Goal: Information Seeking & Learning: Check status

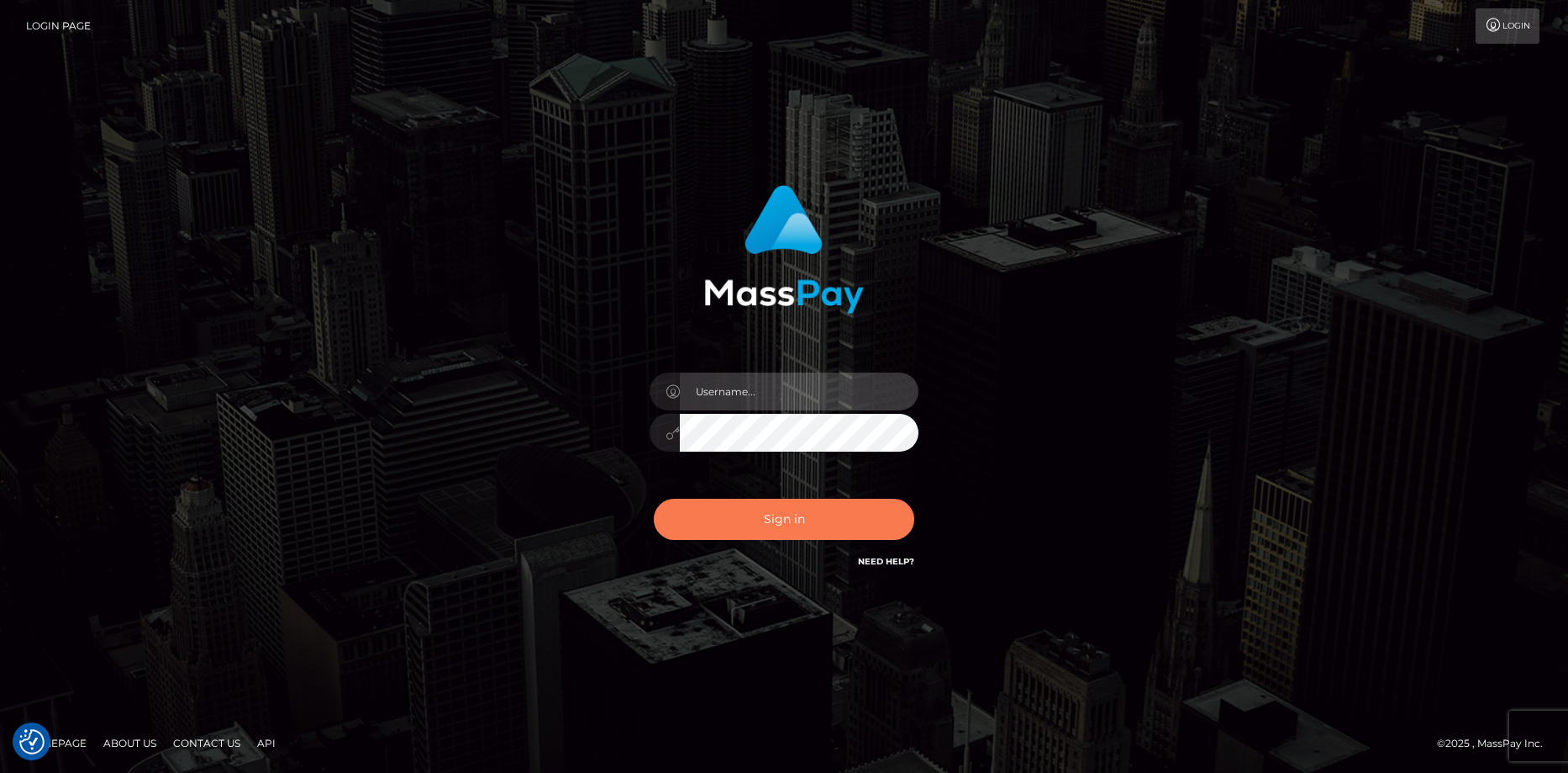
type input "Eduard Gavrilescu"
click at [736, 514] on button "Sign in" at bounding box center [784, 518] width 260 height 41
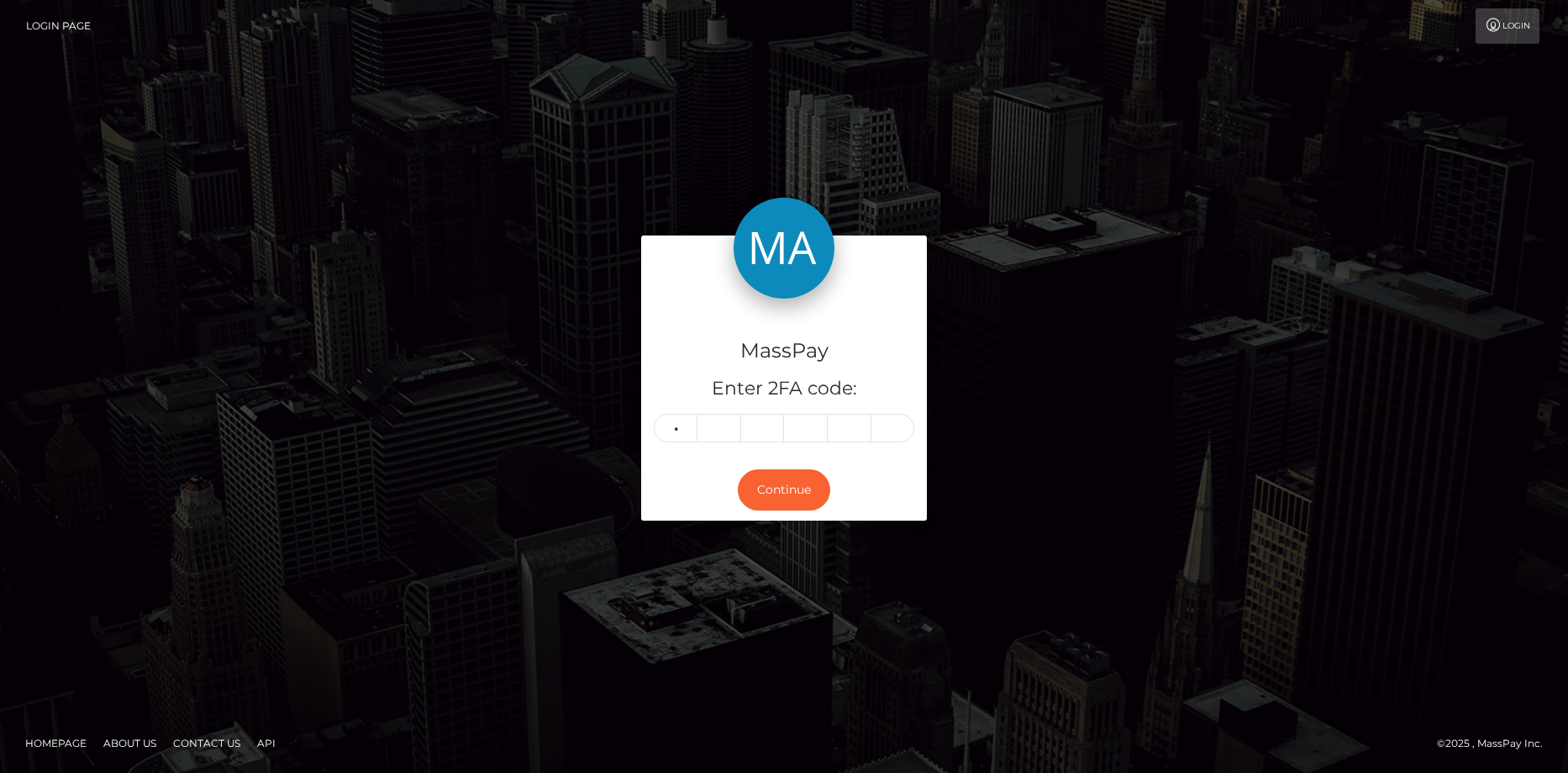
type input "1"
type input "2"
type input "3"
type input "8"
type input "9"
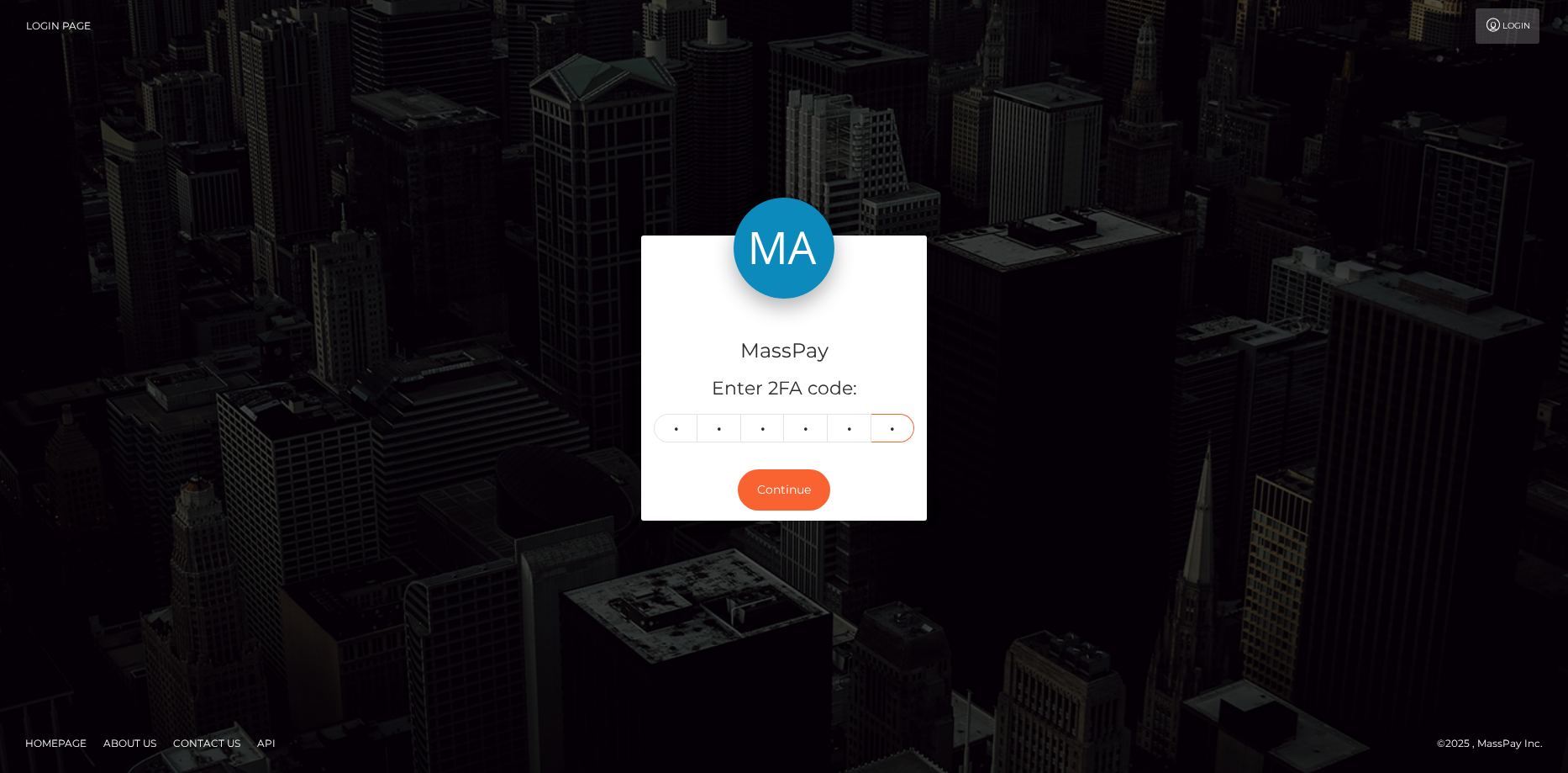
type input "2"
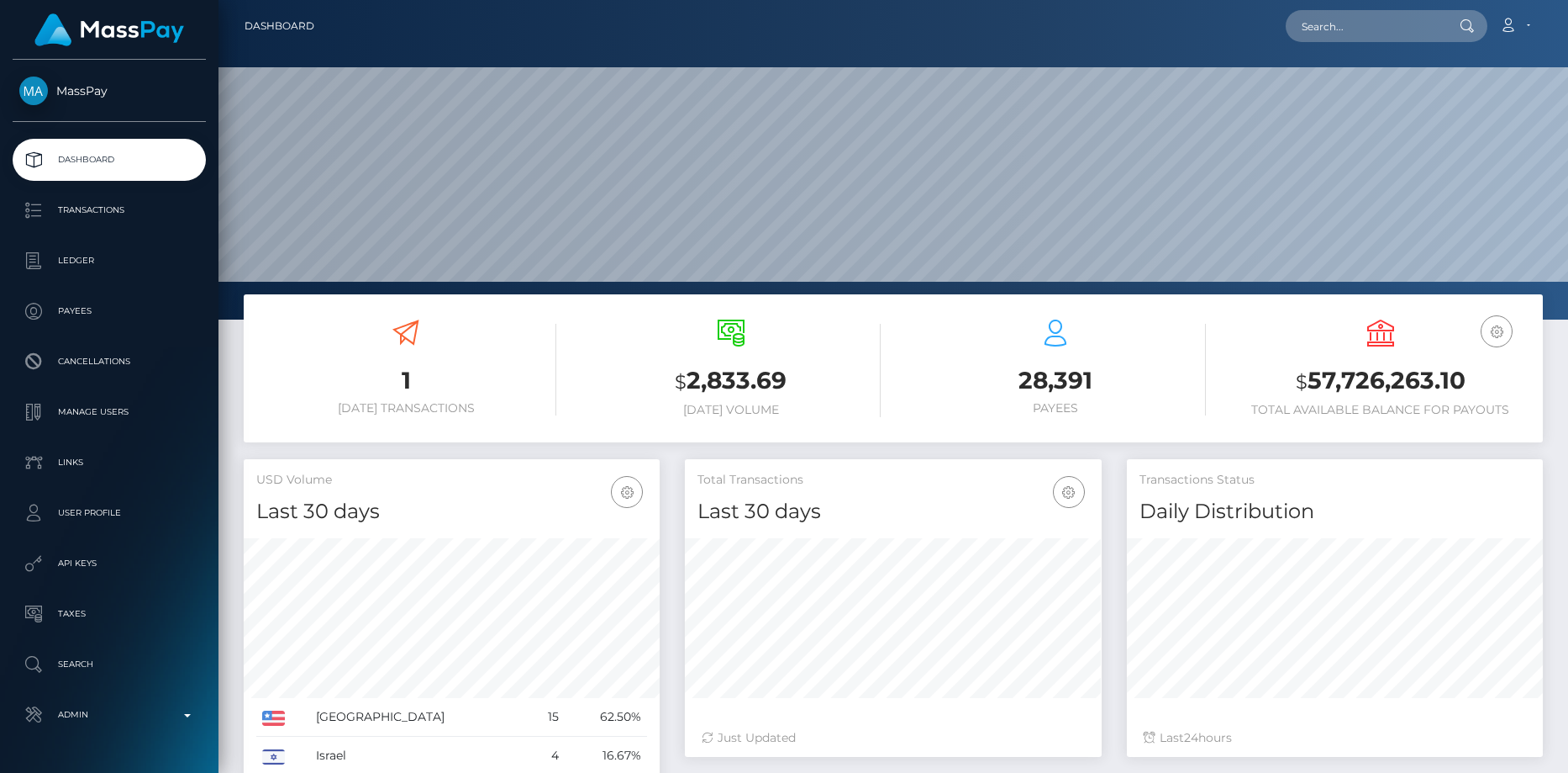
scroll to position [298, 417]
click at [1338, 50] on nav "Dashboard Loading... Loading... Account Edit Profile" at bounding box center [893, 26] width 1350 height 52
click at [1335, 40] on input "text" at bounding box center [1365, 26] width 158 height 32
paste input "wfZFeB8UT6SRPZbWA_lIvg"
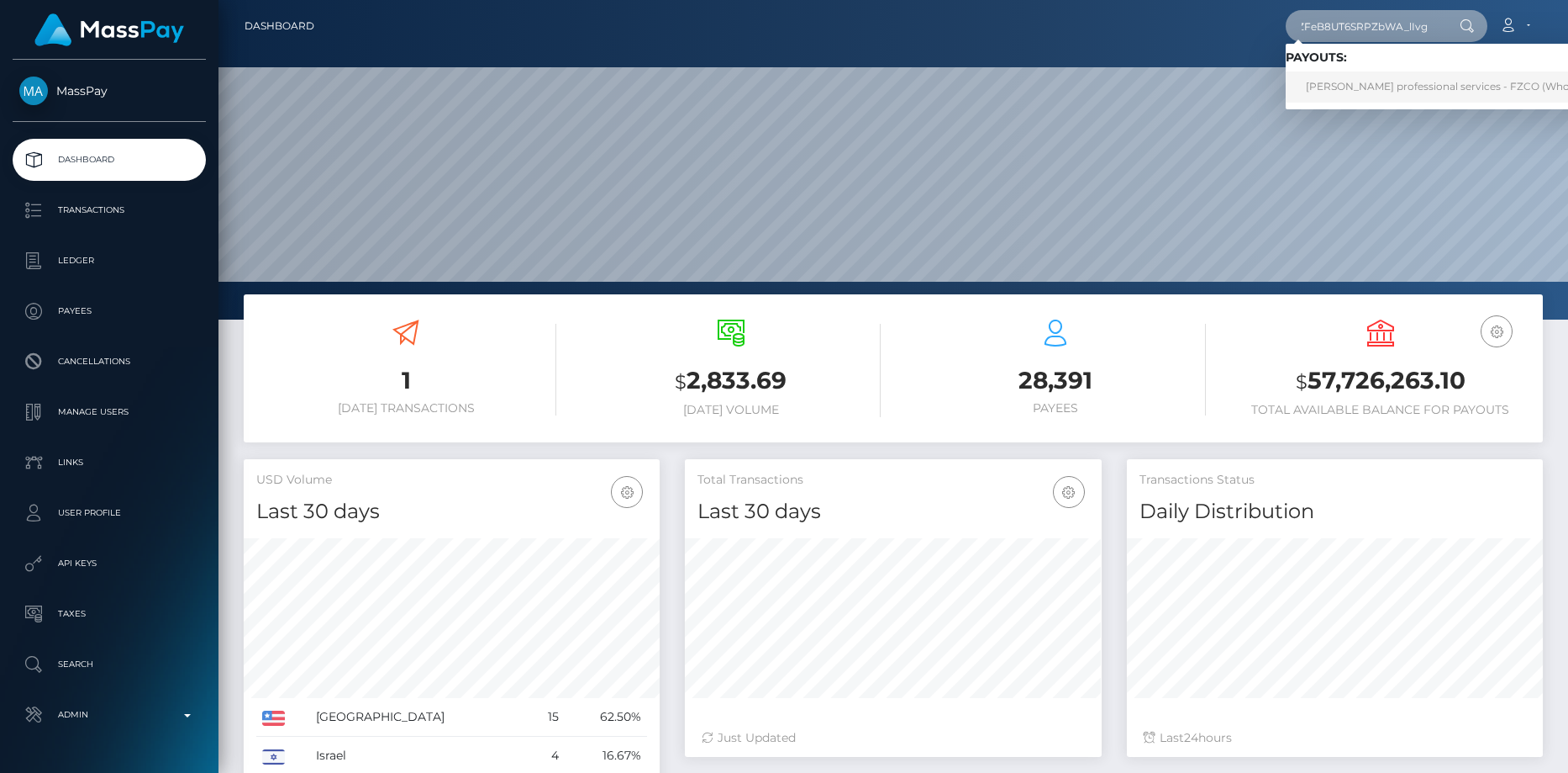
type input "wfZFeB8UT6SRPZbWA_lIvg"
click at [1357, 92] on link "Enzo leer professional services - FZCO (Whop Inc - )" at bounding box center [1457, 87] width 342 height 31
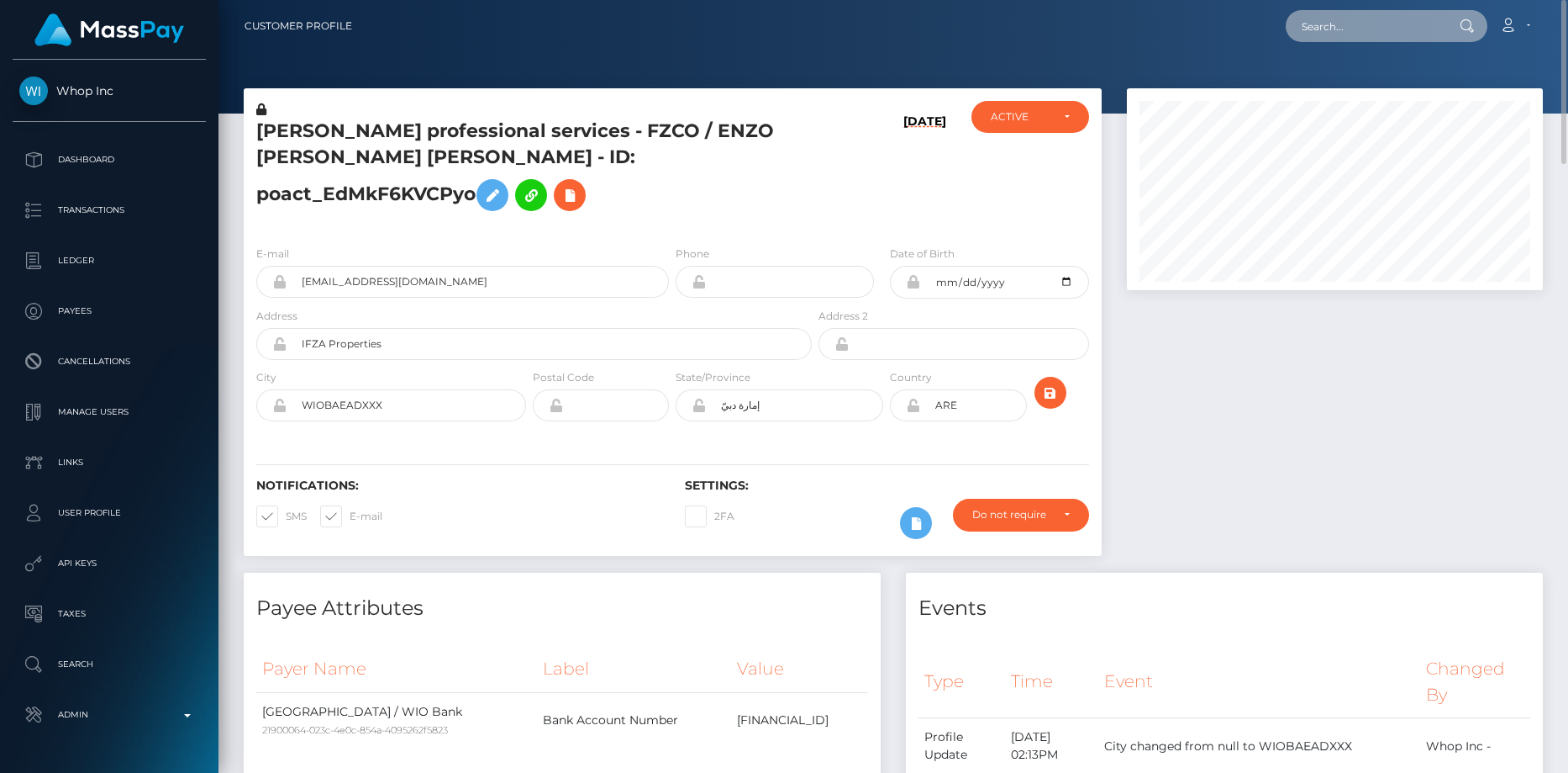
click at [1340, 23] on input "text" at bounding box center [1365, 26] width 158 height 32
paste input "jorjor44.jb@gmail.com"
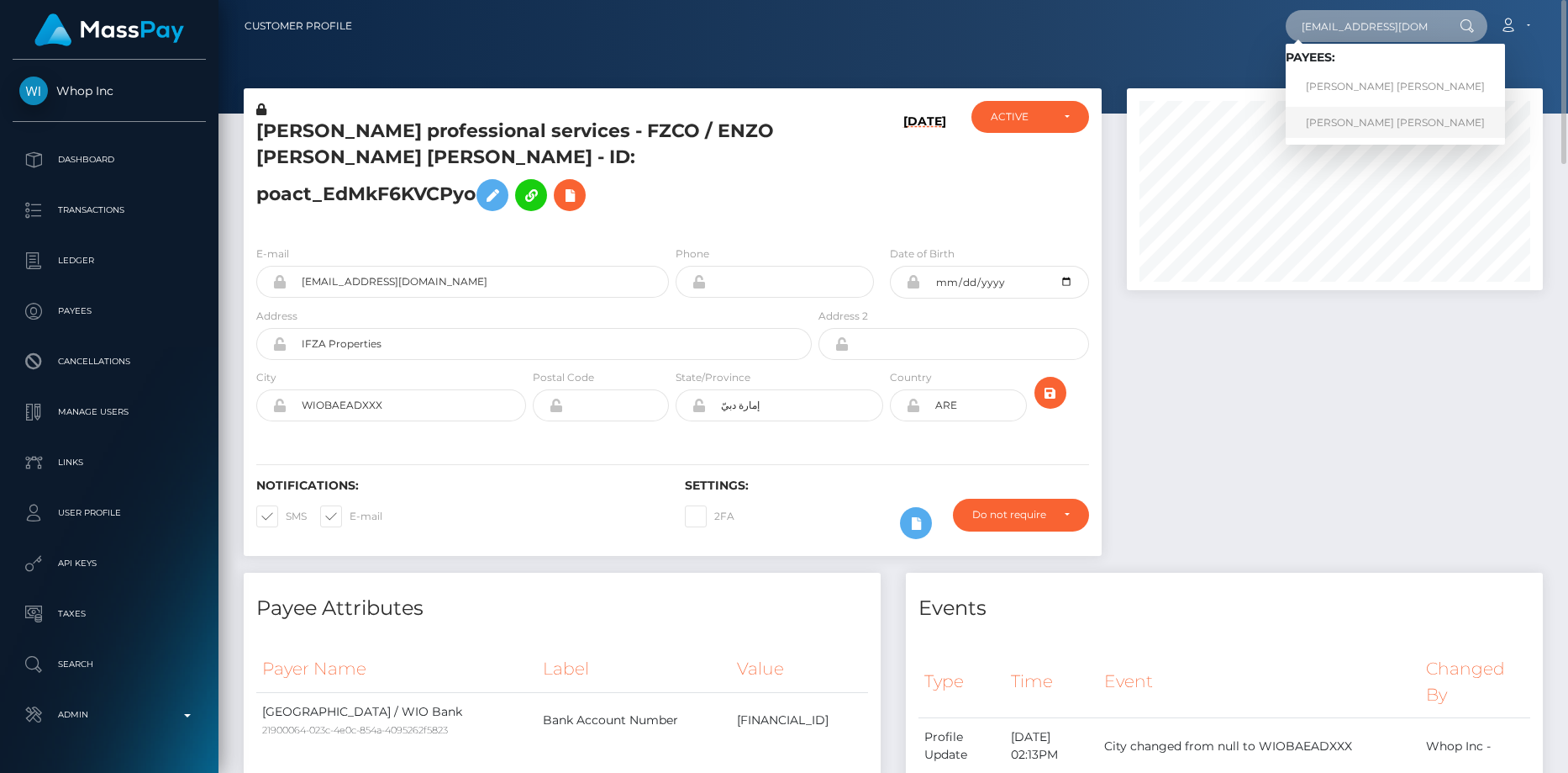
type input "jorjor44.jb@gmail.com"
click at [1357, 124] on link "JORDAN ALEXIS BROWN" at bounding box center [1395, 122] width 219 height 31
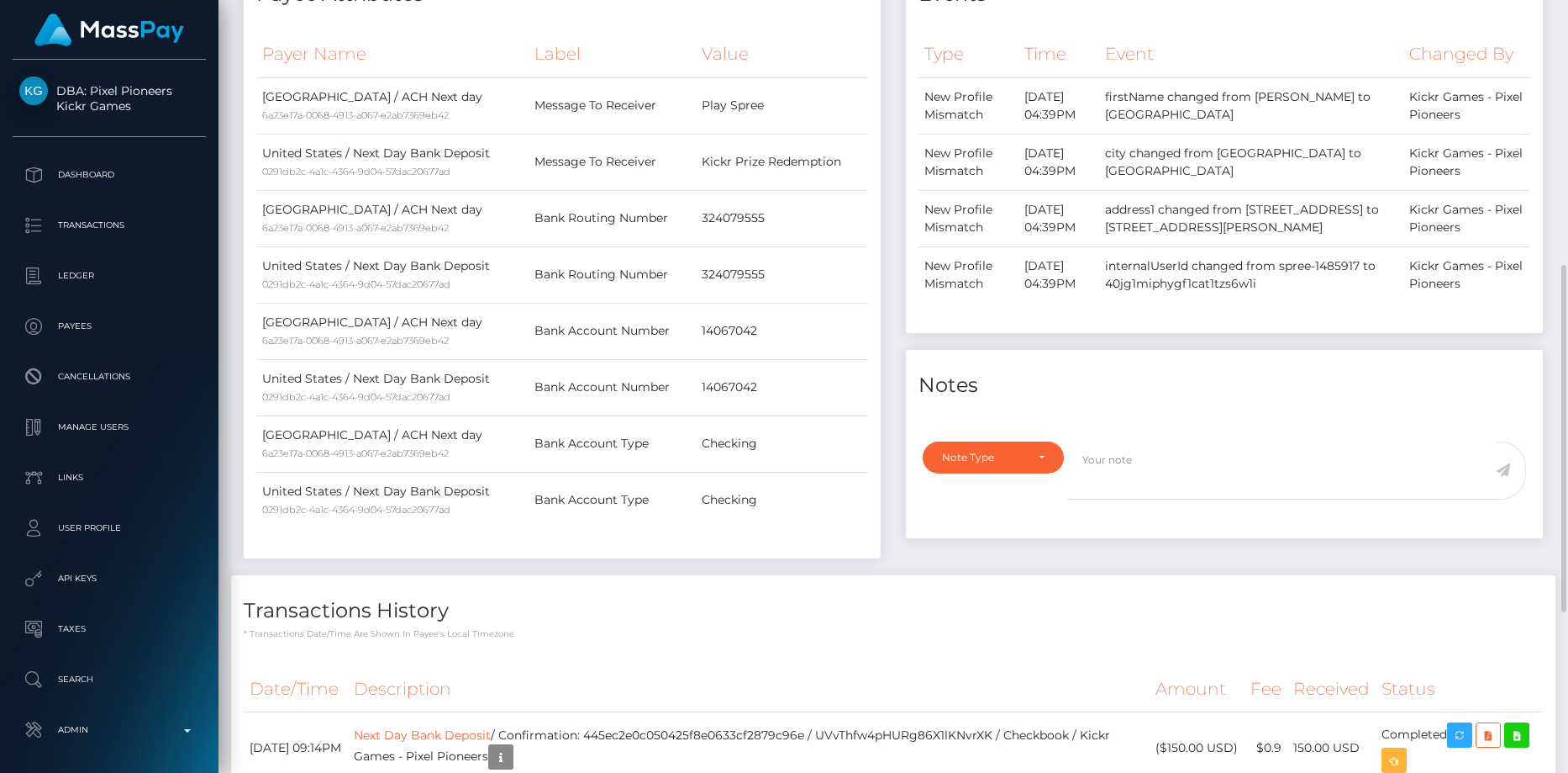
scroll to position [944, 0]
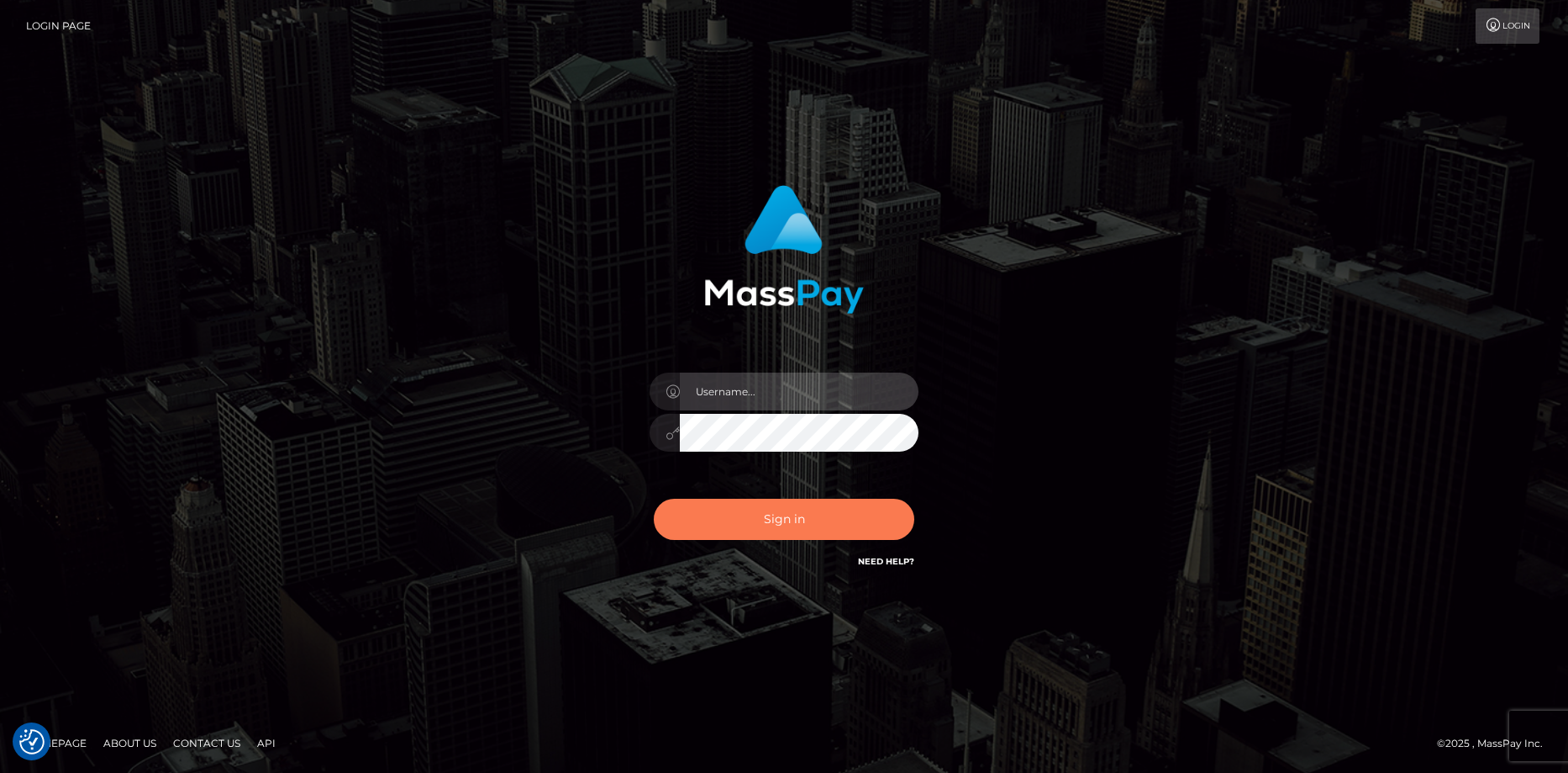
type input "[PERSON_NAME]"
click at [757, 515] on button "Sign in" at bounding box center [784, 518] width 260 height 41
type input "[PERSON_NAME]"
click at [838, 507] on button "Sign in" at bounding box center [784, 518] width 260 height 41
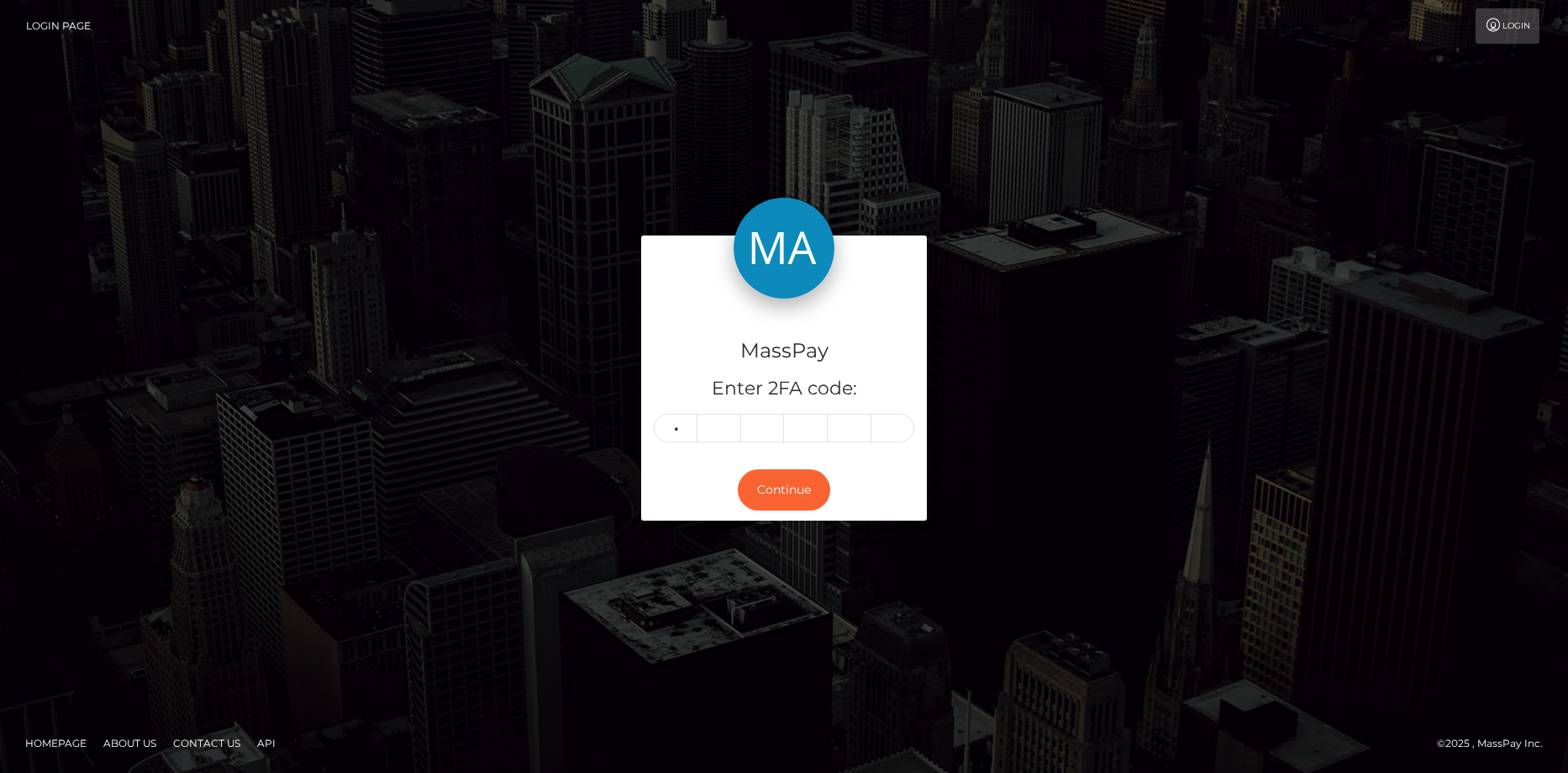
type input "2"
type input "7"
type input "6"
type input "5"
type input "1"
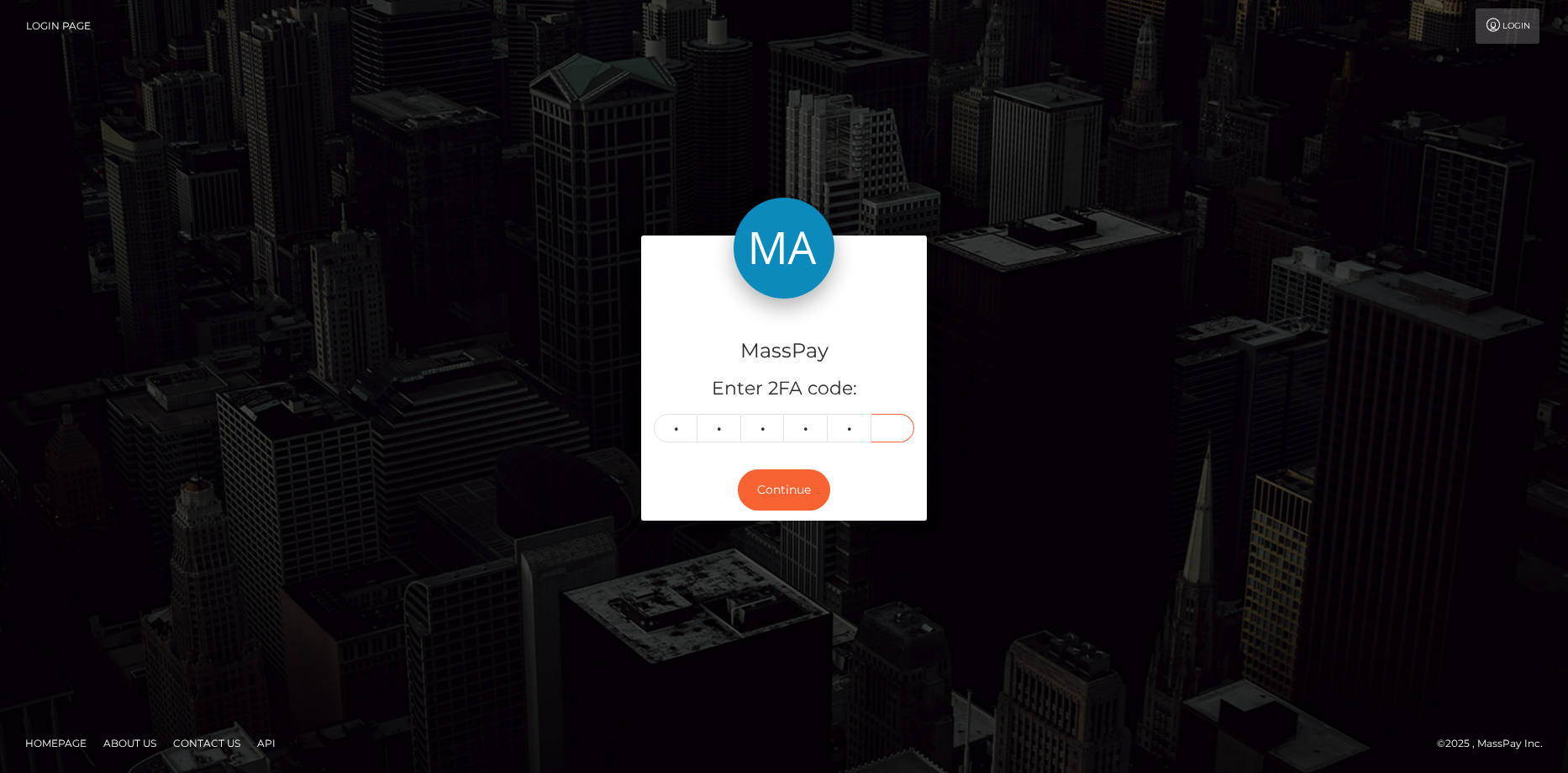
type input "2"
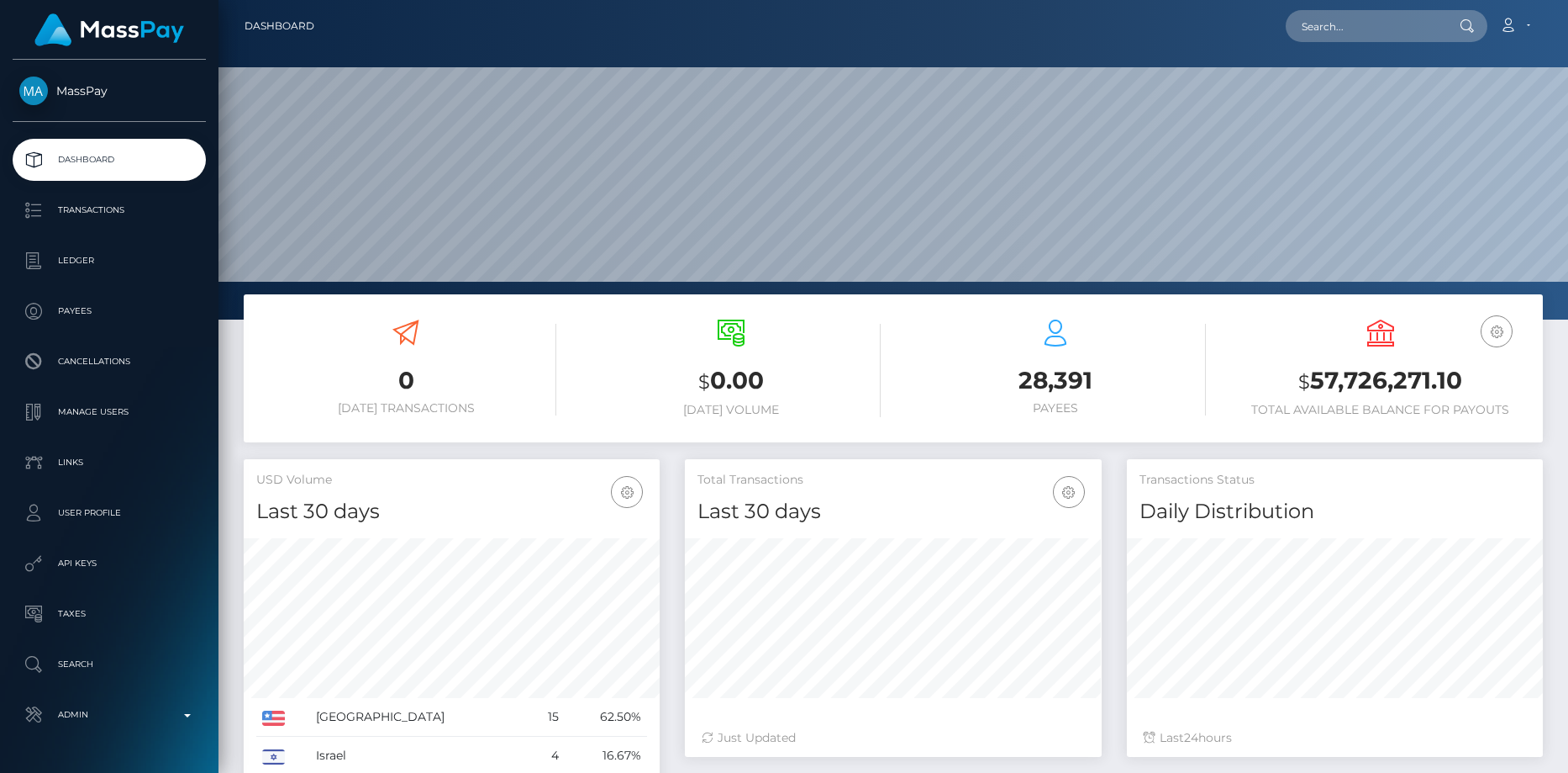
scroll to position [298, 417]
click at [1330, 31] on input "text" at bounding box center [1365, 26] width 158 height 32
paste input "b2f07560-1581-4672-b2c3-242e1d9481d4"
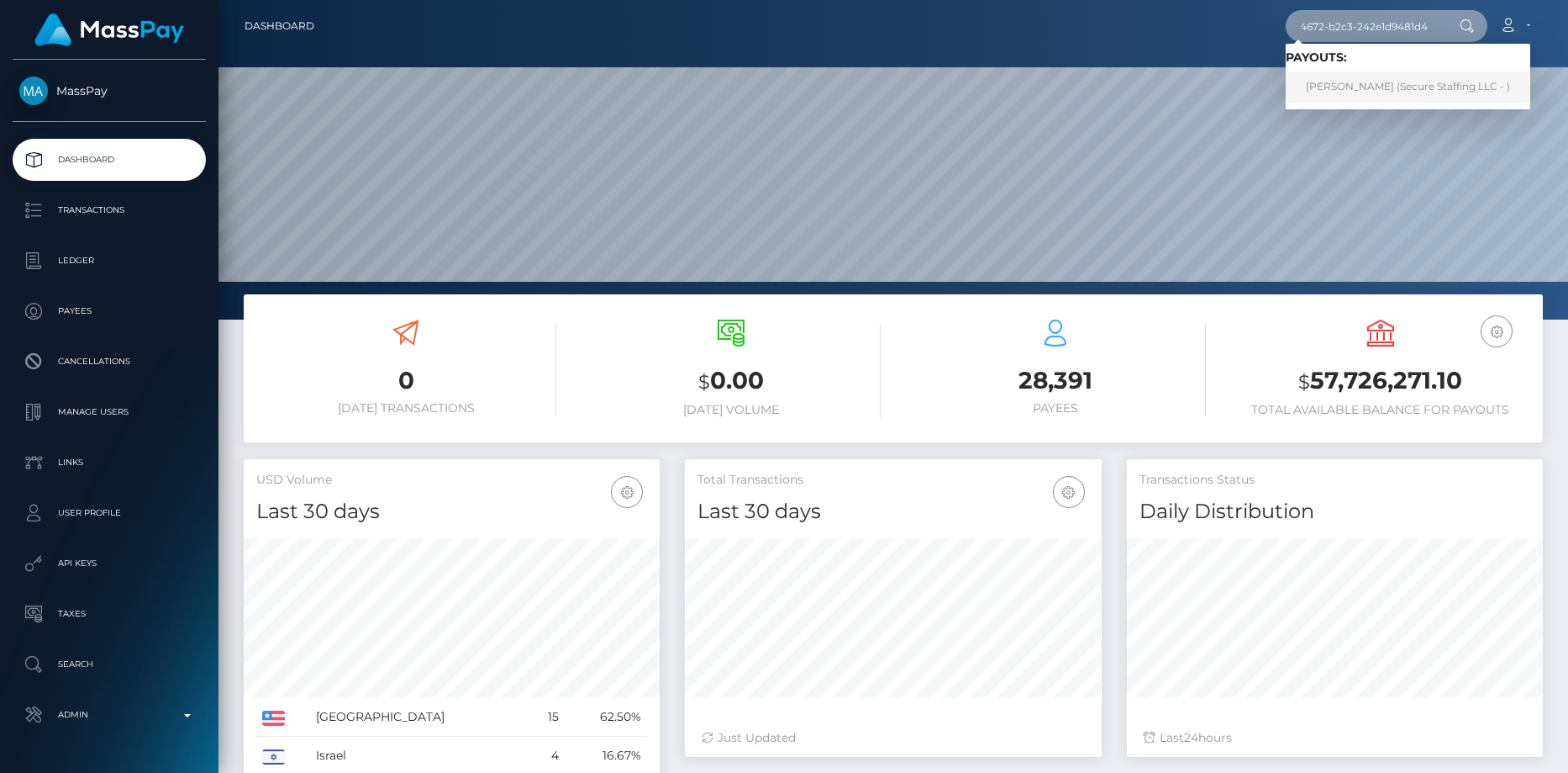
type input "b2f07560-1581-4672-b2c3-242e1d9481d4"
click at [1337, 80] on link "[PERSON_NAME] (Secure Staffing LLC - )" at bounding box center [1408, 87] width 244 height 31
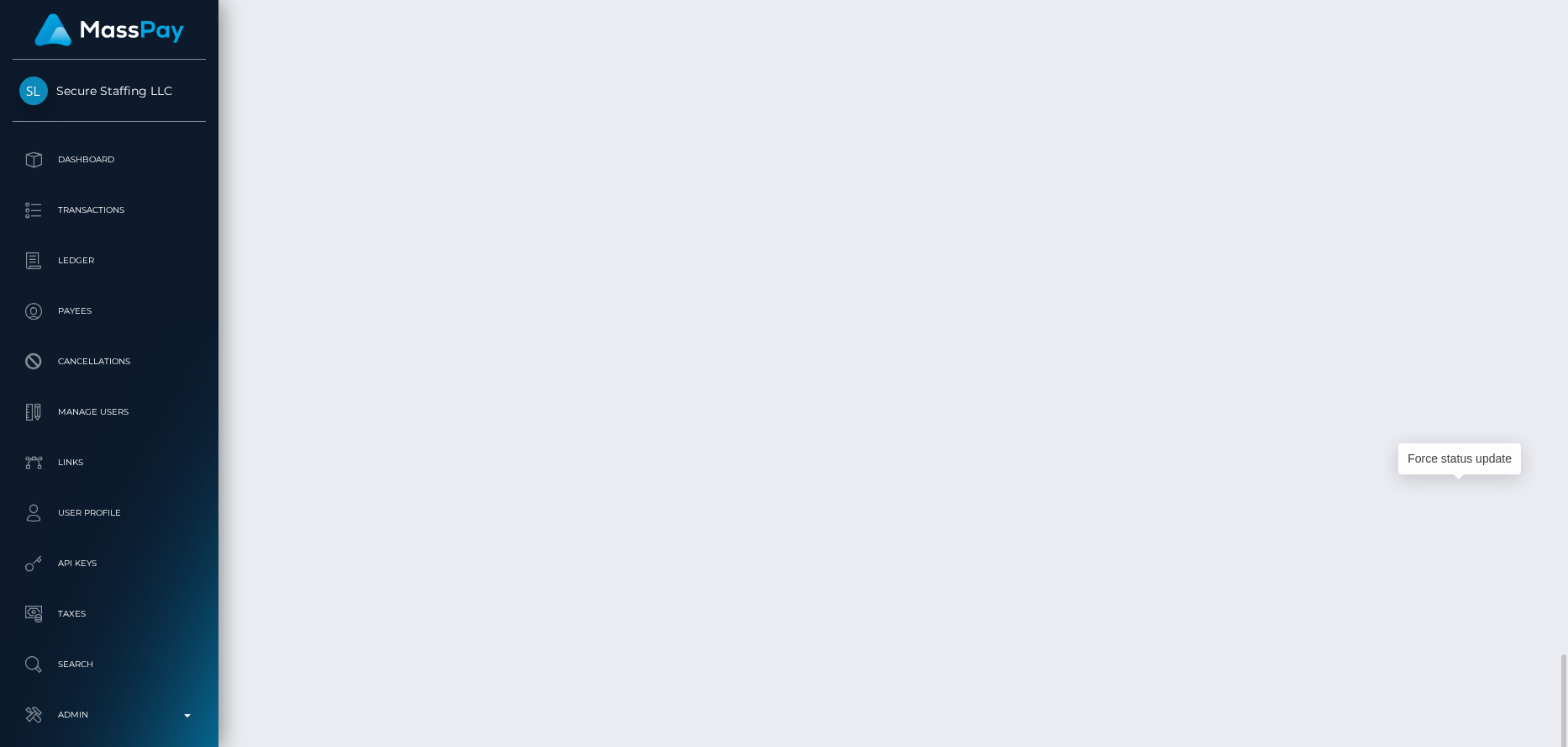
scroll to position [202, 417]
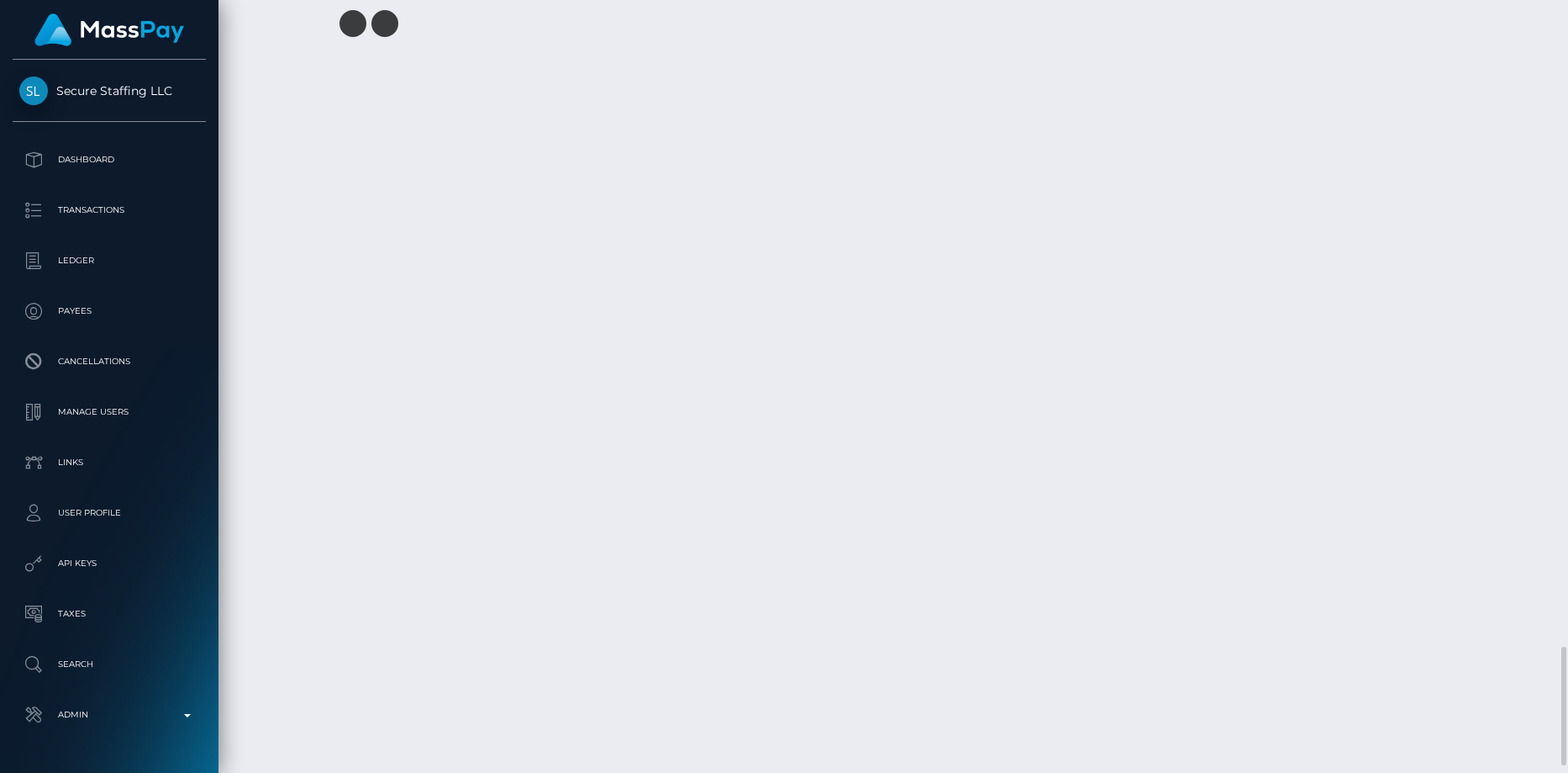
scroll to position [4249, 0]
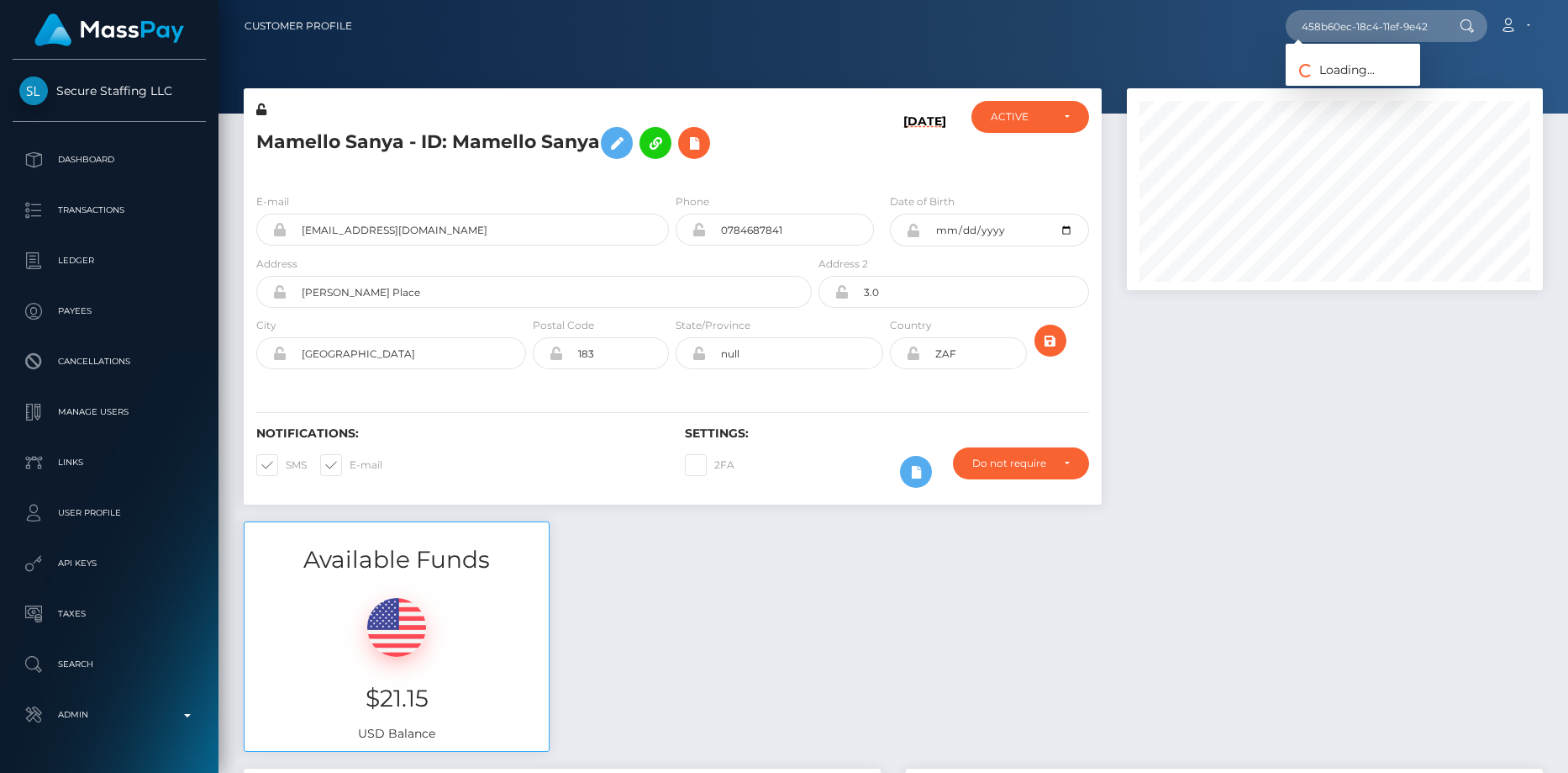
scroll to position [201, 417]
type input "458b60ec-18c4-11ef-9e42-062d9cd50a19"
click at [1341, 86] on link "Morgan Lewis" at bounding box center [1353, 87] width 135 height 31
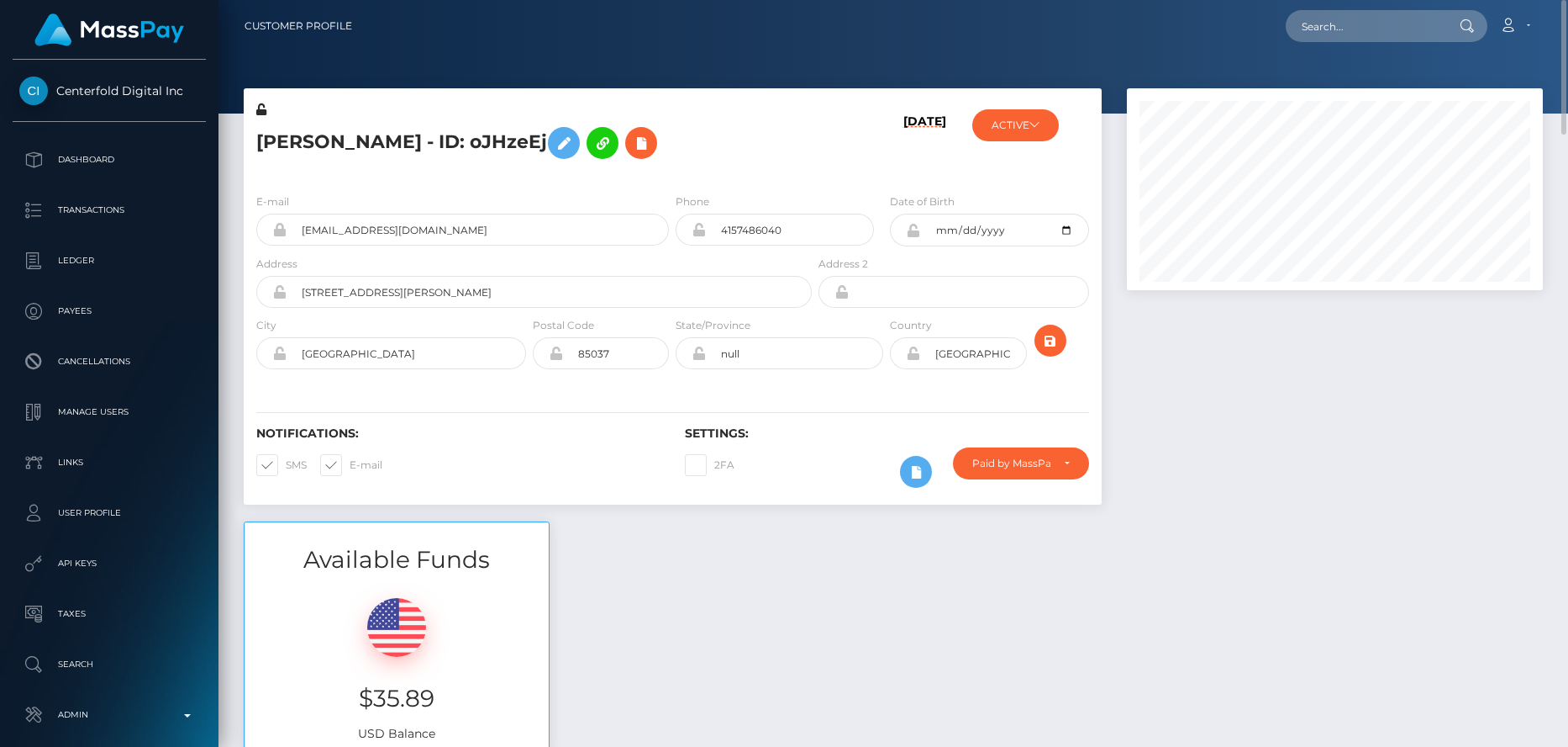
click at [325, 153] on h5 "[PERSON_NAME] - ID: oJHzeEj" at bounding box center [529, 143] width 546 height 49
copy h5 "[PERSON_NAME] - ID: oJHzeEj"
click at [1337, 28] on input "text" at bounding box center [1365, 26] width 158 height 32
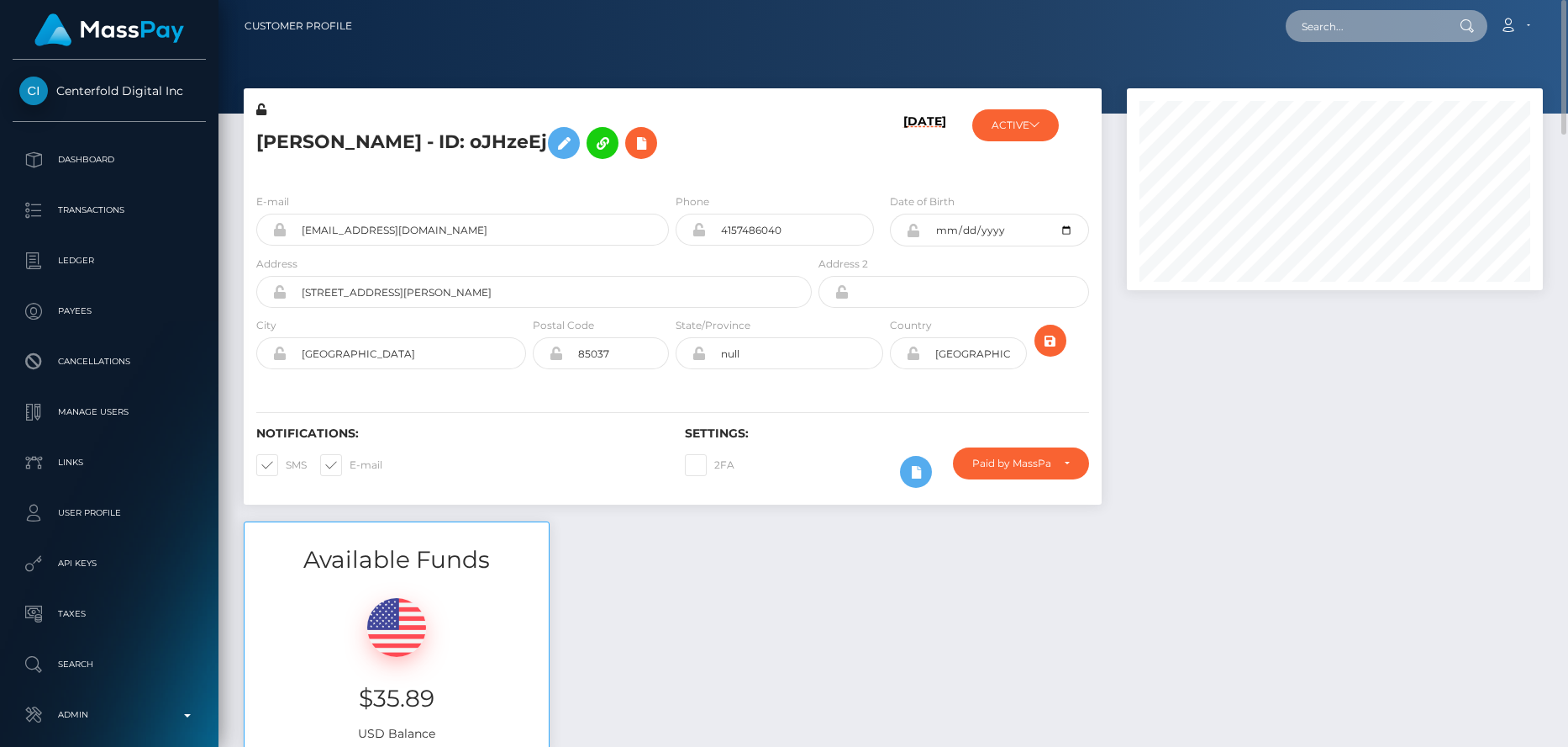
paste input "poact_XPz0xzIoI1Pb"
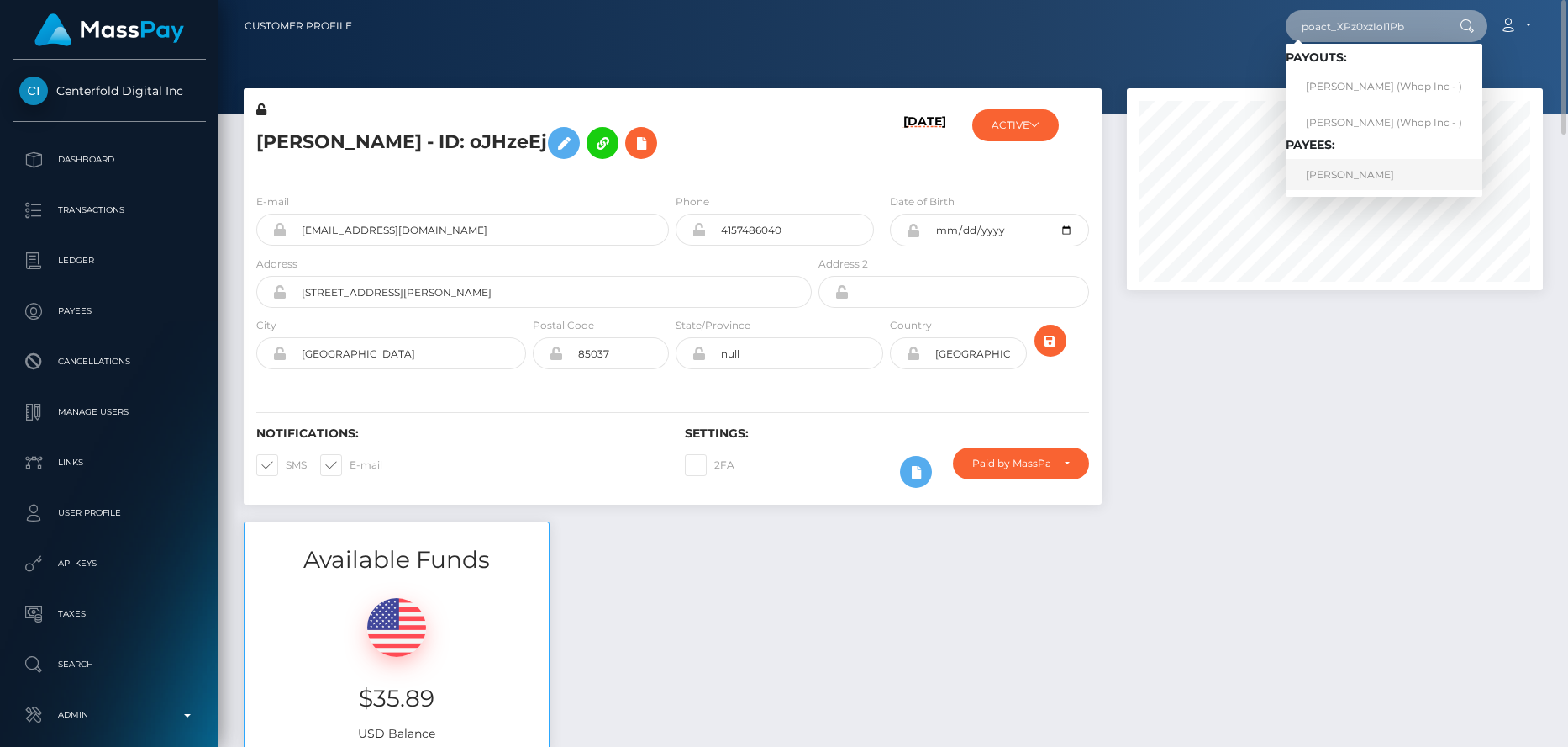
type input "poact_XPz0xzIoI1Pb"
click at [1335, 164] on link "ANAS ANAS" at bounding box center [1383, 174] width 196 height 31
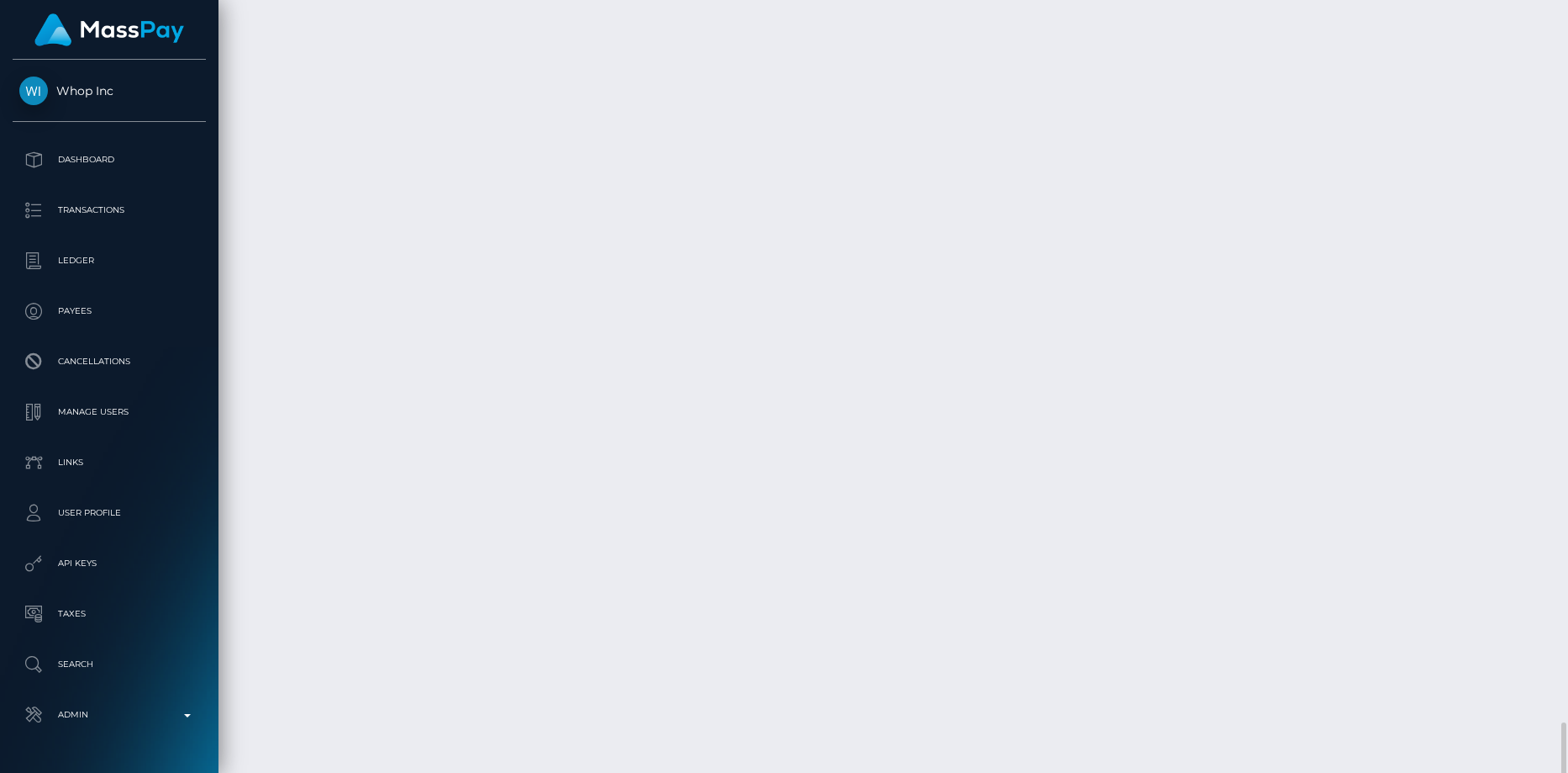
scroll to position [4622, 0]
copy td "MSP03ac10016ccc3b8"
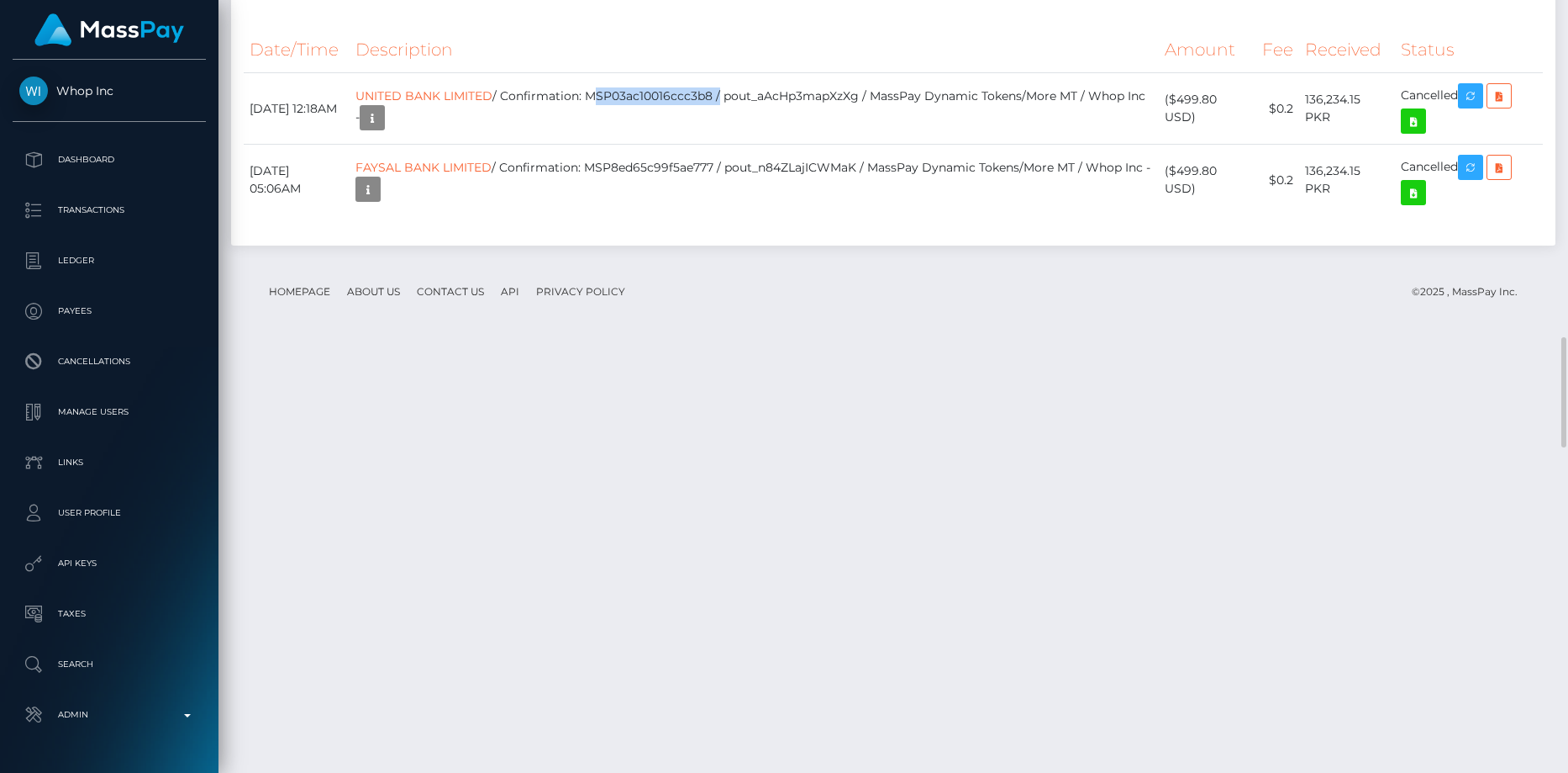
scroll to position [1932, 0]
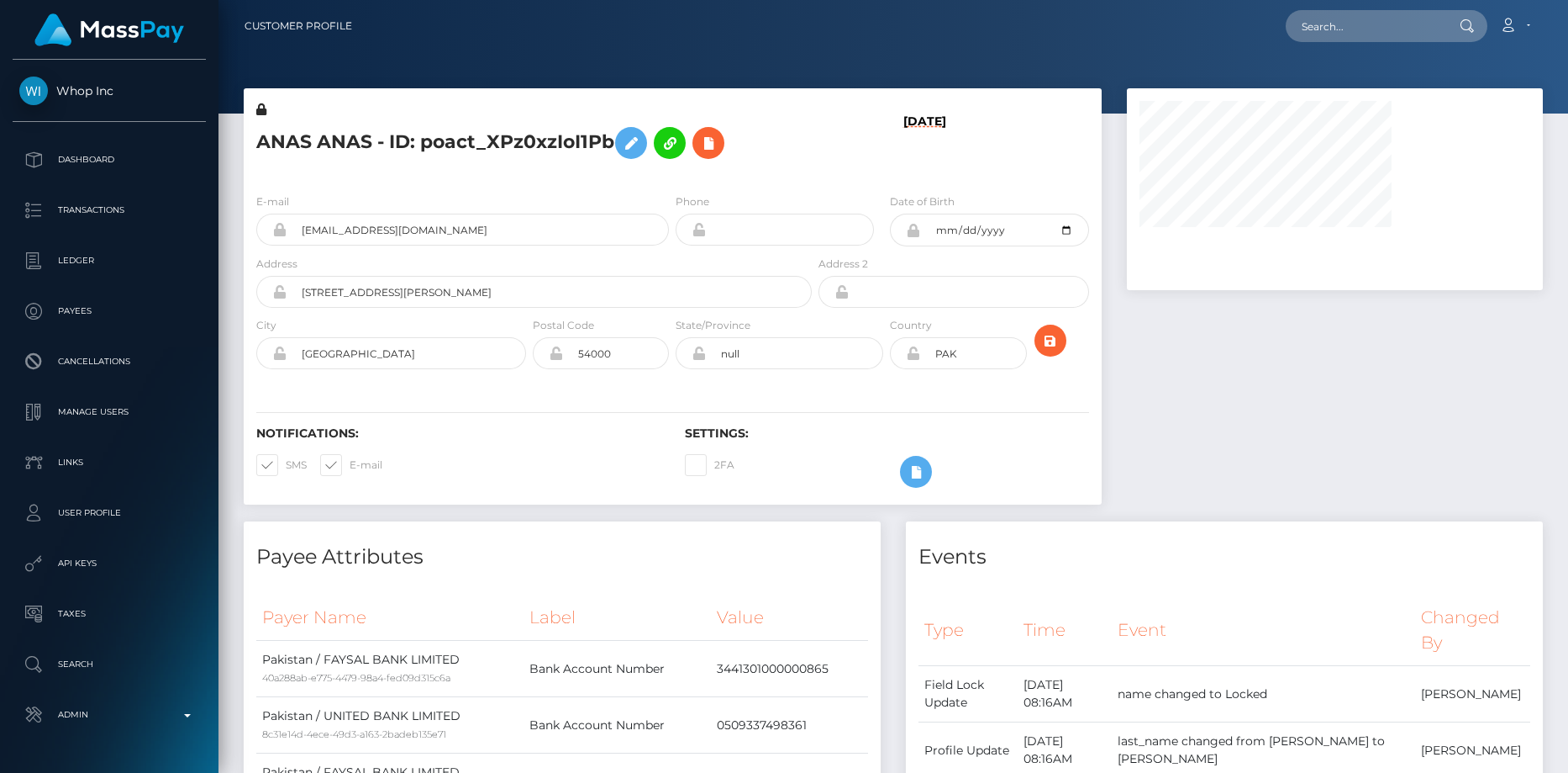
click at [260, 145] on h5 "ANAS ANAS - ID: poact_XPz0xzIoI1Pb" at bounding box center [529, 143] width 546 height 49
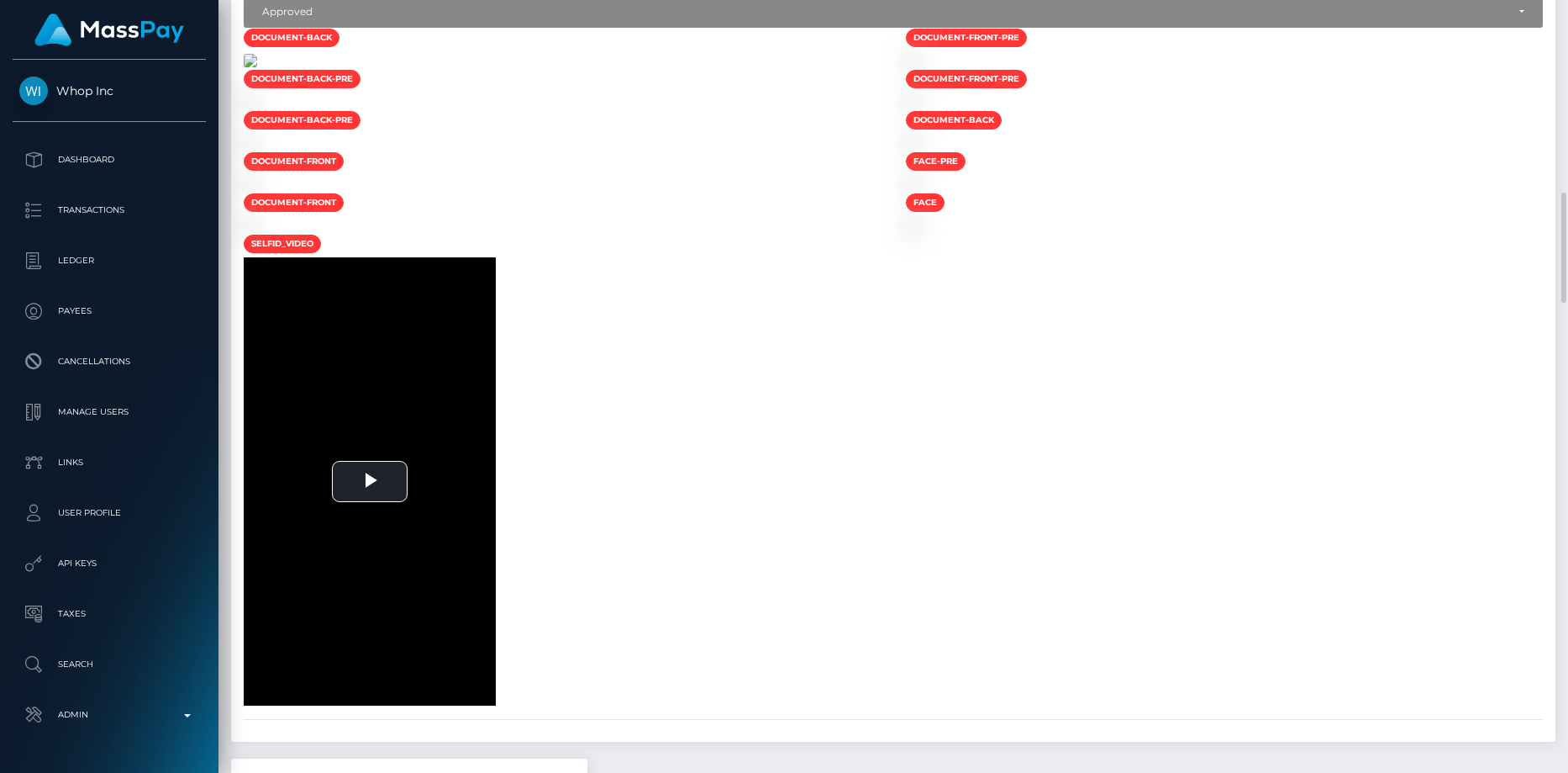
scroll to position [201, 417]
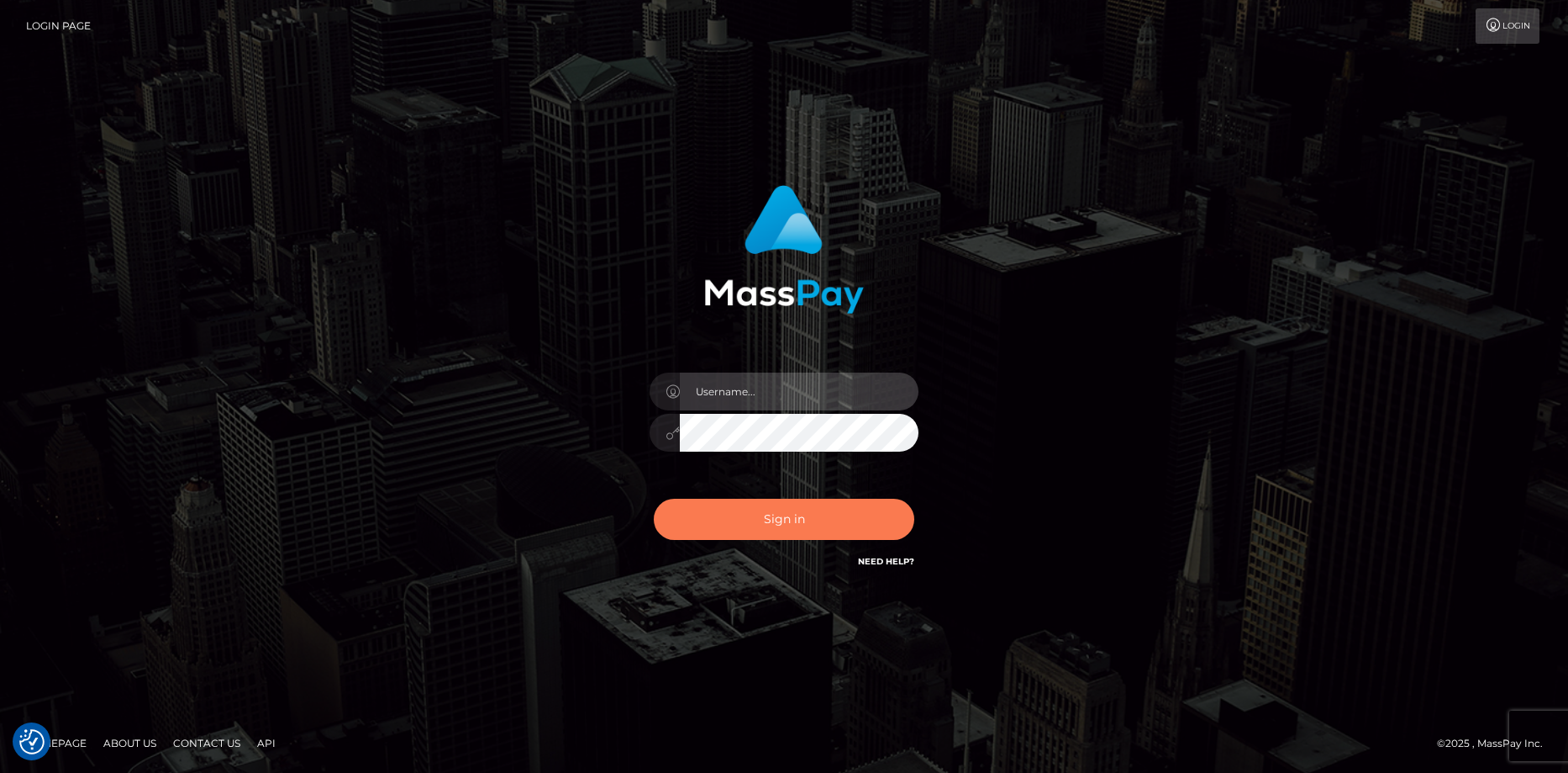
type input "Eduard Gavrilescu"
click at [747, 504] on button "Sign in" at bounding box center [784, 518] width 260 height 41
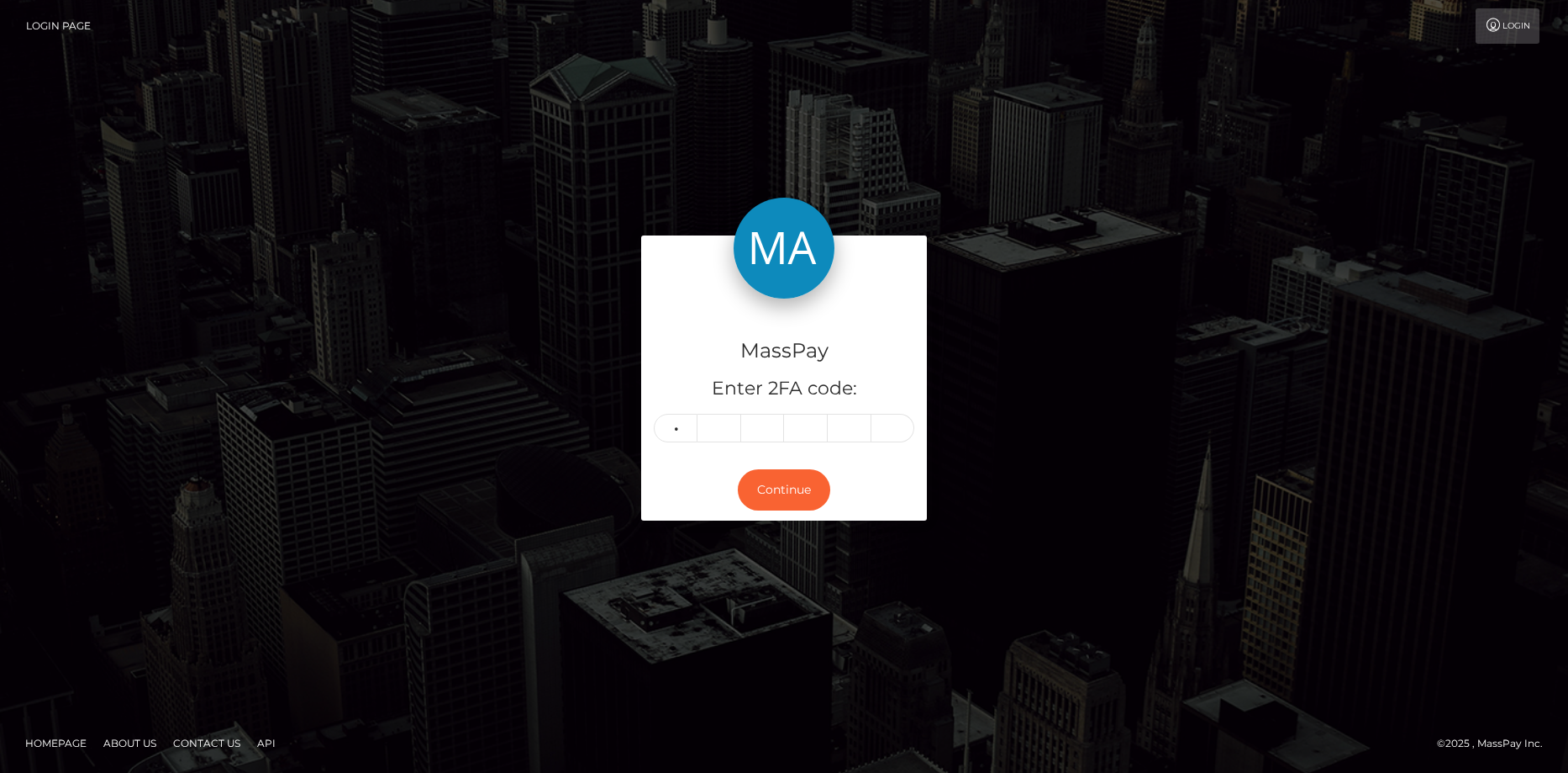
type input "3"
type input "9"
type input "7"
type input "2"
type input "4"
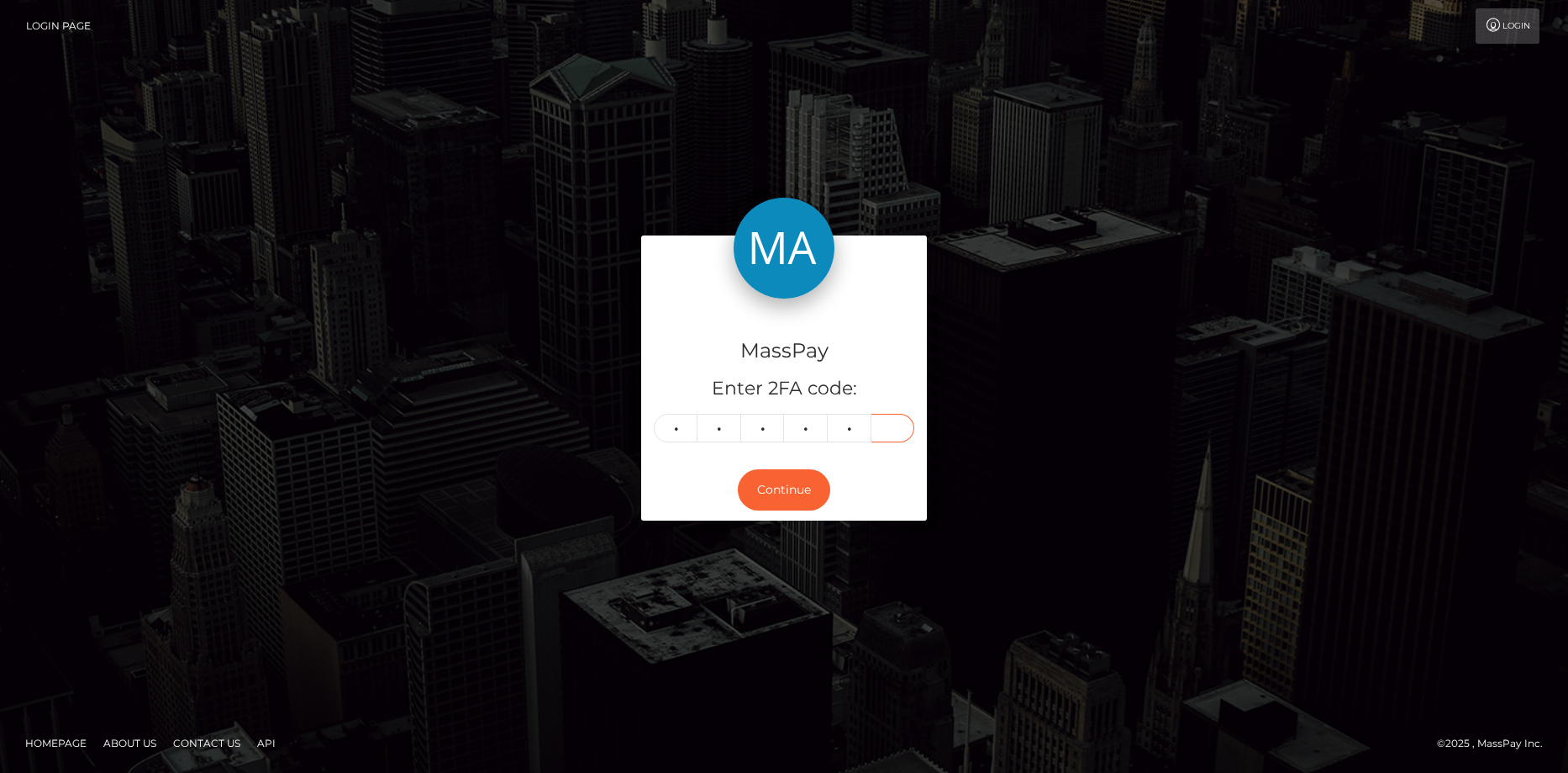
type input "1"
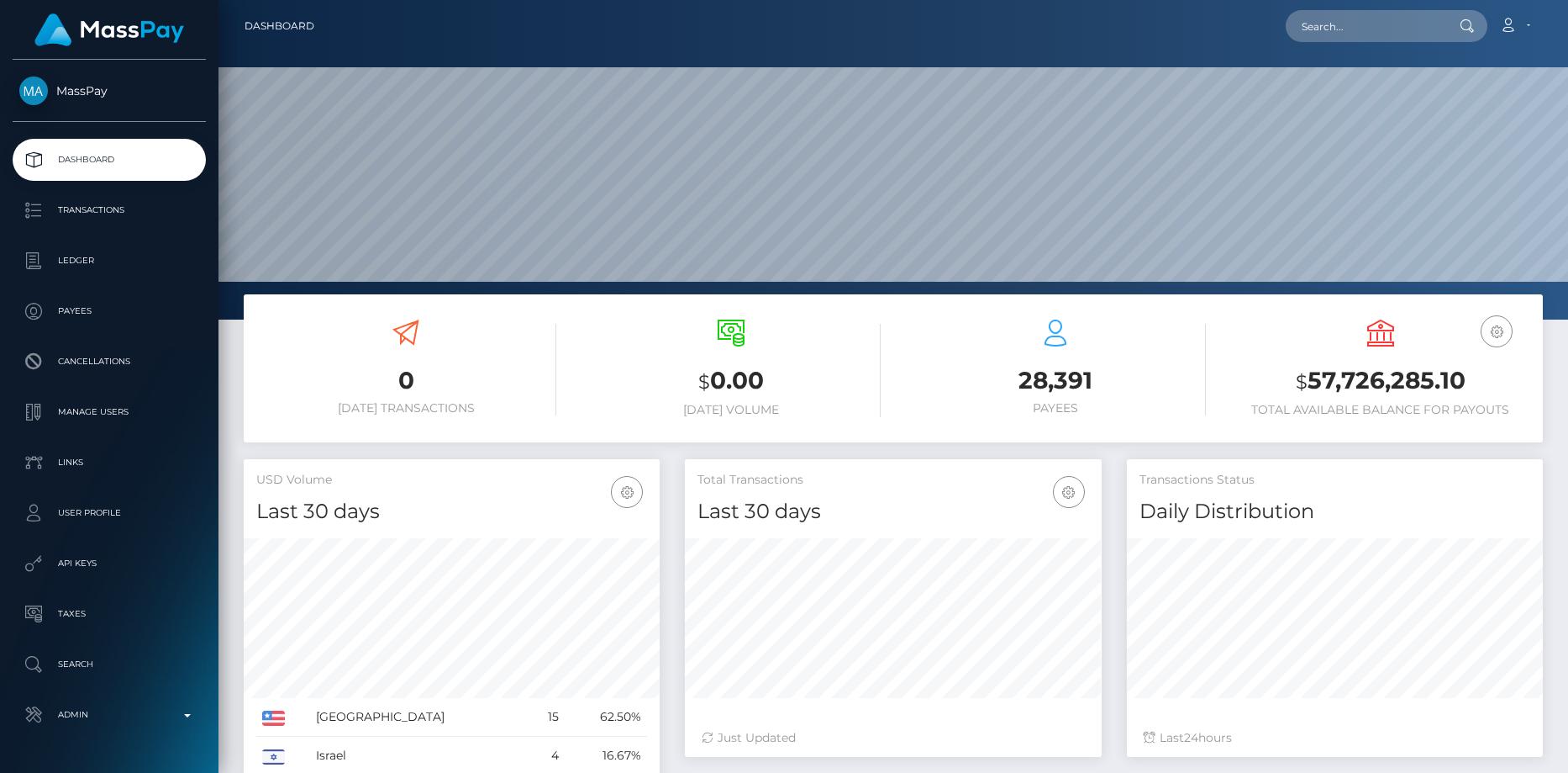
scroll to position [298, 417]
click at [1329, 29] on input "text" at bounding box center [1365, 26] width 158 height 32
paste input "130558"
type input "130558"
paste input "poact_fcaSuR1aMUTX"
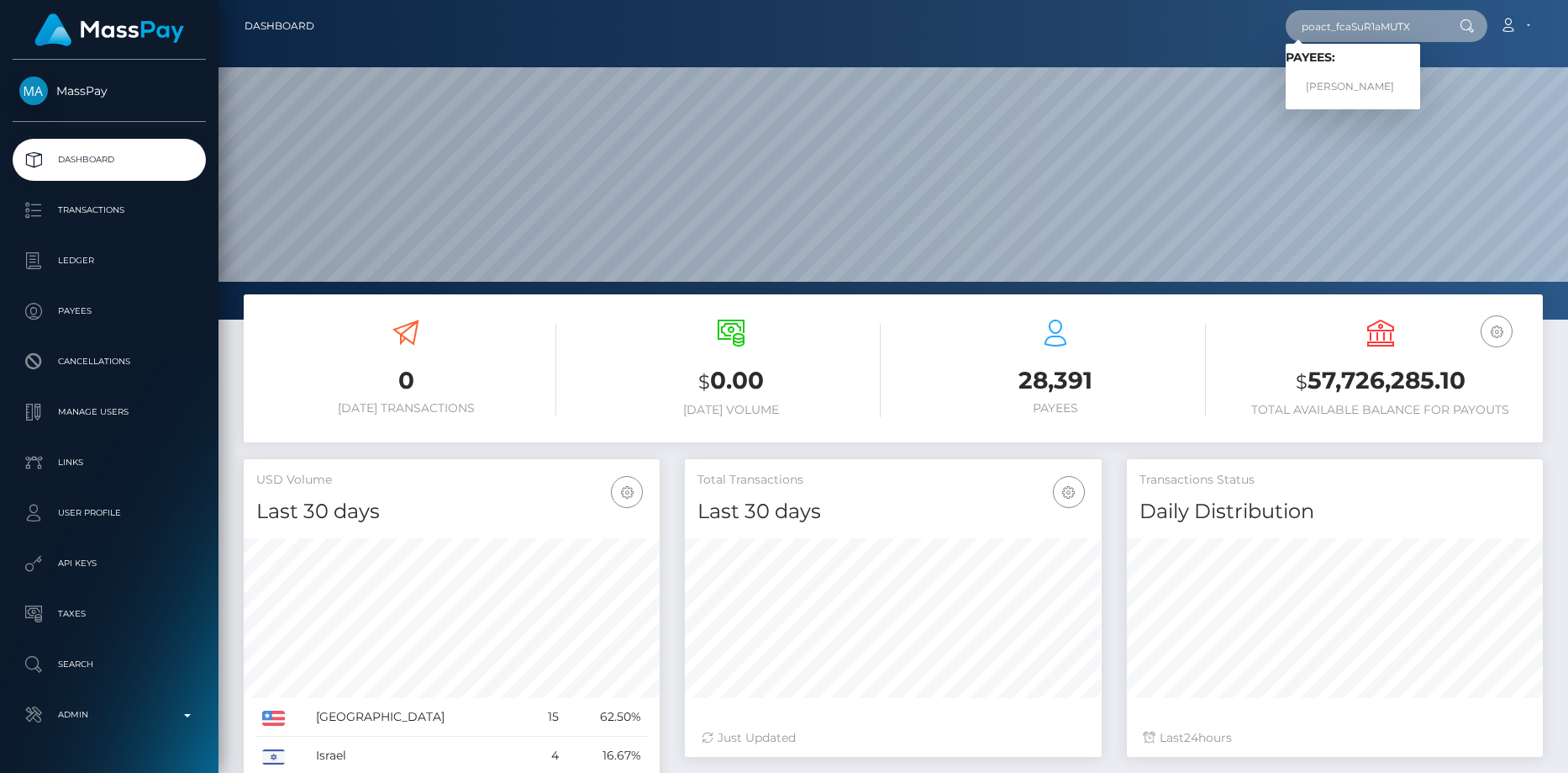
type input "poact_fcaSuR1aMUTX"
click at [1362, 80] on link "Javeduddin Mondal" at bounding box center [1353, 87] width 135 height 31
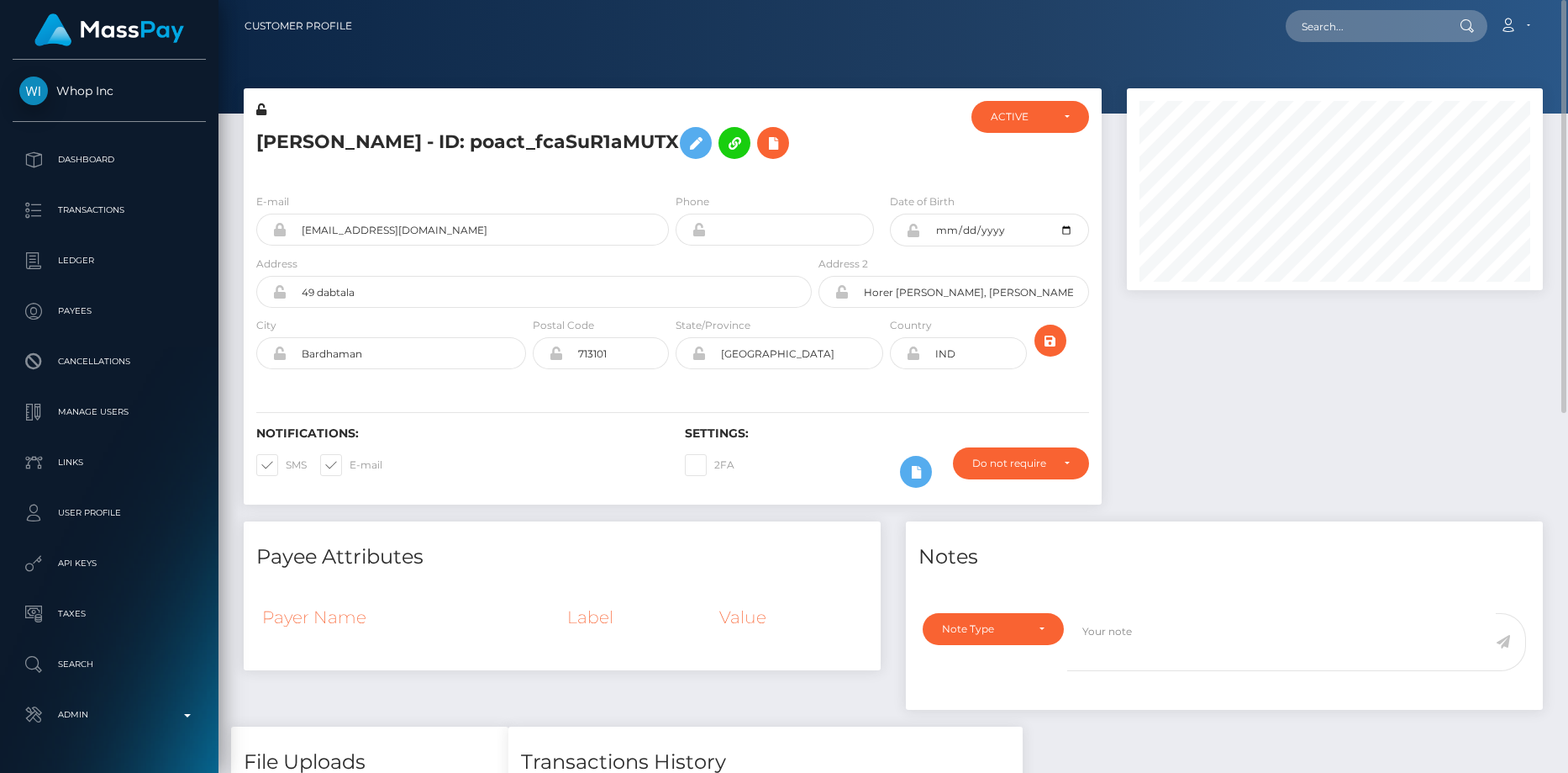
click at [377, 142] on h5 "Javeduddin Mondal - ID: poact_fcaSuR1aMUTX" at bounding box center [529, 143] width 546 height 49
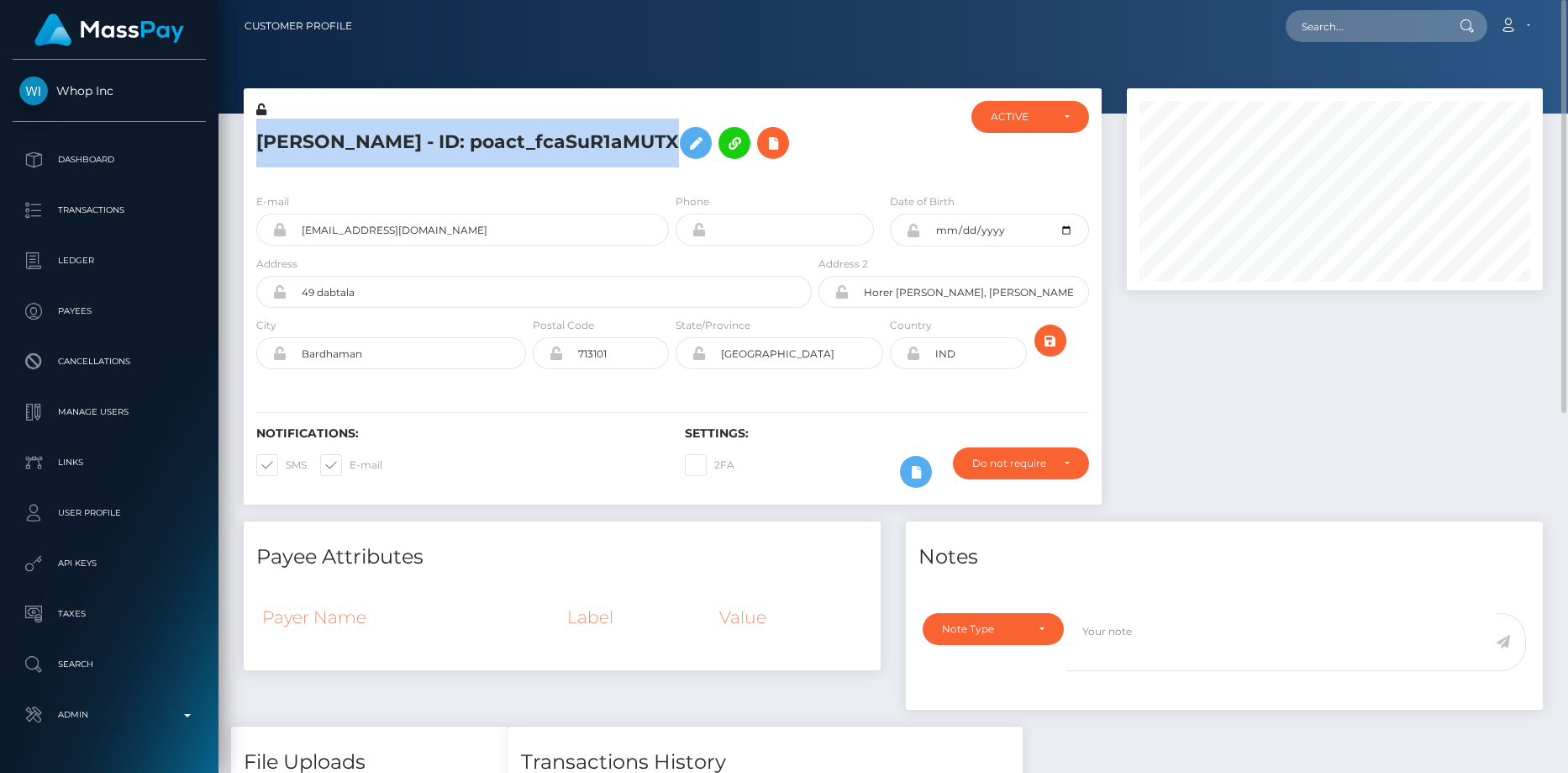
click at [377, 142] on h5 "Javeduddin Mondal - ID: poact_fcaSuR1aMUTX" at bounding box center [529, 143] width 546 height 49
copy h5 "Javeduddin Mondal - ID: poact_fcaSuR1aMUTX"
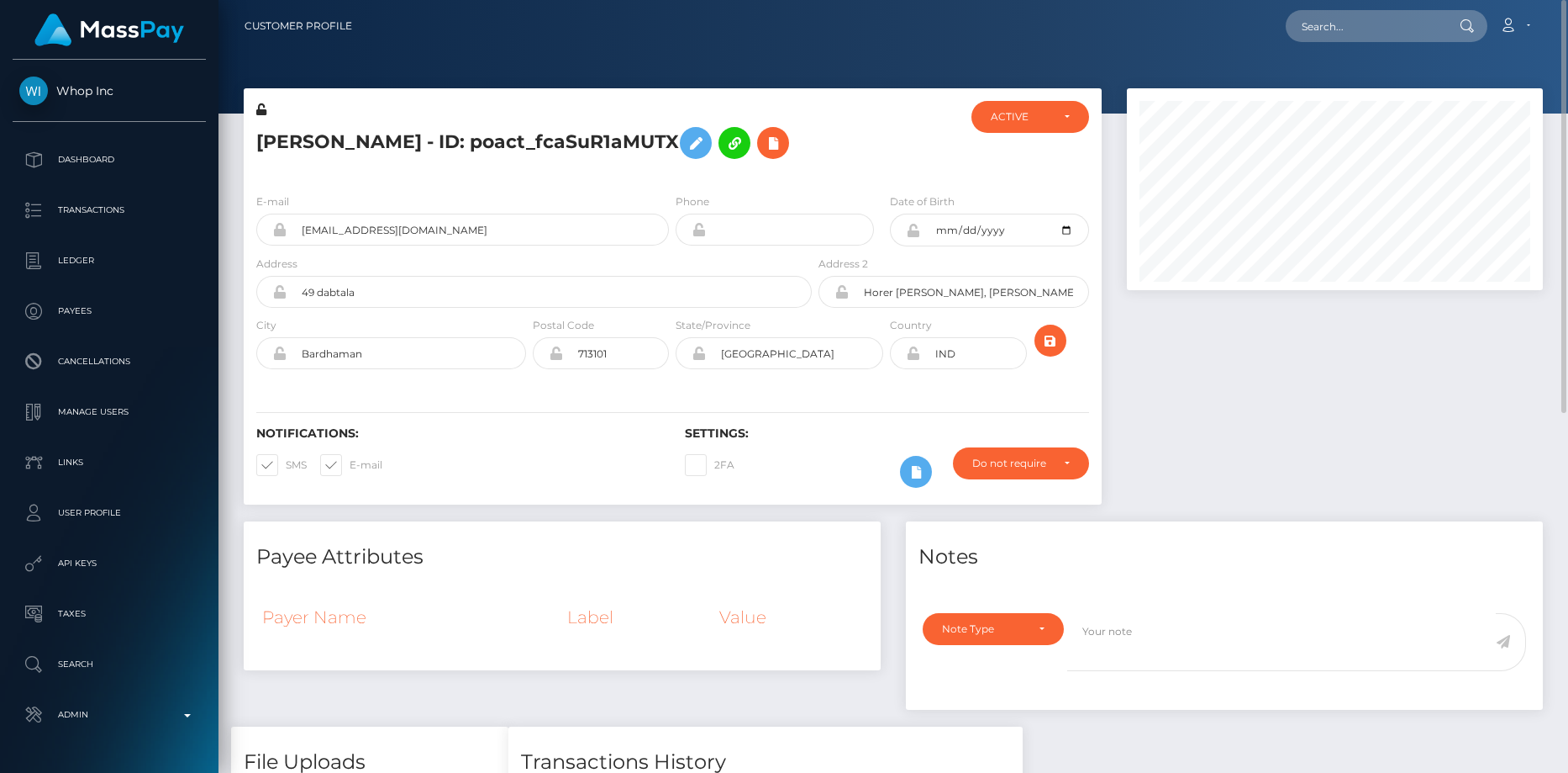
click at [1292, 30] on div "Loading... Loading... Account Edit Profile Logout" at bounding box center [954, 26] width 1176 height 35
click at [1319, 26] on input "text" at bounding box center [1365, 26] width 158 height 32
paste input "af87c975-9465-11f0-bd85-0694aced620b"
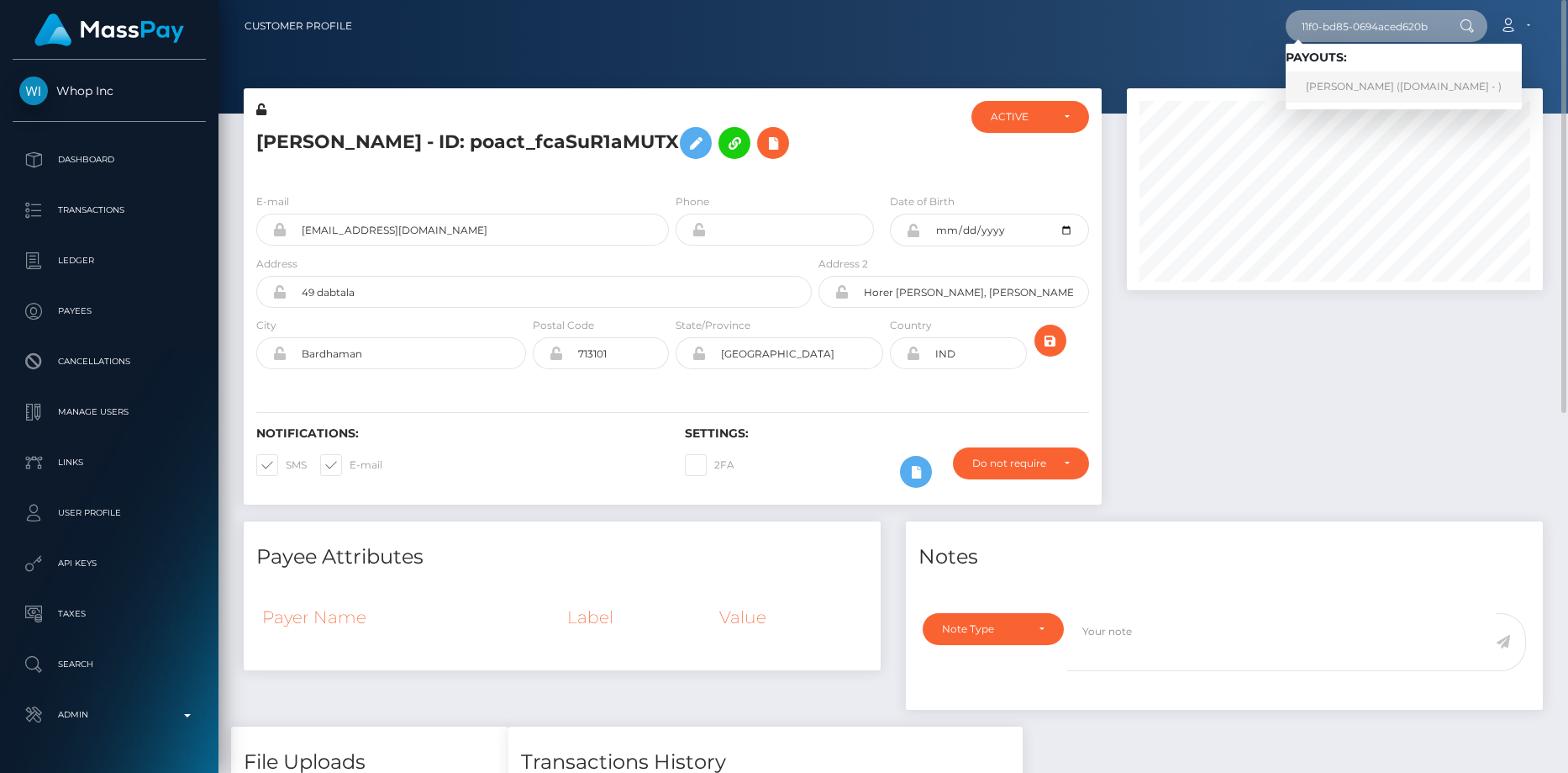
type input "af87c975-9465-11f0-bd85-0694aced620b"
click at [1358, 81] on link "[PERSON_NAME] ([DOMAIN_NAME] - )" at bounding box center [1404, 87] width 236 height 31
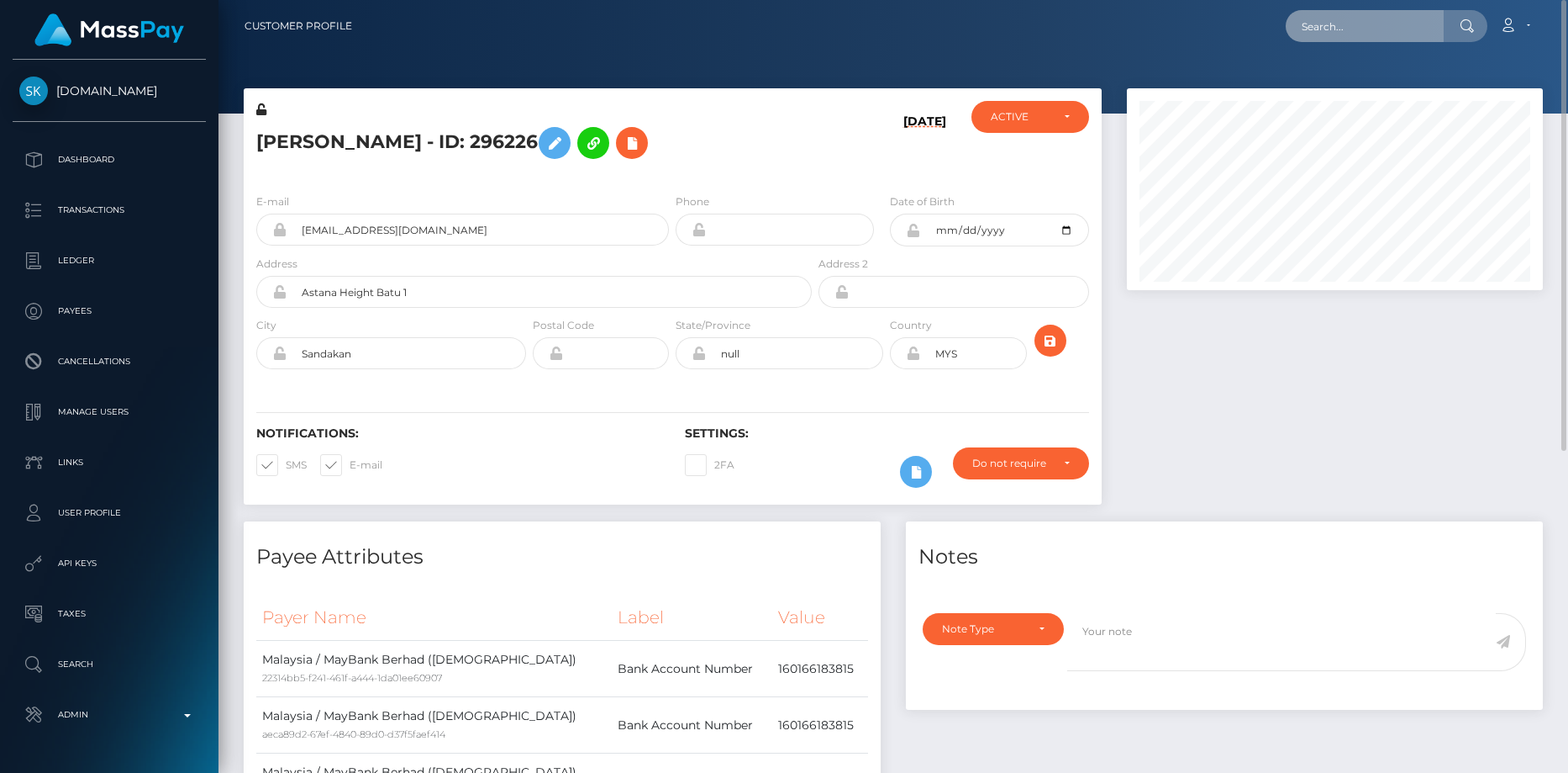
click at [1307, 13] on input "text" at bounding box center [1365, 26] width 158 height 32
paste input "balance-withdraw-12003-90a978"
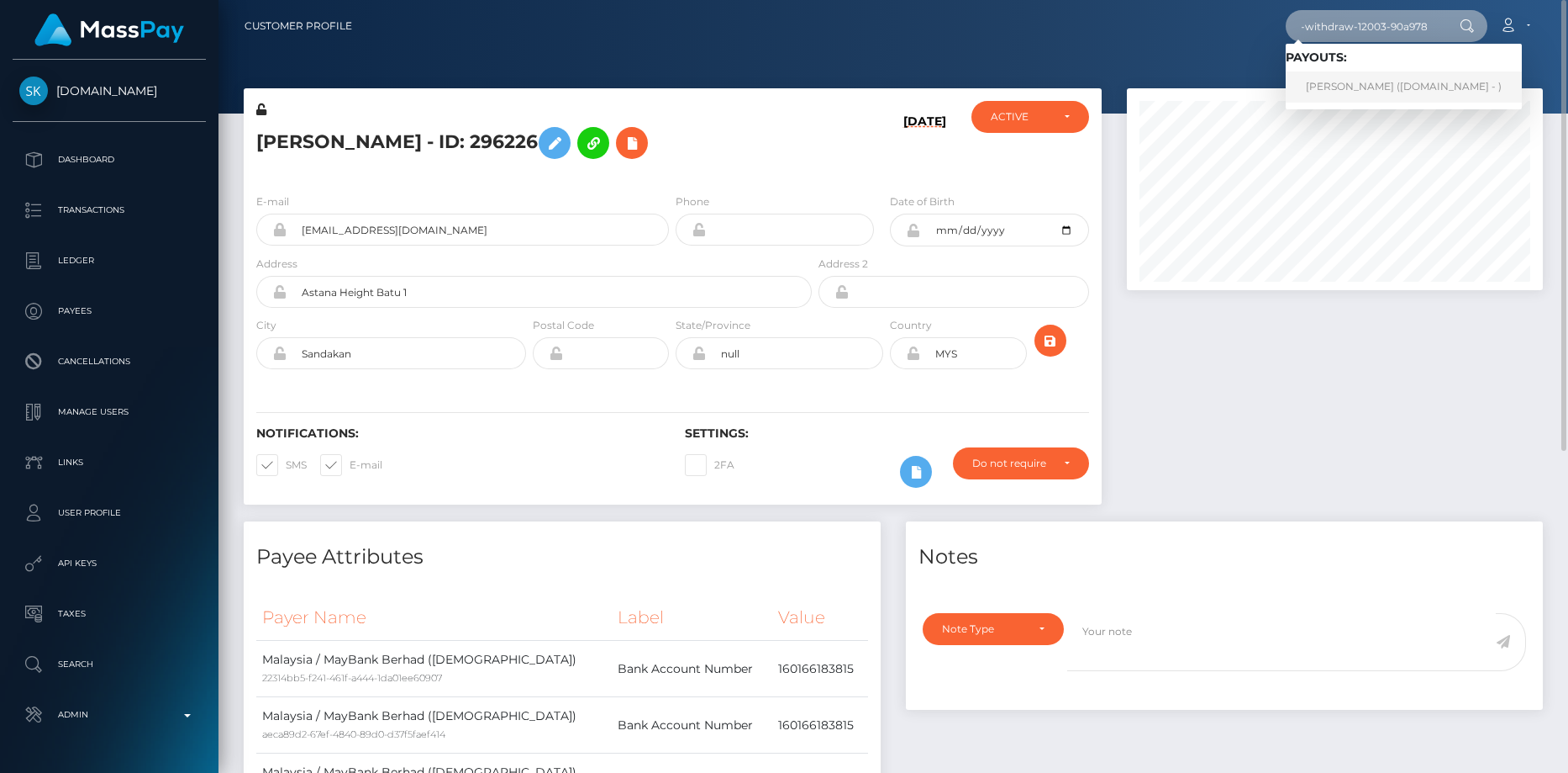
type input "balance-withdraw-12003-90a978"
click at [1341, 85] on link "[PERSON_NAME] ([DOMAIN_NAME] - )" at bounding box center [1404, 87] width 236 height 31
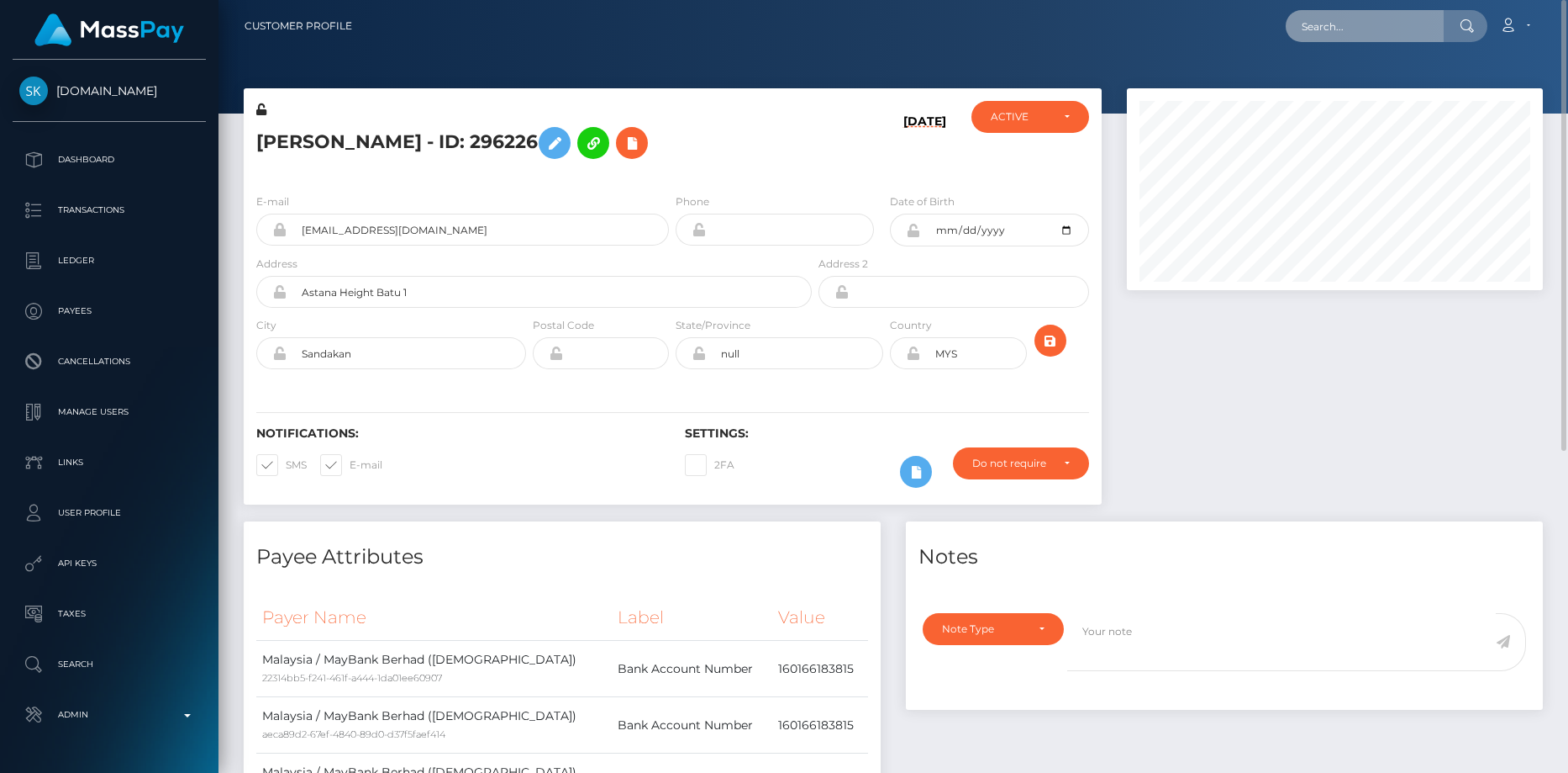
click at [1374, 13] on input "text" at bounding box center [1365, 26] width 158 height 32
paste input "offer-160226-e3dcba"
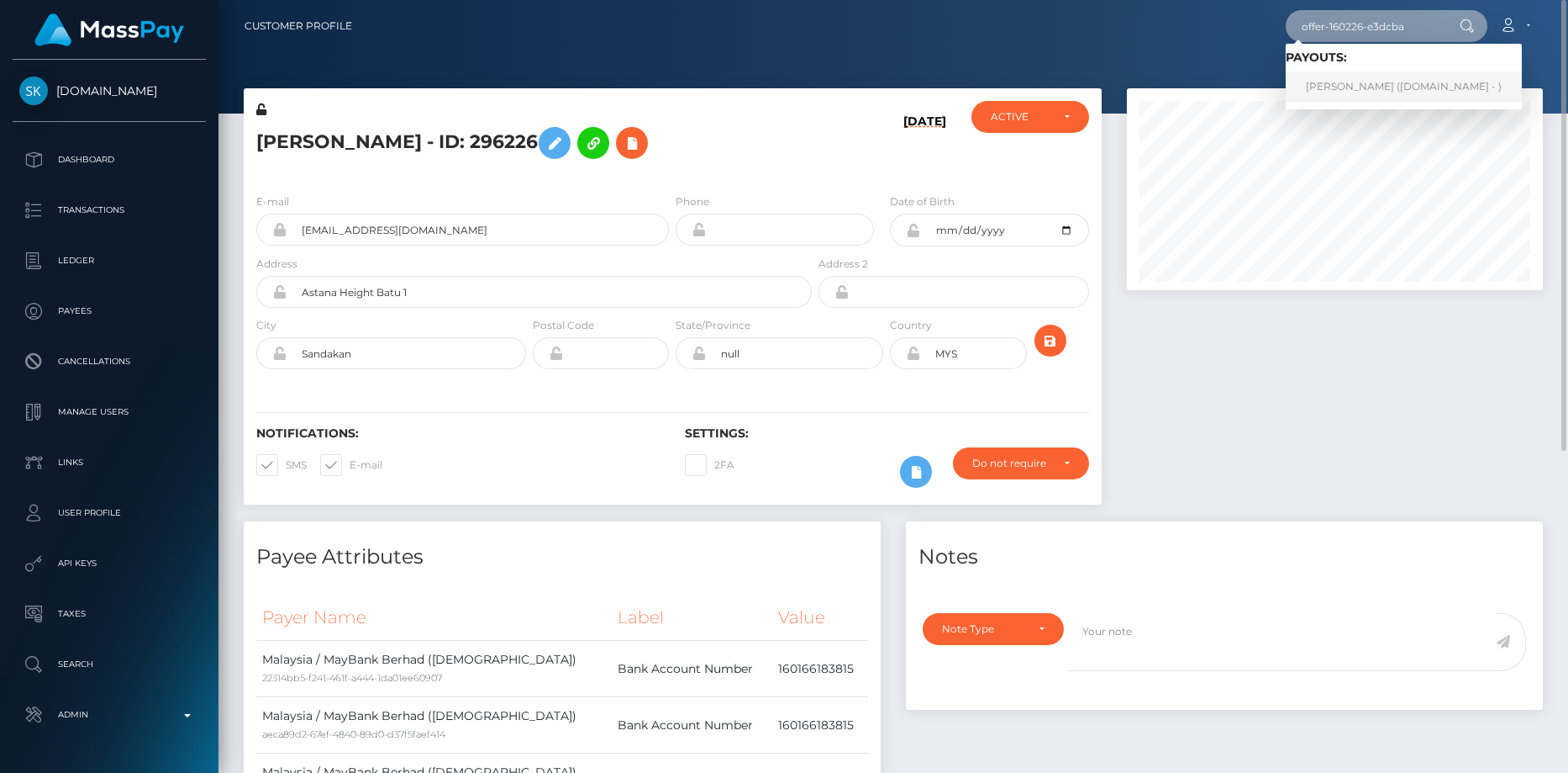
type input "offer-160226-e3dcba"
click at [1343, 81] on link "[PERSON_NAME] ([DOMAIN_NAME] - )" at bounding box center [1404, 87] width 236 height 31
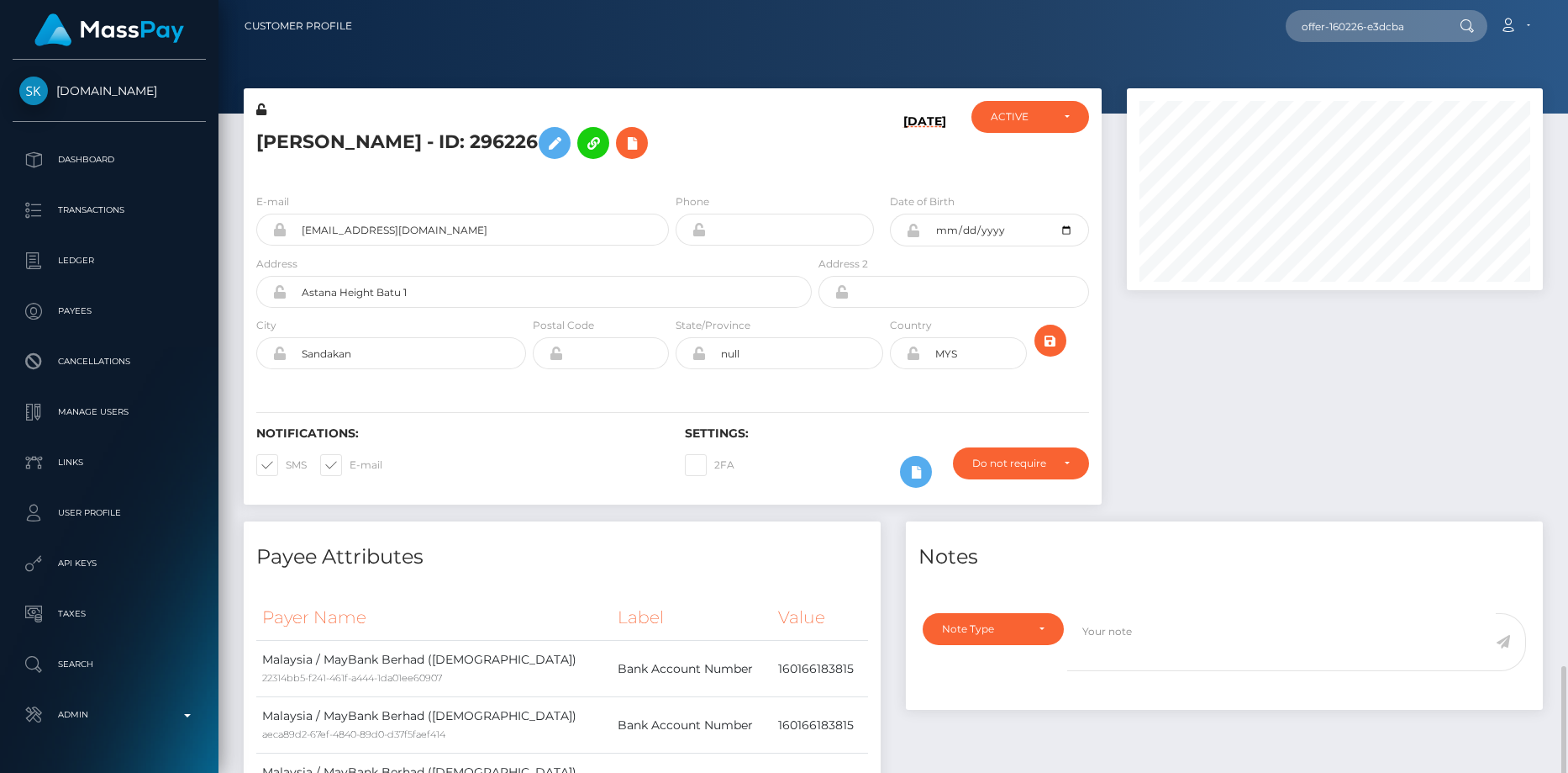
scroll to position [550, 0]
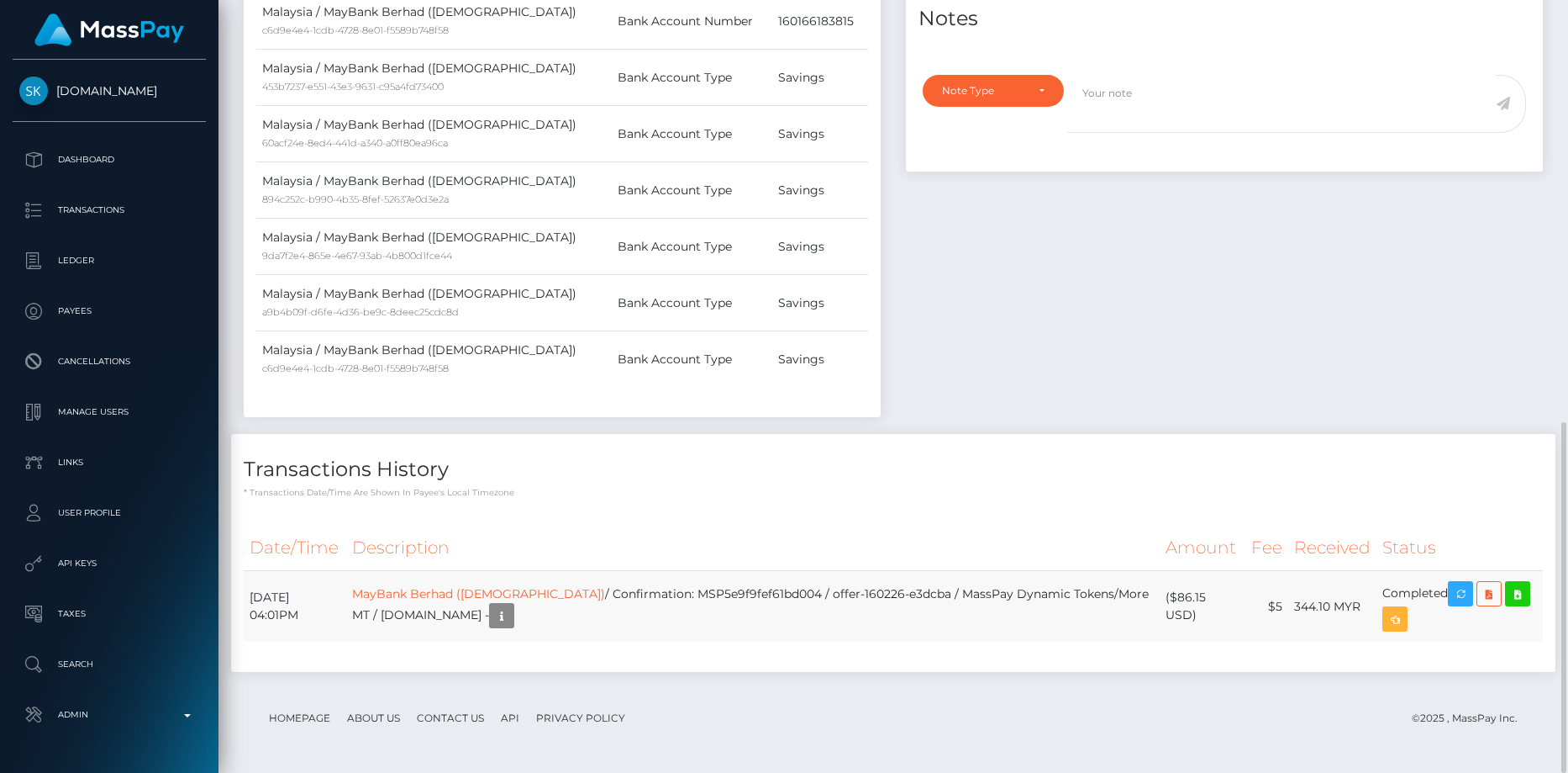
scroll to position [201, 417]
drag, startPoint x: 251, startPoint y: 593, endPoint x: 1435, endPoint y: 595, distance: 1184.0
click at [1435, 595] on tr "September 18, 2025 04:01PM MayBank Berhad (Islamic) / Confirmation: MSP5e9f9fef…" at bounding box center [893, 606] width 1299 height 72
copy tr "September 18, 2025 04:01PM MayBank Berhad (Islamic) / Confirmation: MSP5e9f9fef…"
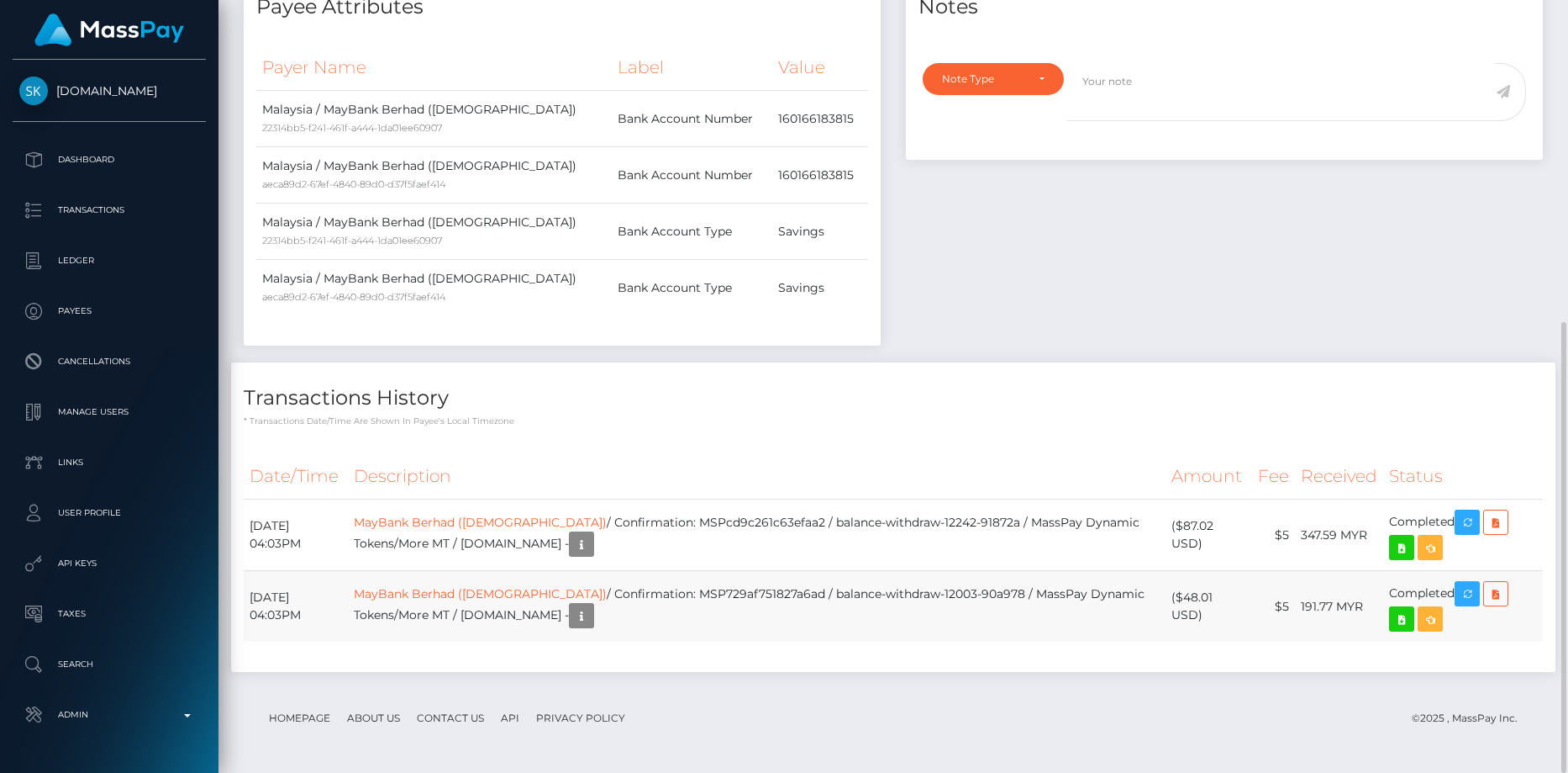
scroll to position [840528, 839906]
click at [1448, 581] on tbody "[DATE] 04:03PM MayBank Berhad ([DEMOGRAPHIC_DATA]) / Confirmation: MSPcd9c261c6…" at bounding box center [893, 571] width 1299 height 143
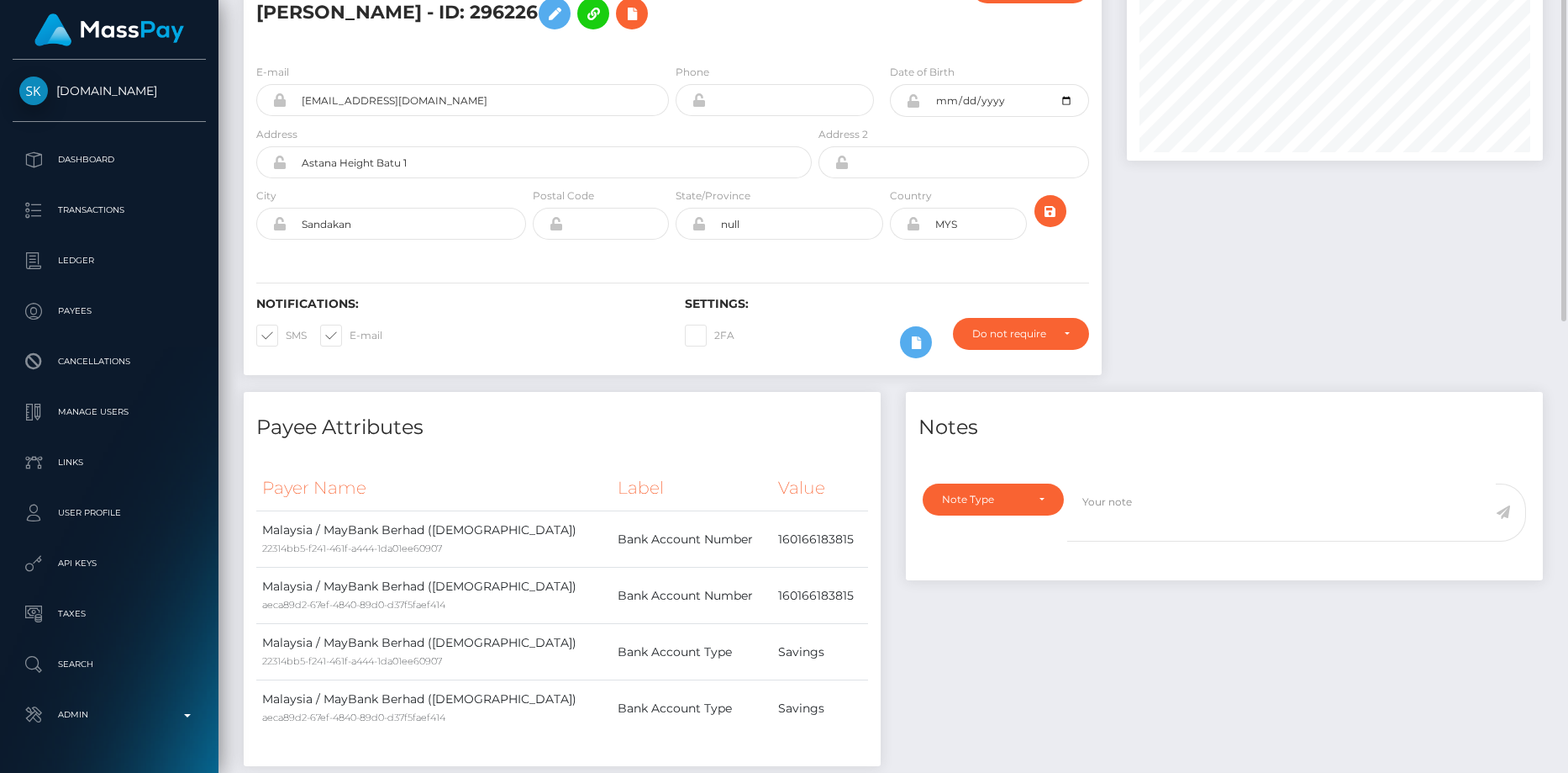
scroll to position [0, 0]
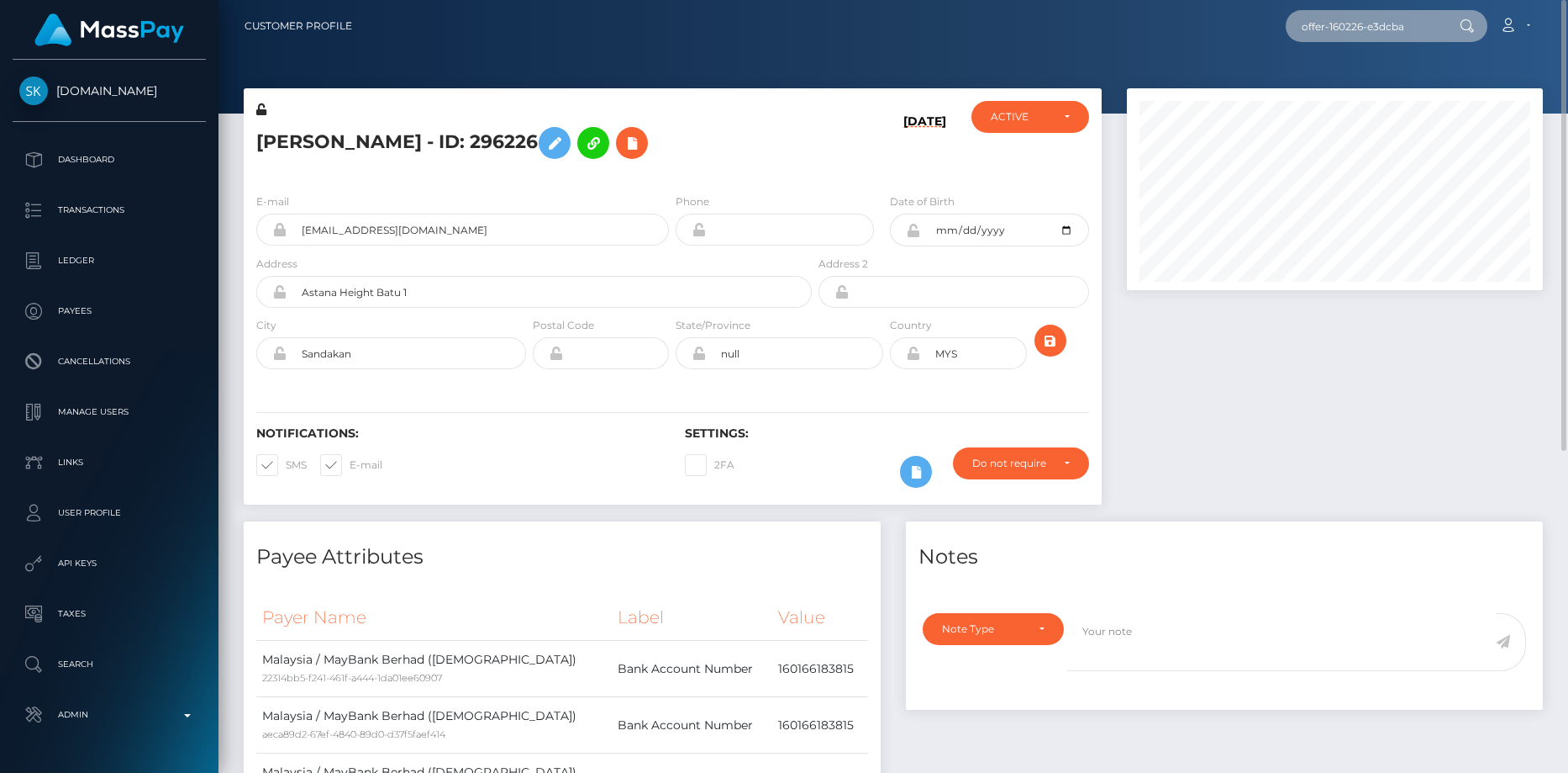
click at [1389, 41] on input "offer-160226-e3dcba" at bounding box center [1365, 26] width 158 height 32
paste input "poact_rwj6Q1Z0uY0H"
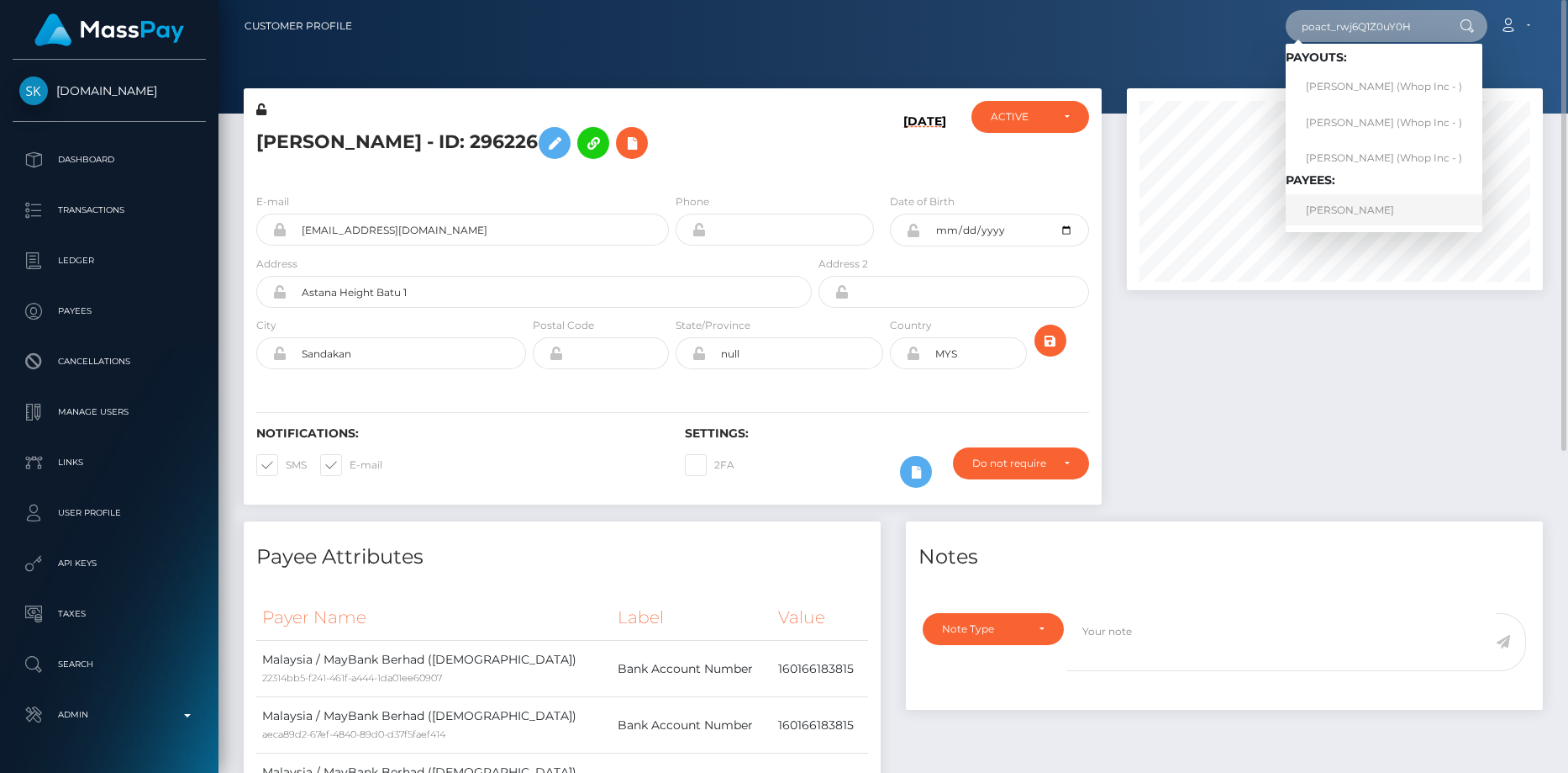
type input "poact_rwj6Q1Z0uY0H"
click at [1383, 205] on link "LEONEL IAN SANCHEZ" at bounding box center [1383, 209] width 196 height 31
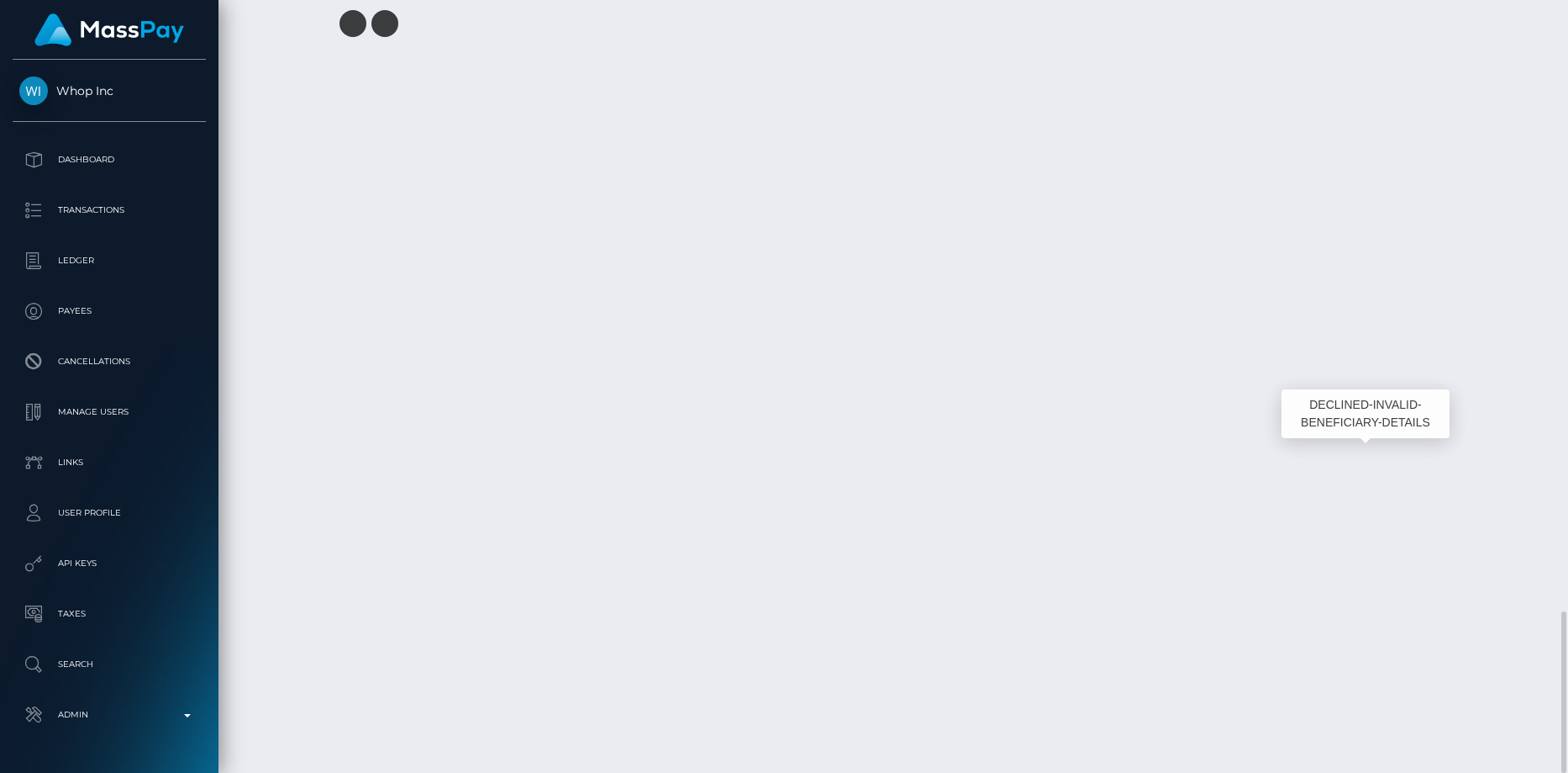
scroll to position [201, 417]
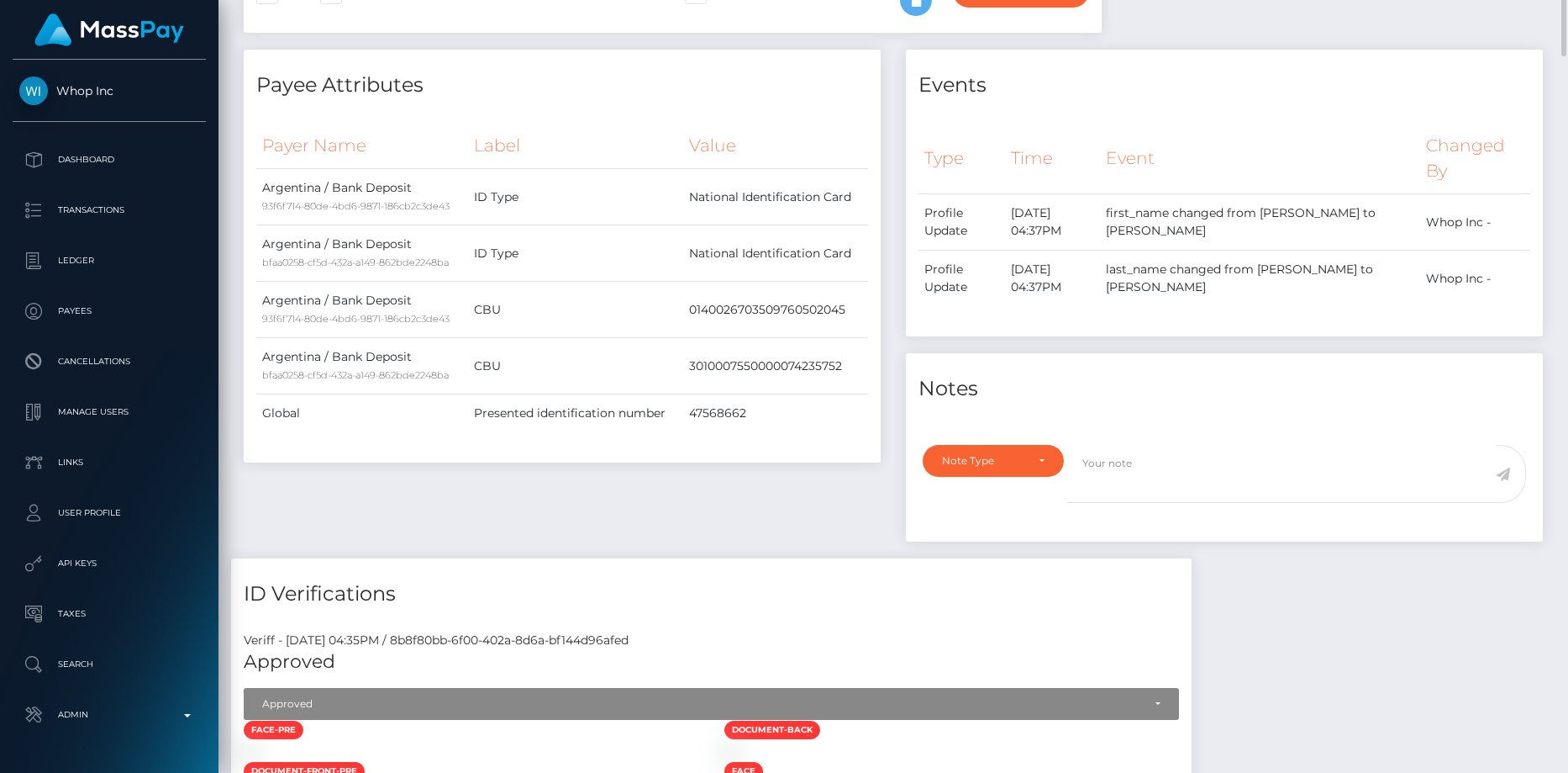
scroll to position [0, 0]
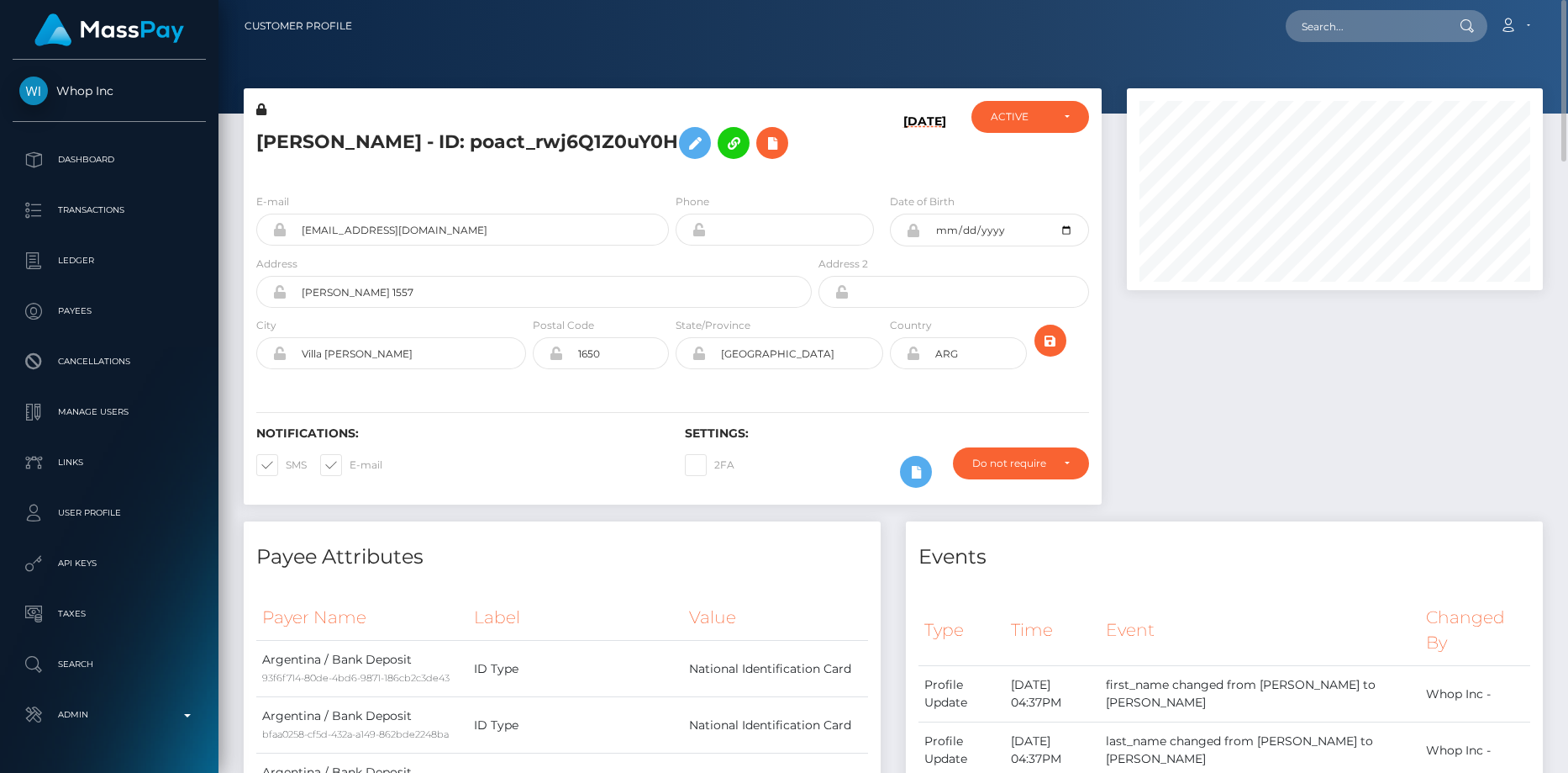
click at [1303, 44] on nav "Customer Profile Loading... Loading... Account" at bounding box center [893, 26] width 1350 height 52
click at [1318, 30] on input "text" at bounding box center [1365, 26] width 158 height 32
paste input "pout_dtQiM6Z2j71UH"
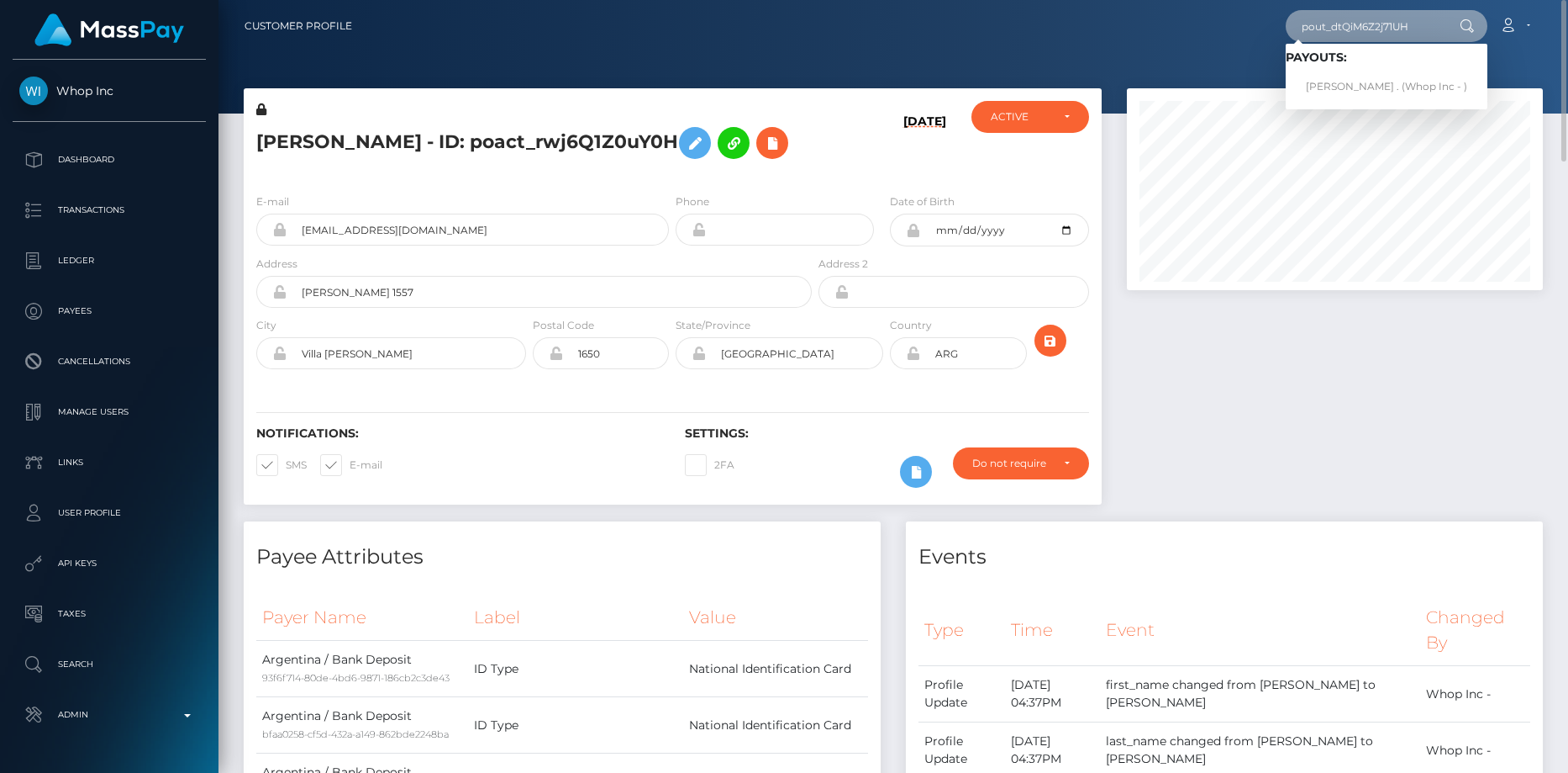
type input "pout_dtQiM6Z2j71UH"
click at [1333, 77] on link "[PERSON_NAME] . (Whop Inc - )" at bounding box center [1386, 87] width 201 height 31
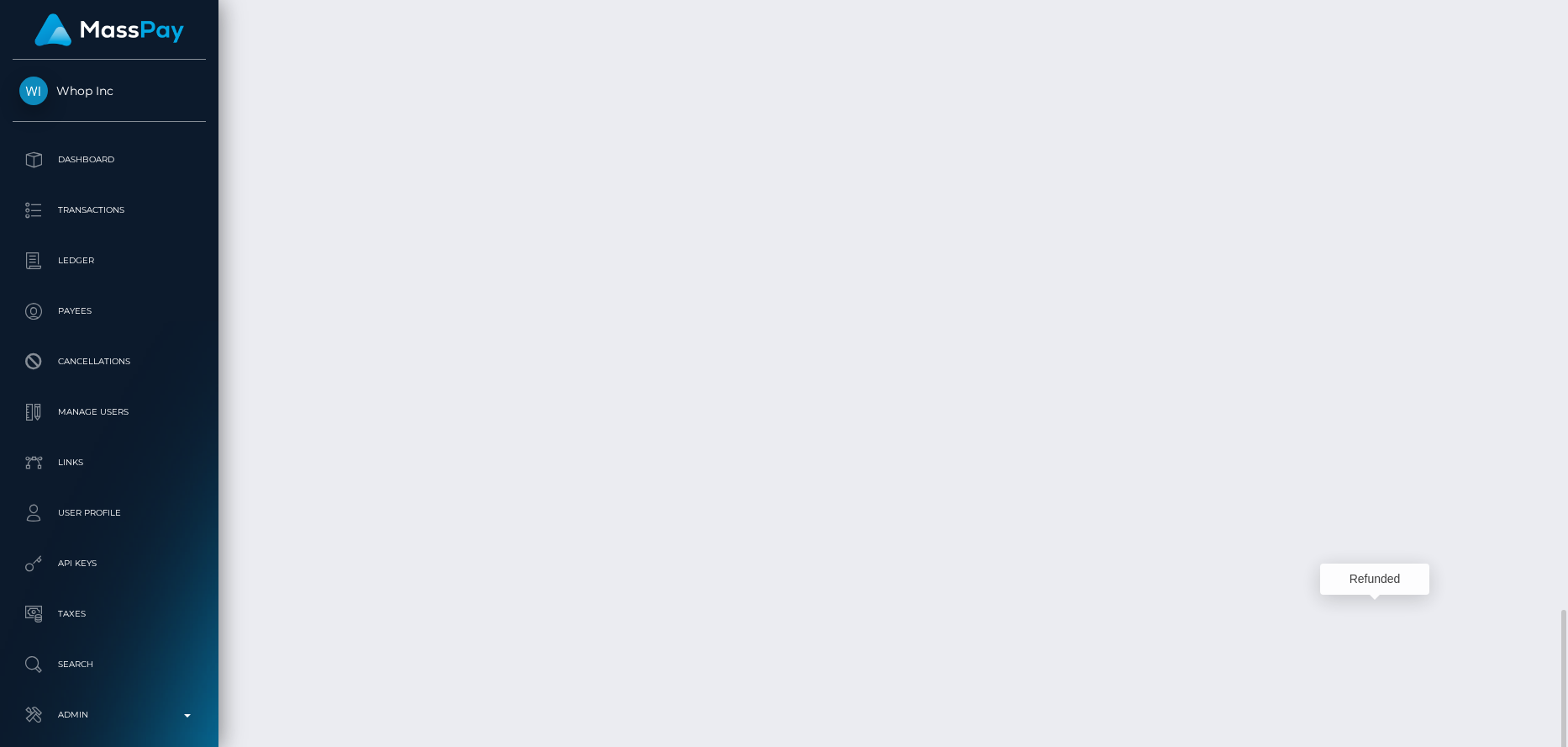
scroll to position [202, 417]
drag, startPoint x: 599, startPoint y: 588, endPoint x: 751, endPoint y: 588, distance: 152.0
copy td "qYJI_W-ASKSyXYbdlzCJuA"
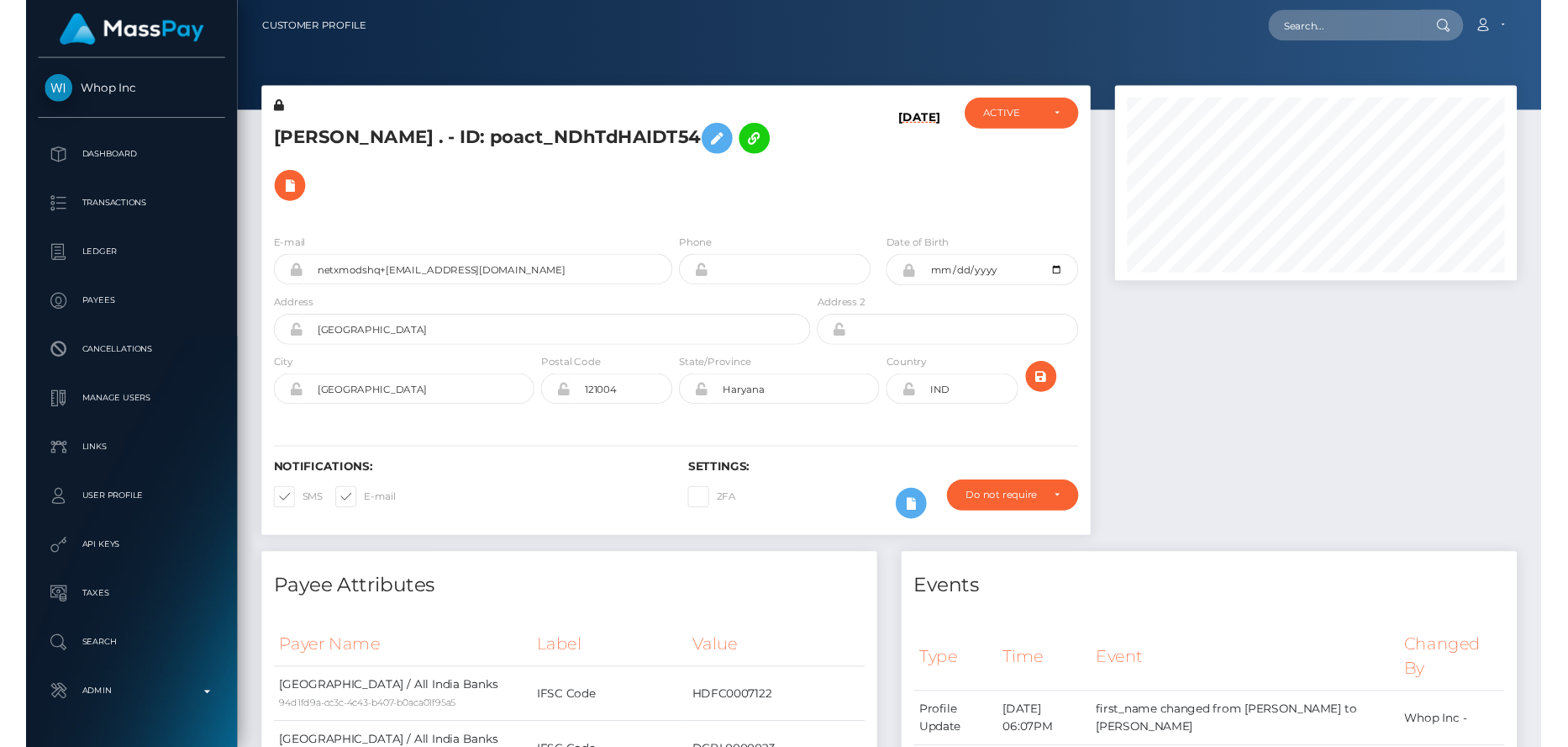
scroll to position [202, 417]
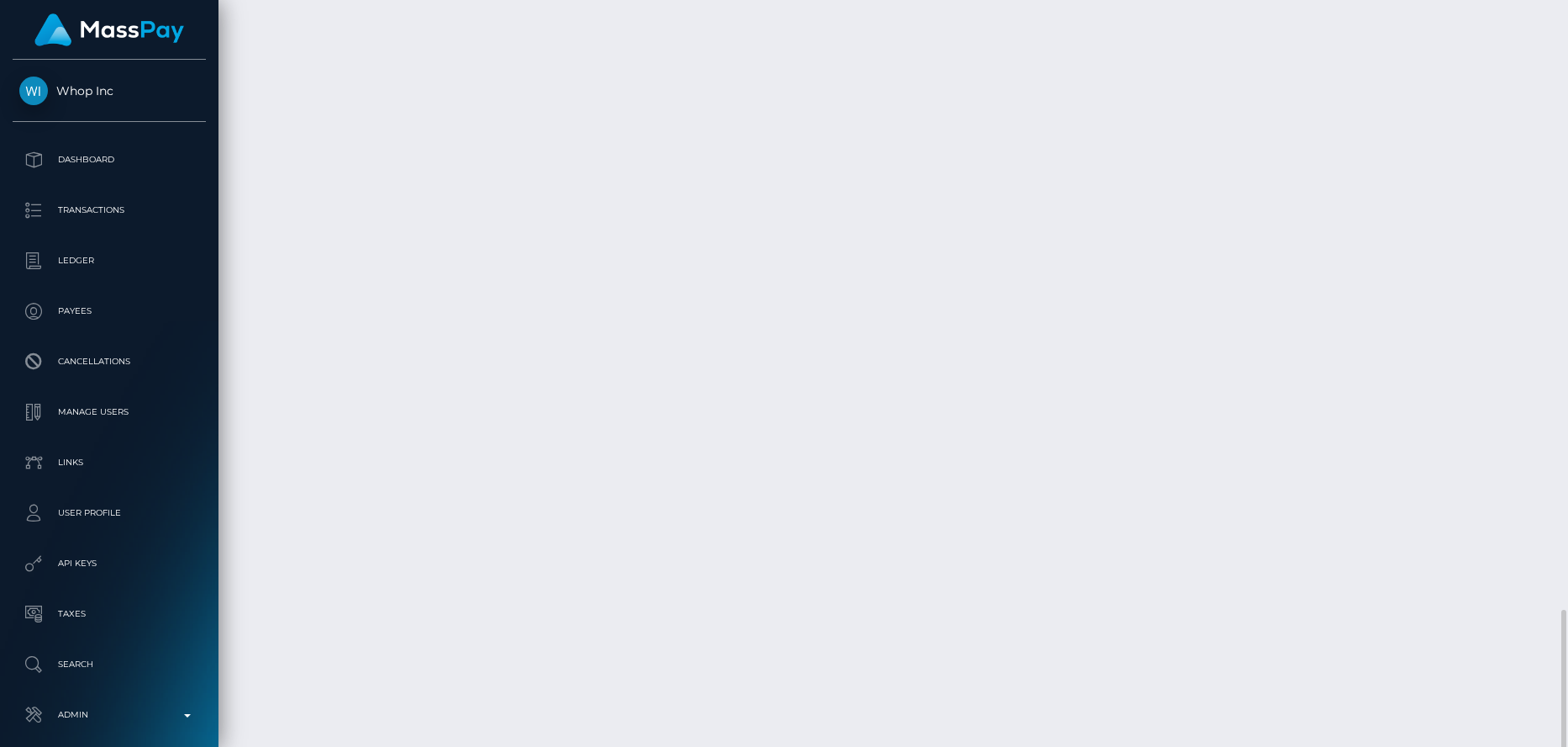
drag, startPoint x: 753, startPoint y: 510, endPoint x: 599, endPoint y: 506, distance: 154.1
copy td "VKTElfRLSD---o9obBOUYA"
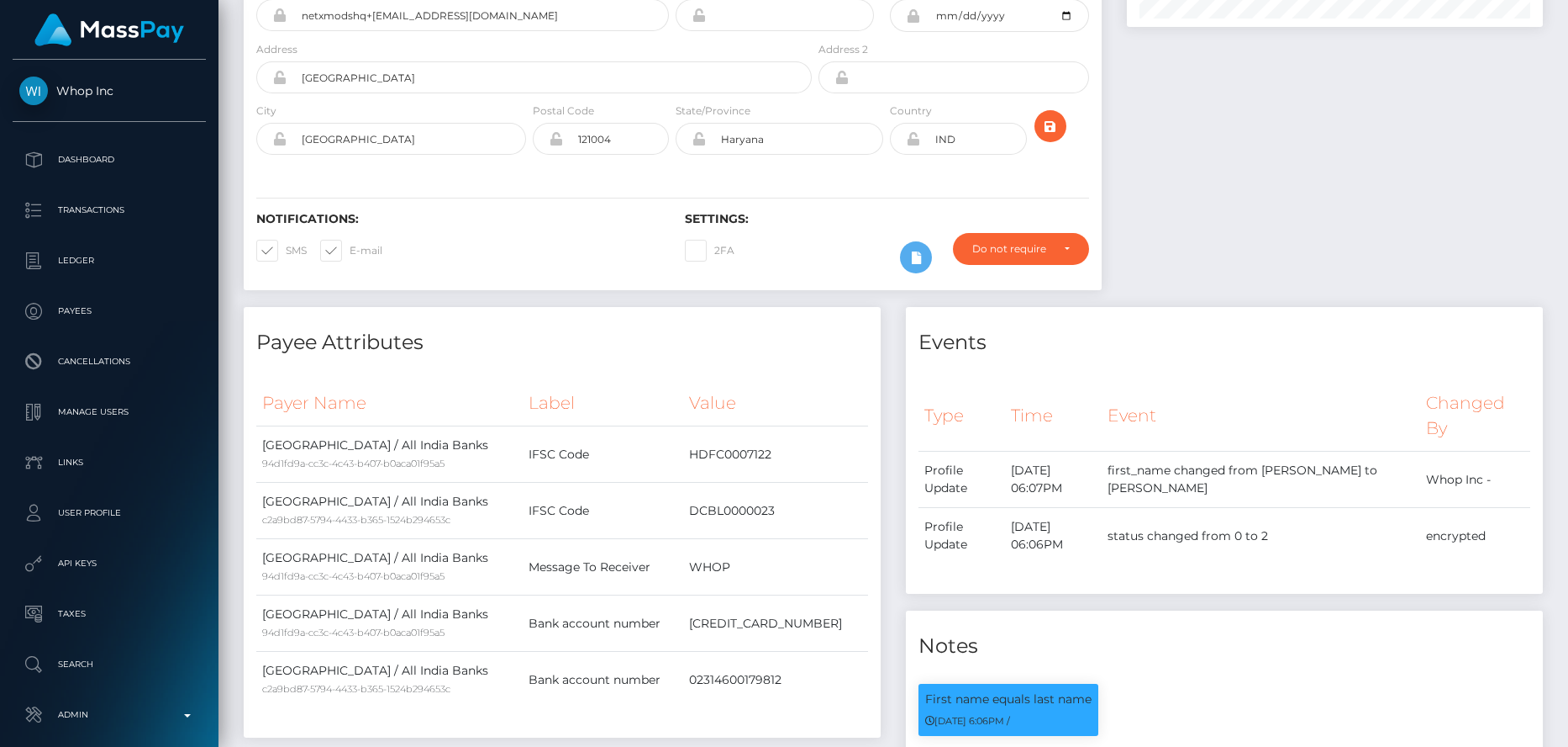
scroll to position [0, 0]
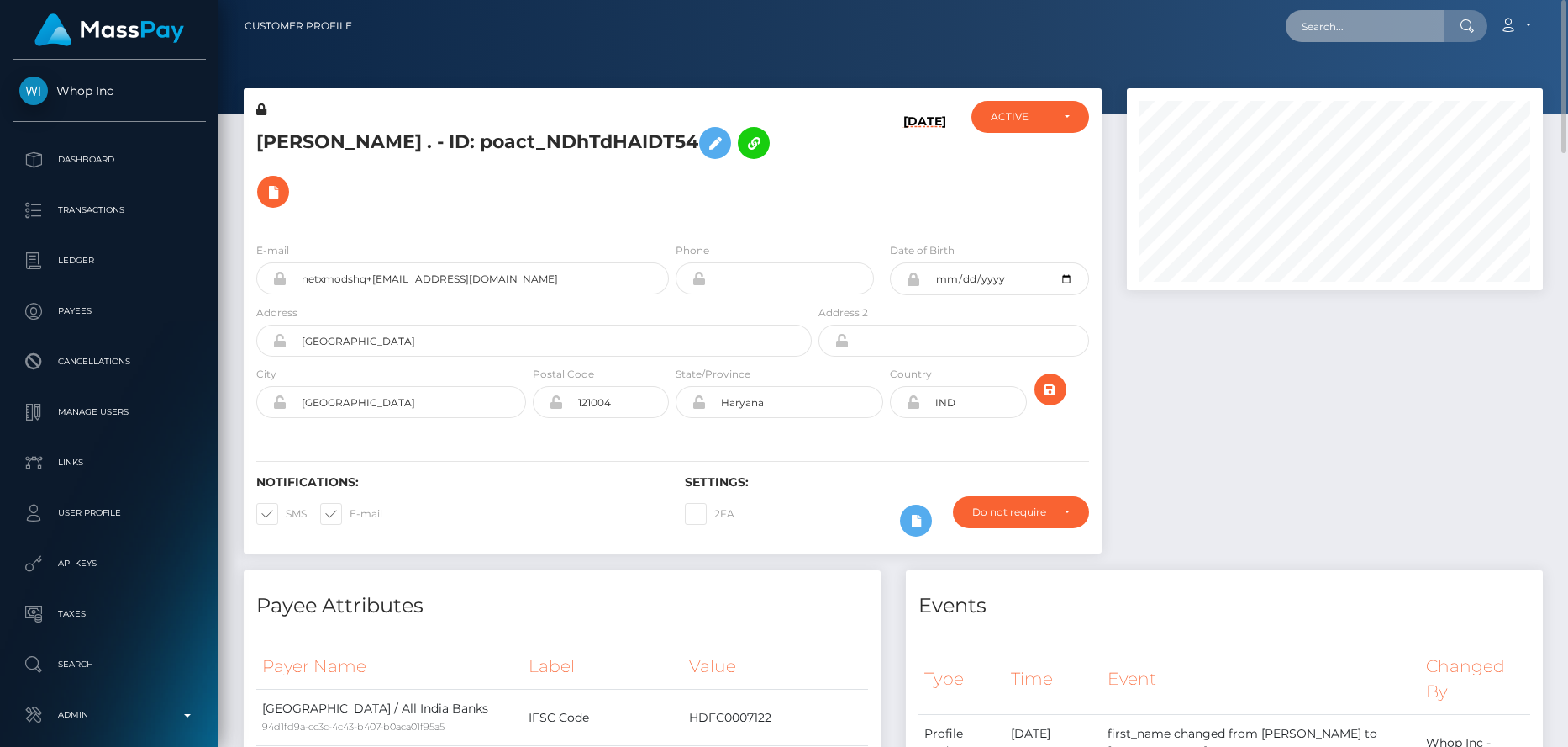
click at [1341, 28] on input "text" at bounding box center [1365, 26] width 158 height 32
paste input "pout_fiTgvPNqmZnjs"
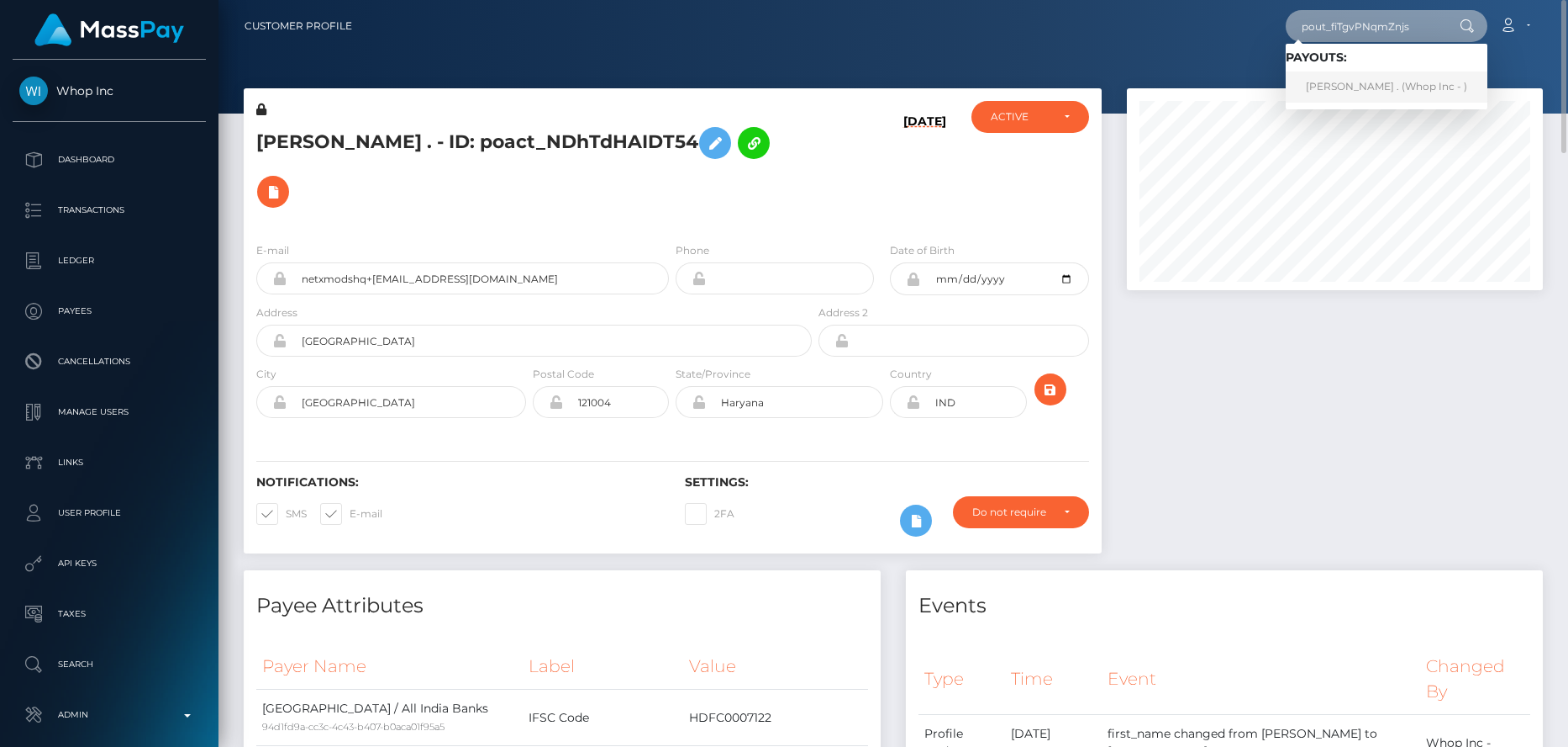
type input "pout_fiTgvPNqmZnjs"
click at [1335, 86] on link "[PERSON_NAME] . (Whop Inc - )" at bounding box center [1386, 87] width 201 height 31
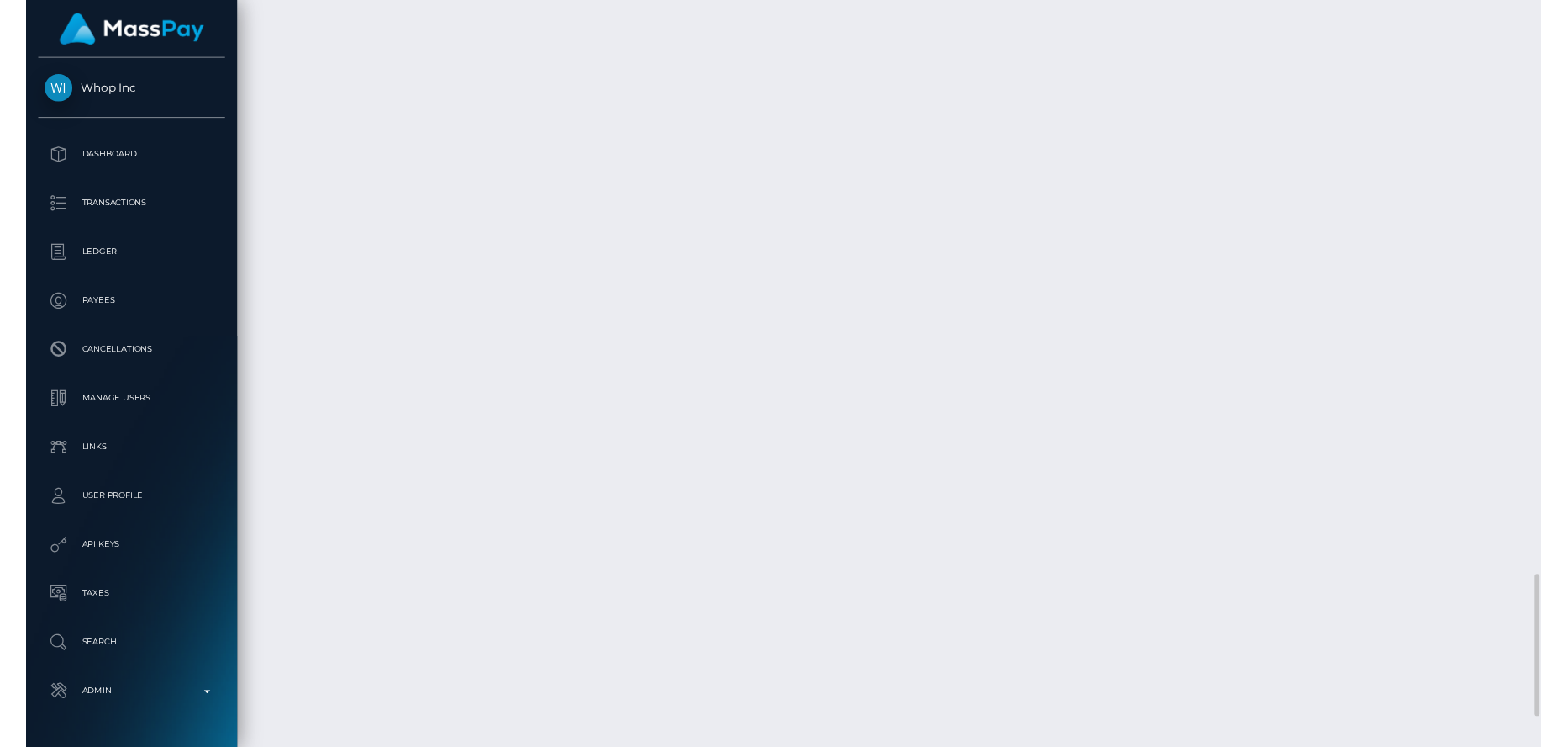
scroll to position [3277, 0]
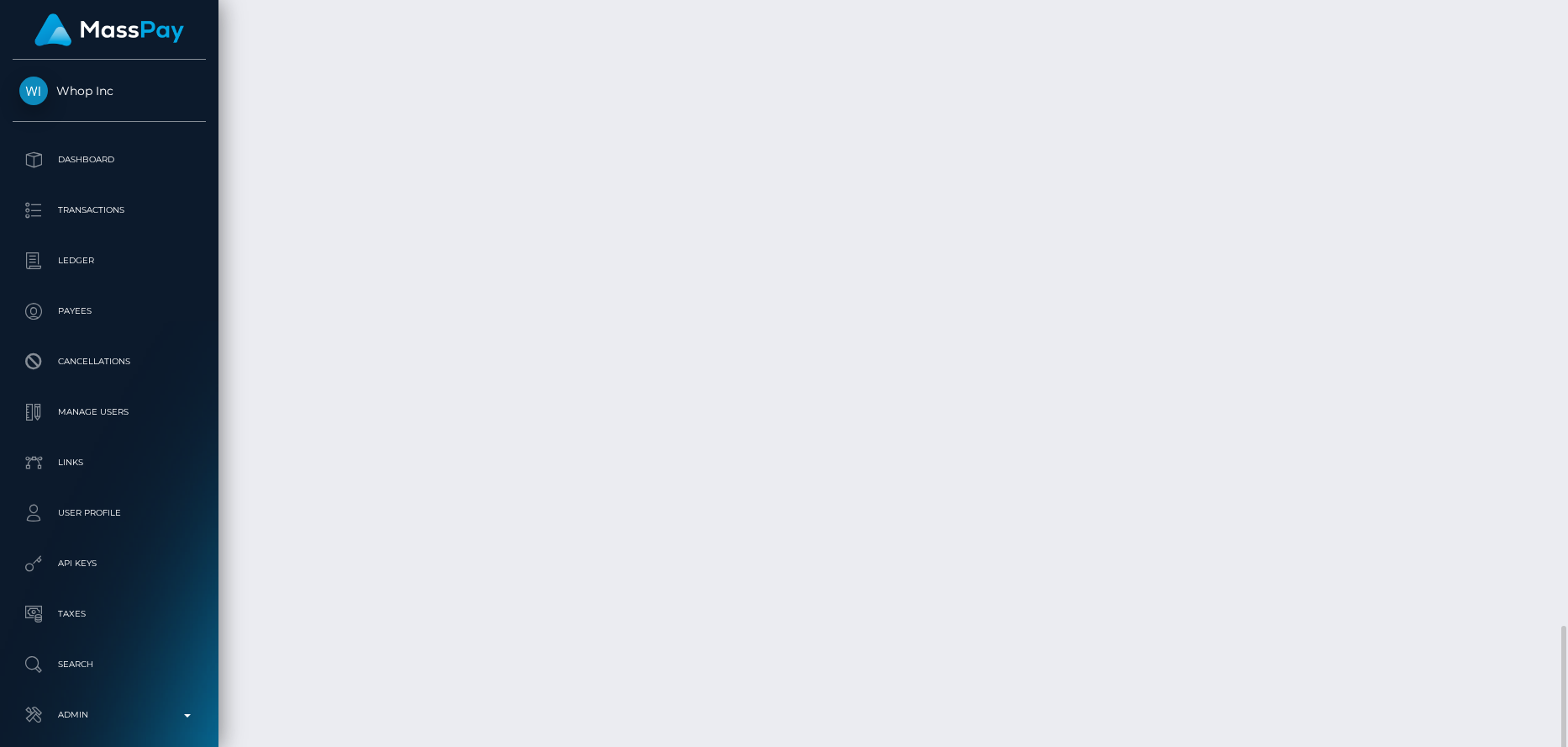
drag, startPoint x: 672, startPoint y: 613, endPoint x: 606, endPoint y: 617, distance: 66.1
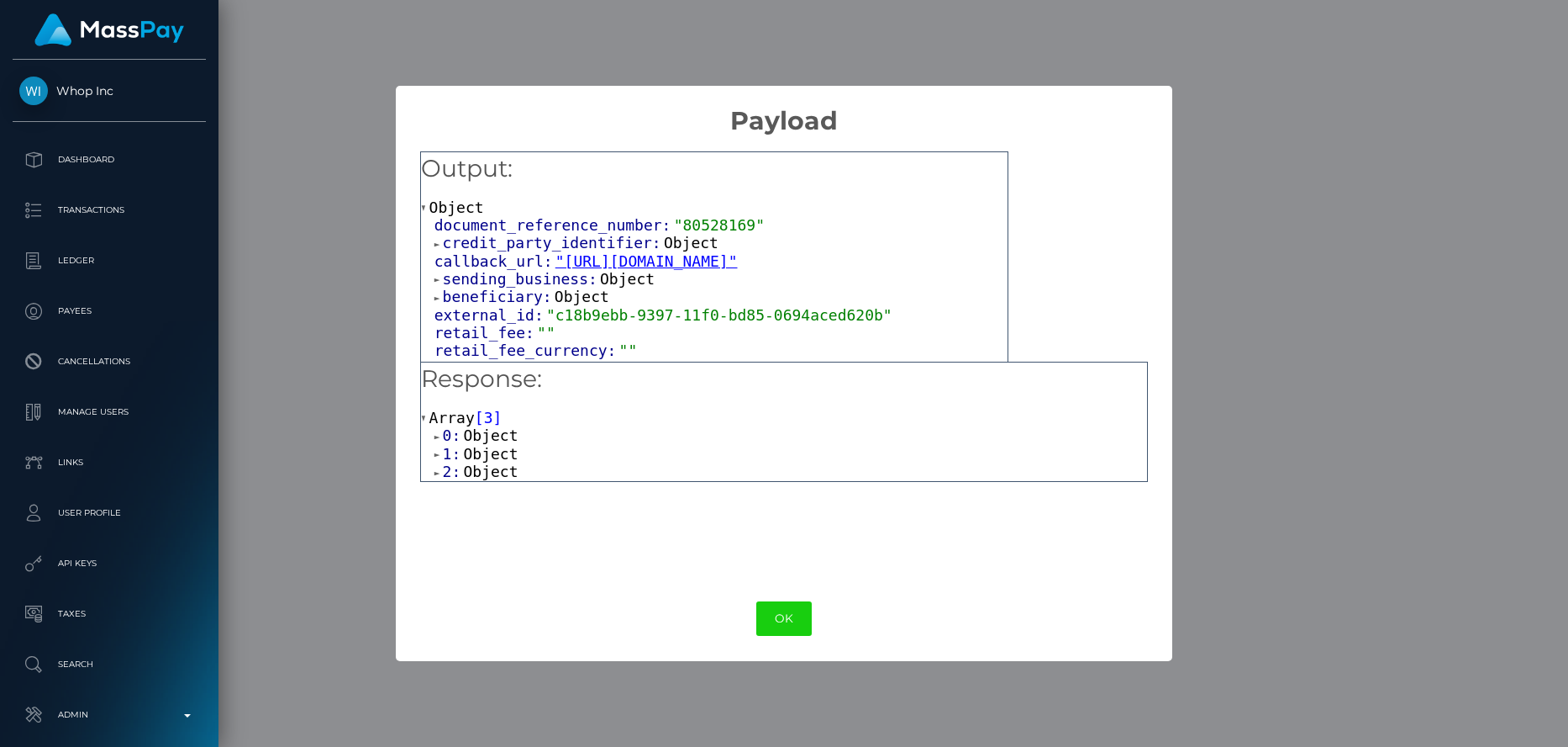
click at [577, 248] on span "credit_party_identifier:" at bounding box center [554, 242] width 221 height 18
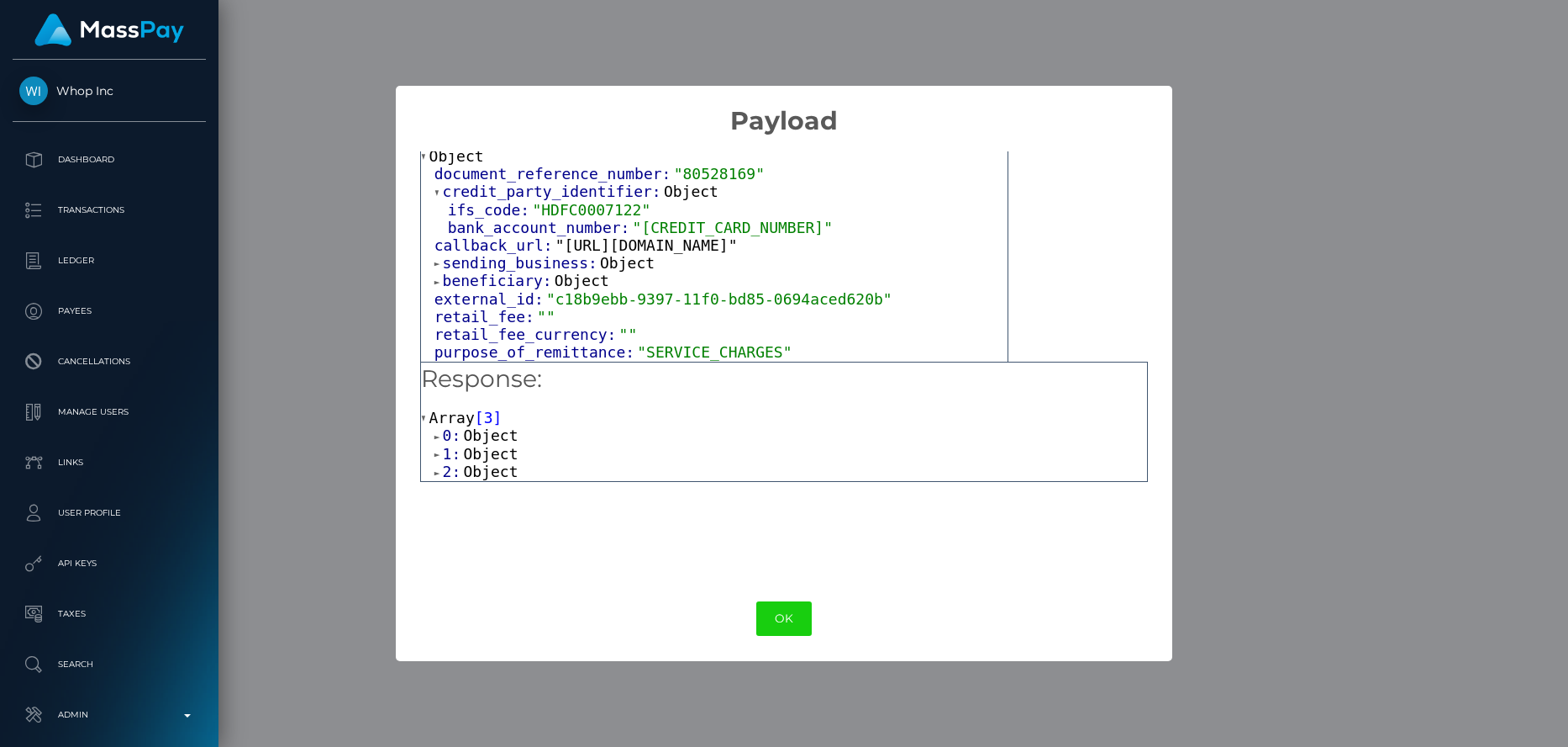
scroll to position [78, 0]
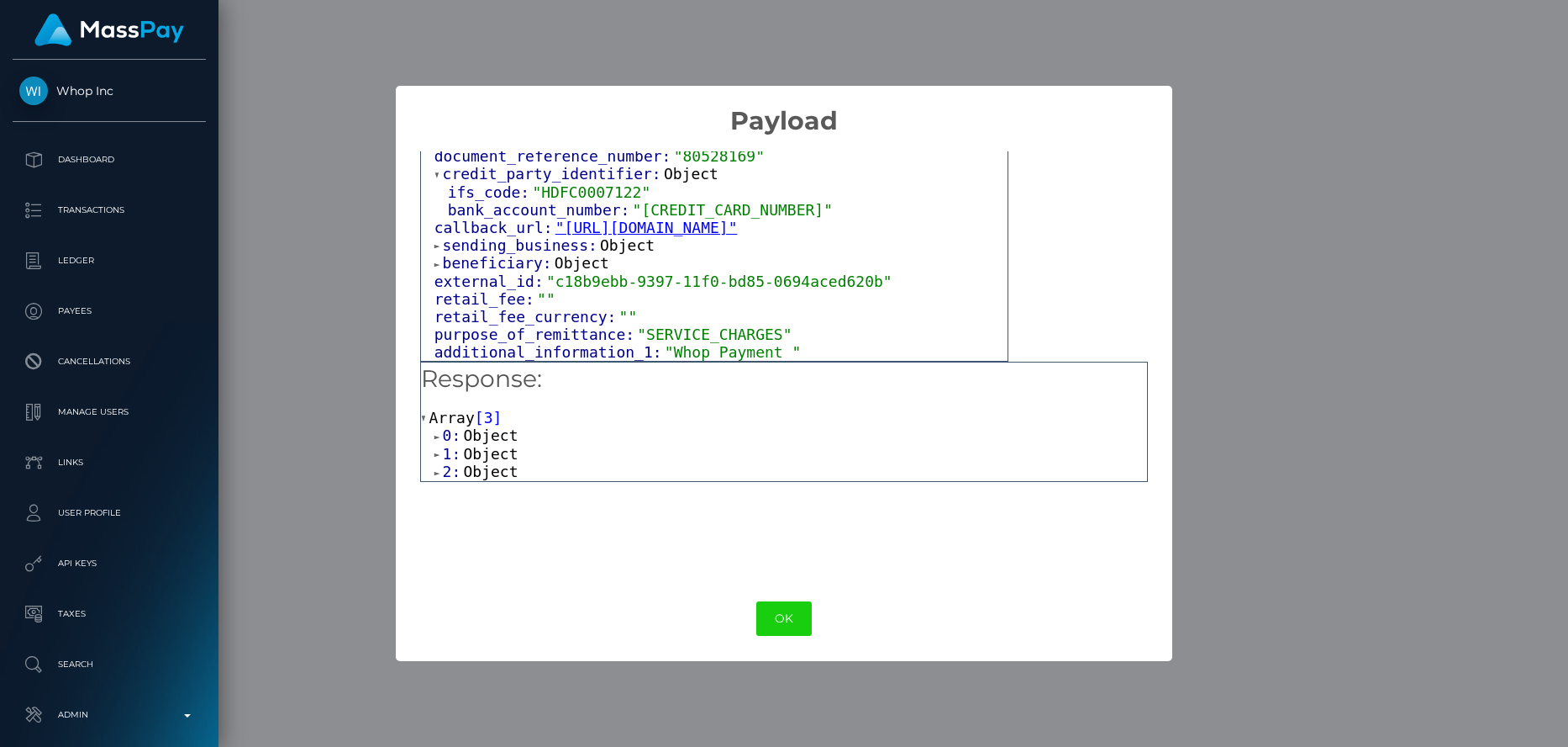
click at [478, 475] on span "Object" at bounding box center [490, 471] width 55 height 18
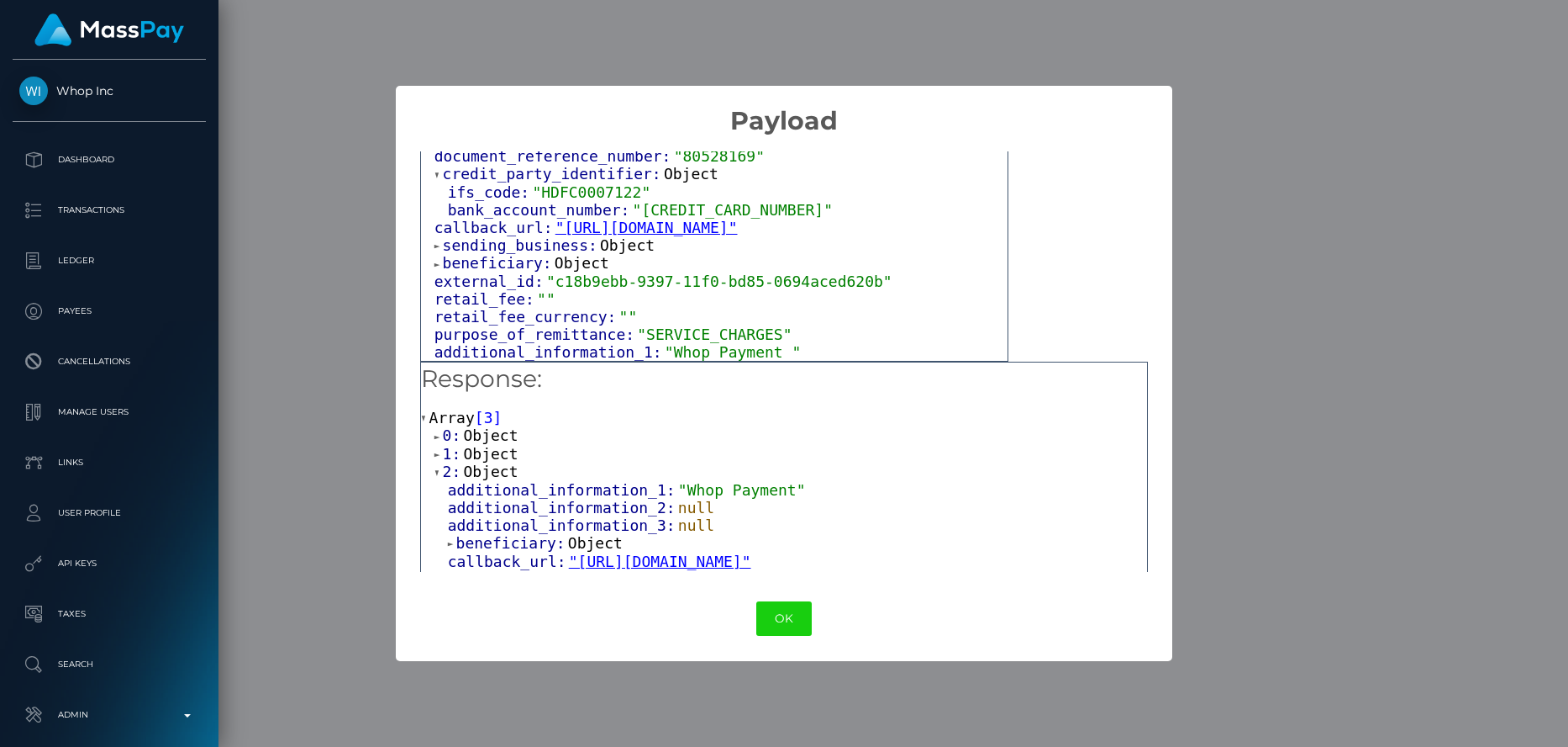
click at [486, 452] on span "Object" at bounding box center [490, 454] width 55 height 18
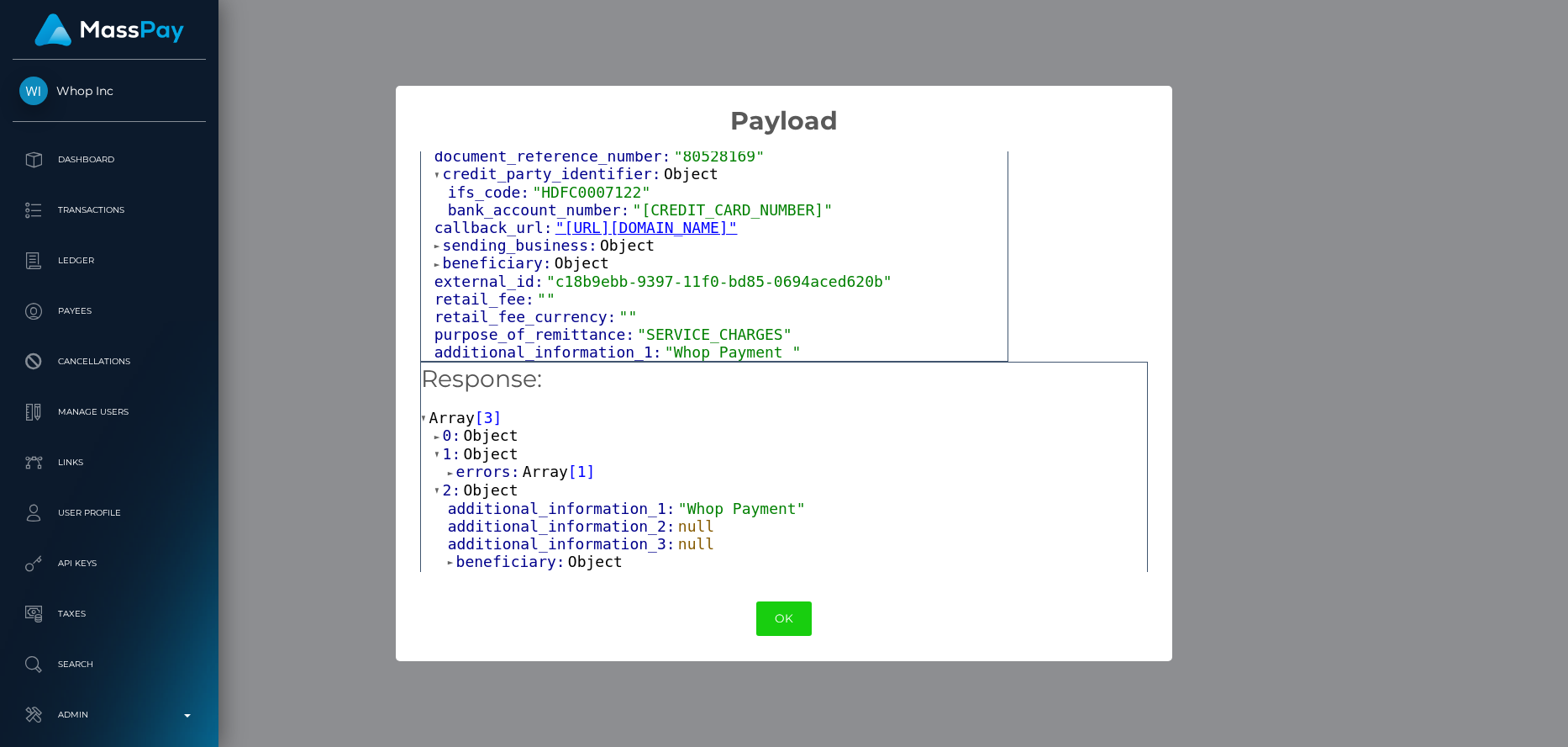
click at [486, 441] on span "Object" at bounding box center [490, 435] width 55 height 18
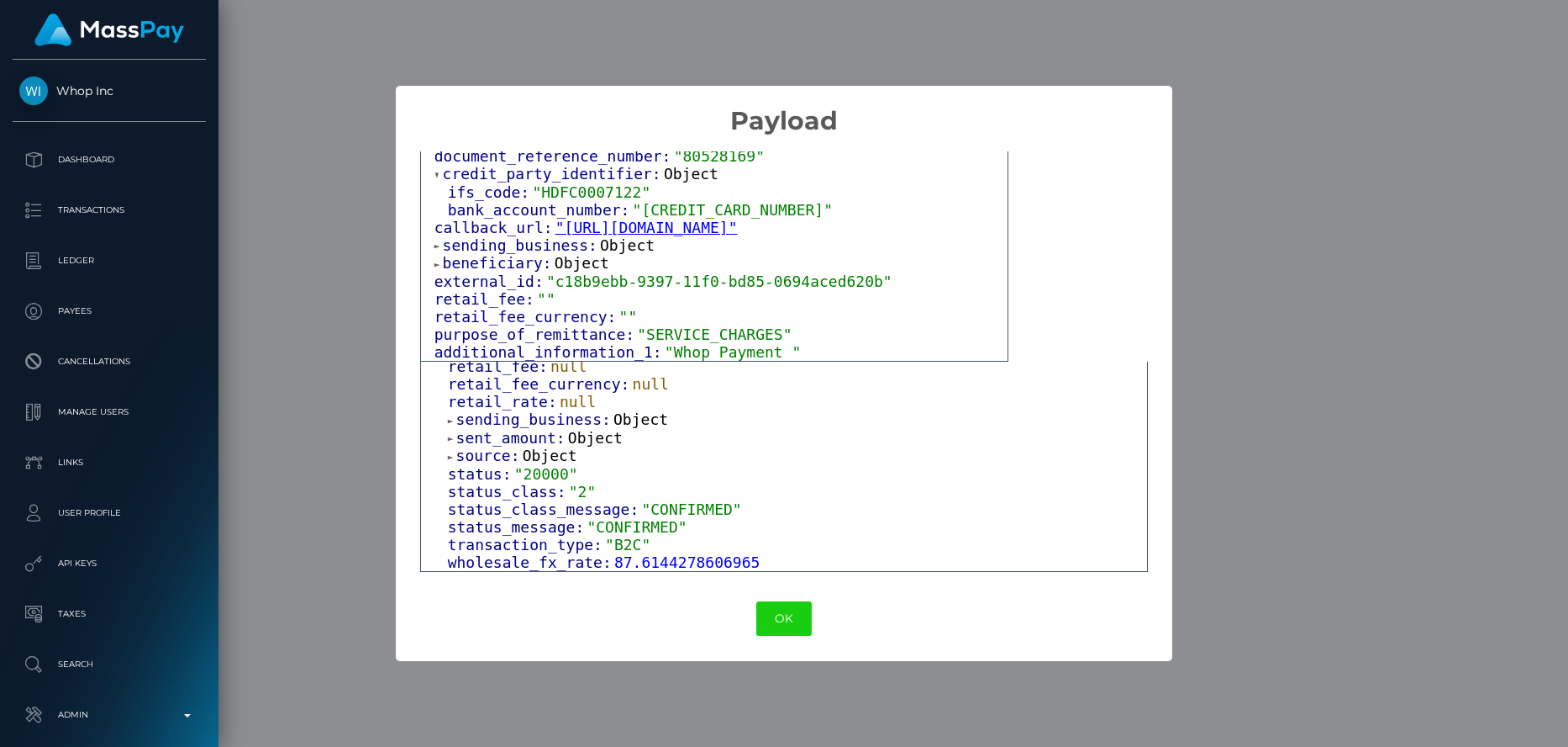
scroll to position [1081, 0]
click at [747, 610] on div "OK No Cancel" at bounding box center [784, 618] width 777 height 51
click at [760, 614] on button "OK" at bounding box center [784, 618] width 56 height 35
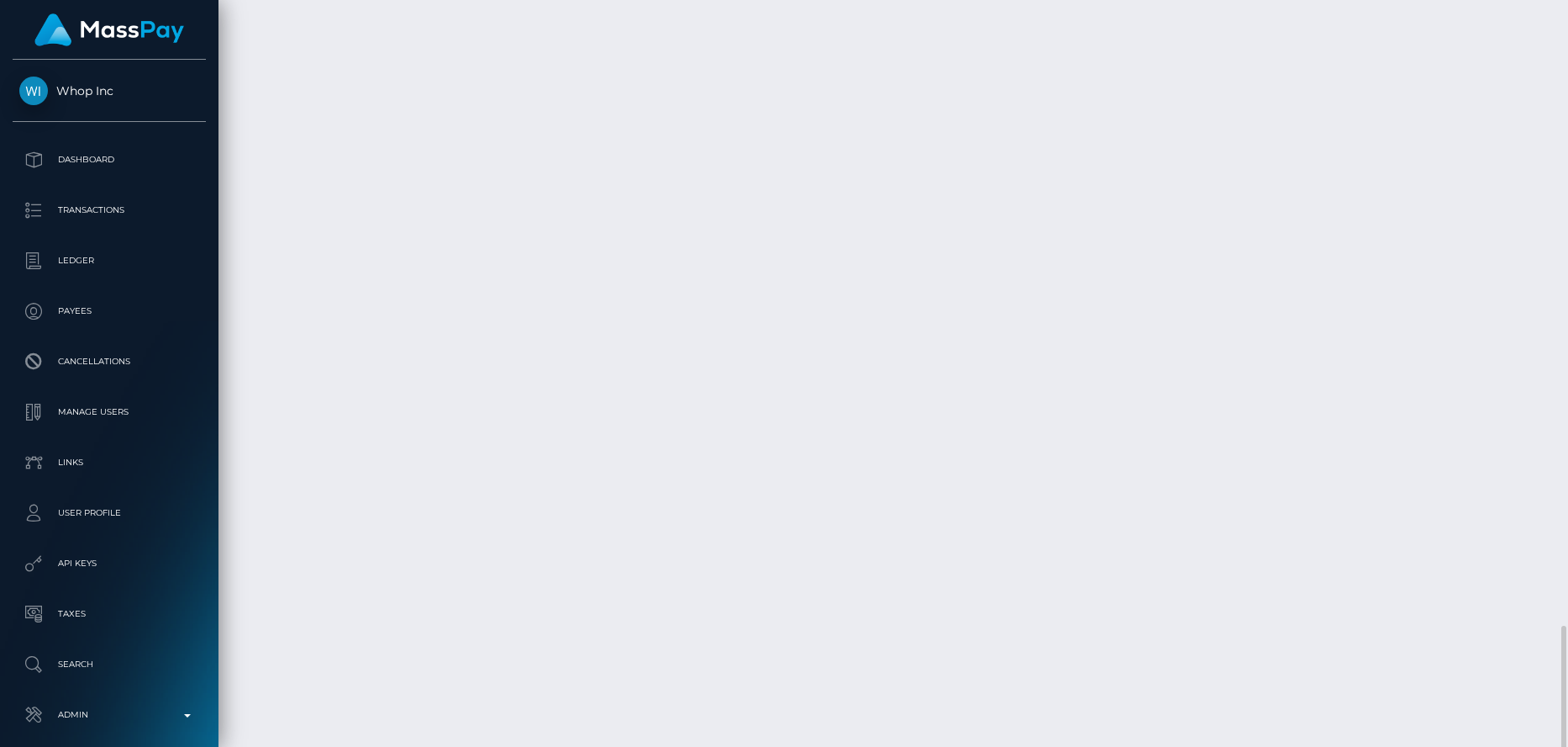
drag, startPoint x: 674, startPoint y: 616, endPoint x: 606, endPoint y: 613, distance: 68.1
copy td "1344844552"
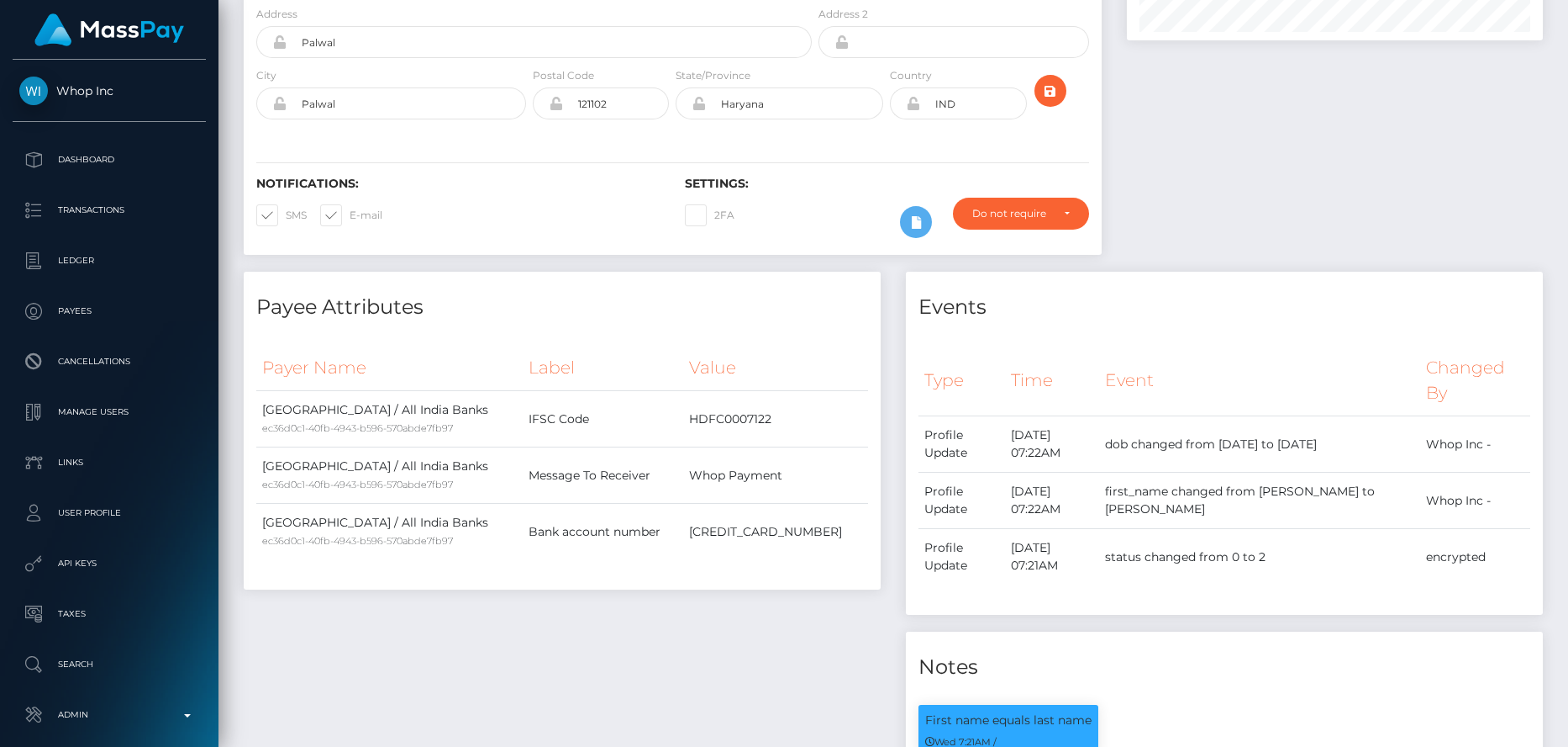
scroll to position [0, 0]
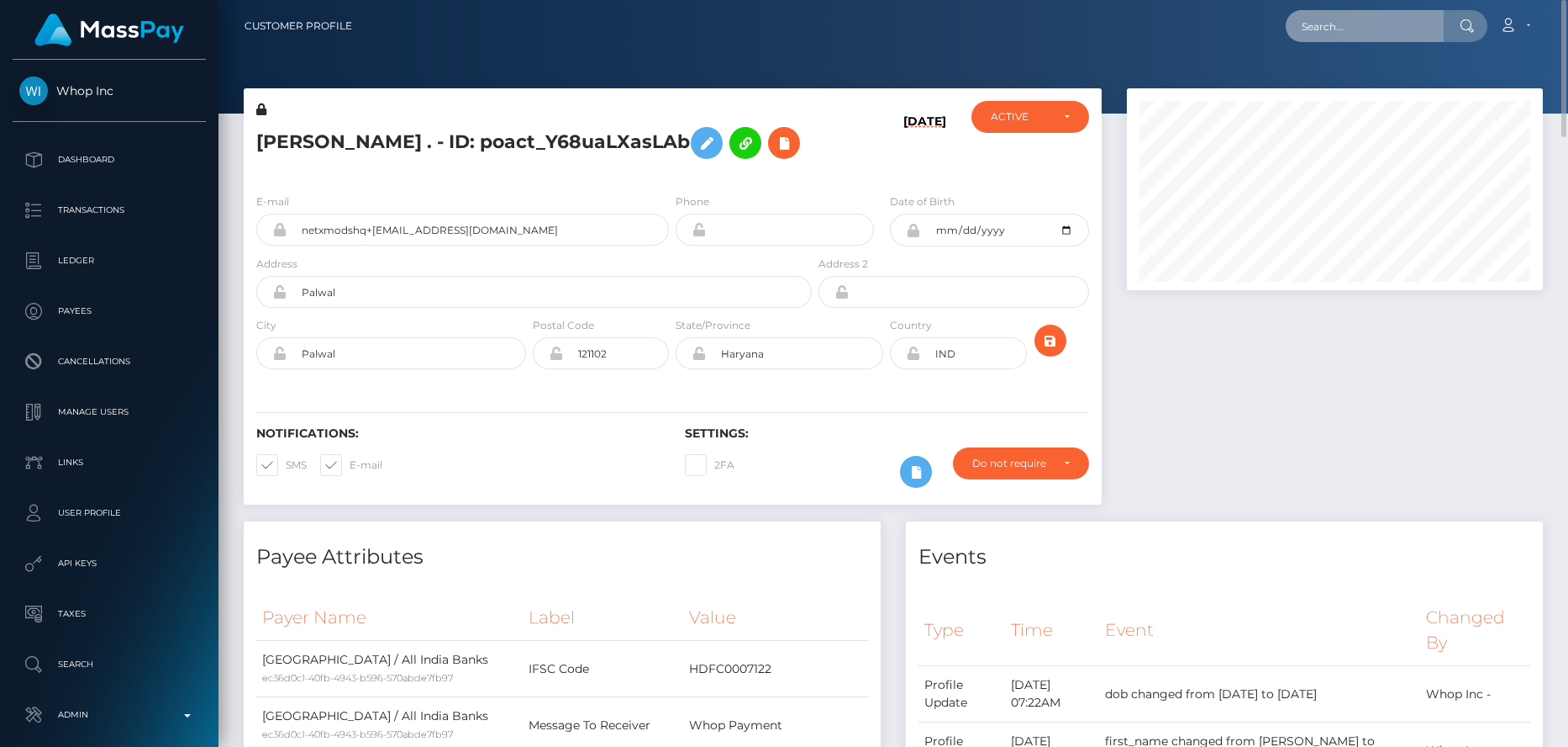
click at [1319, 32] on input "text" at bounding box center [1365, 26] width 158 height 32
paste input "pout_6haVIPOOTPqcU"
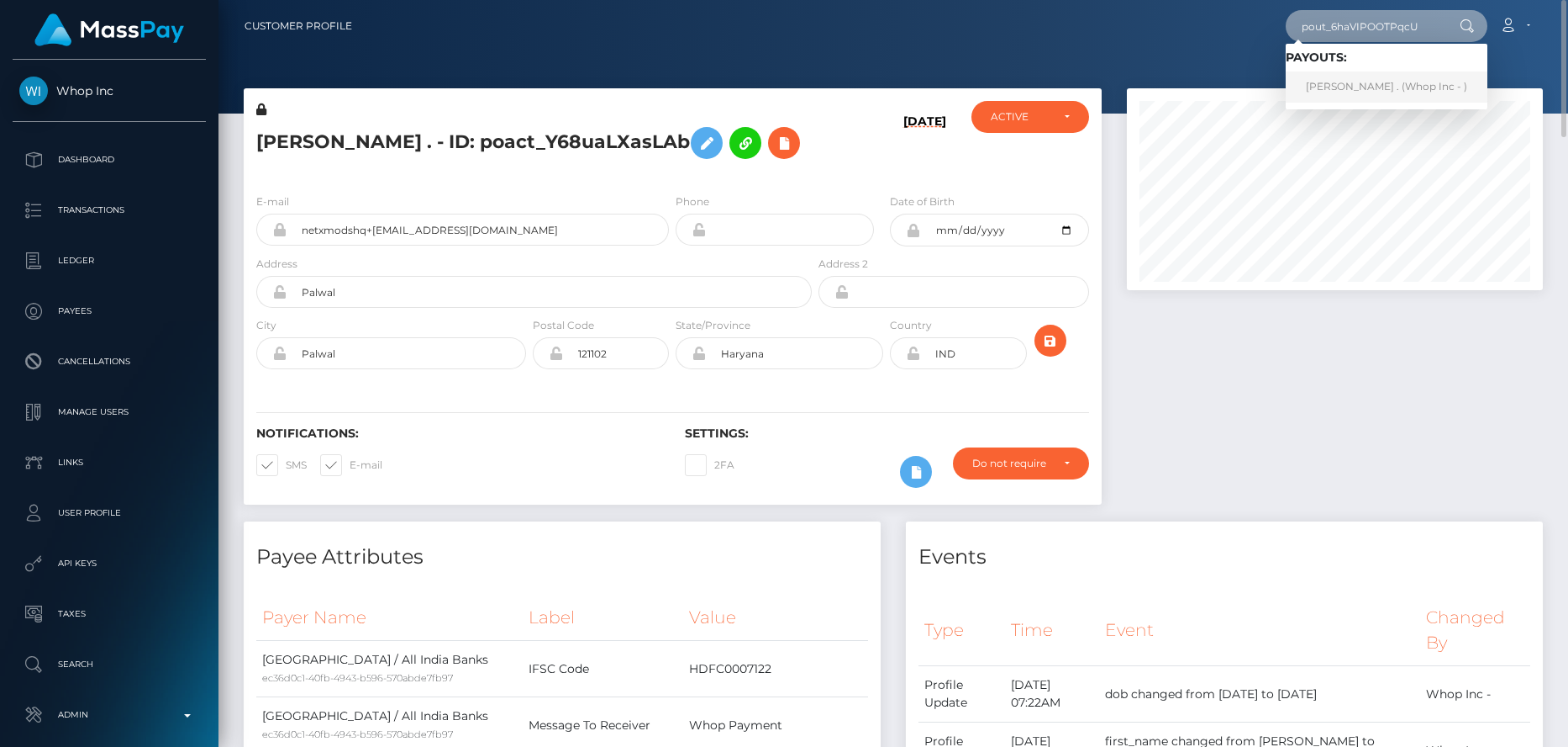
type input "pout_6haVIPOOTPqcU"
click at [1317, 82] on link "RONAK . (Whop Inc - )" at bounding box center [1386, 87] width 201 height 31
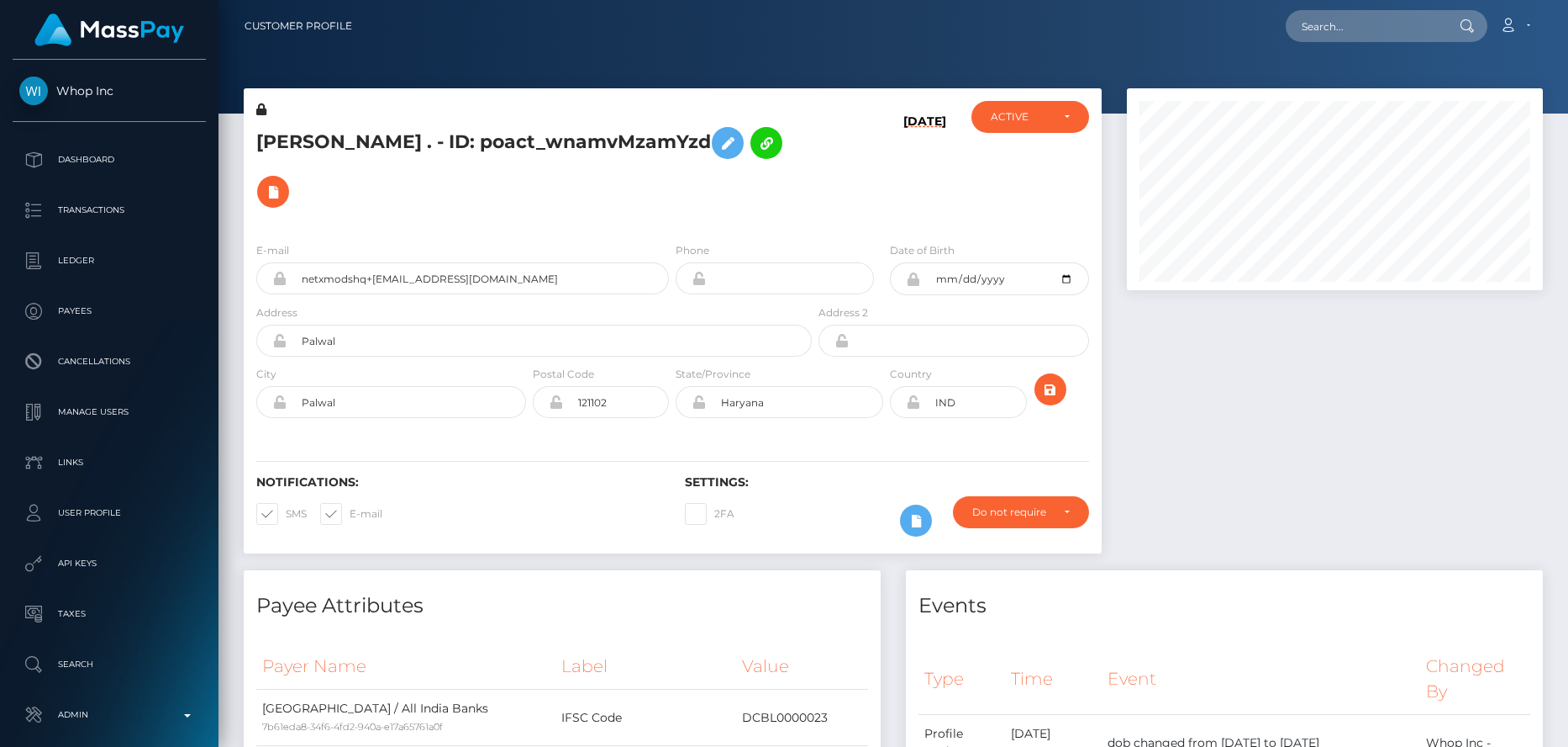
scroll to position [202, 417]
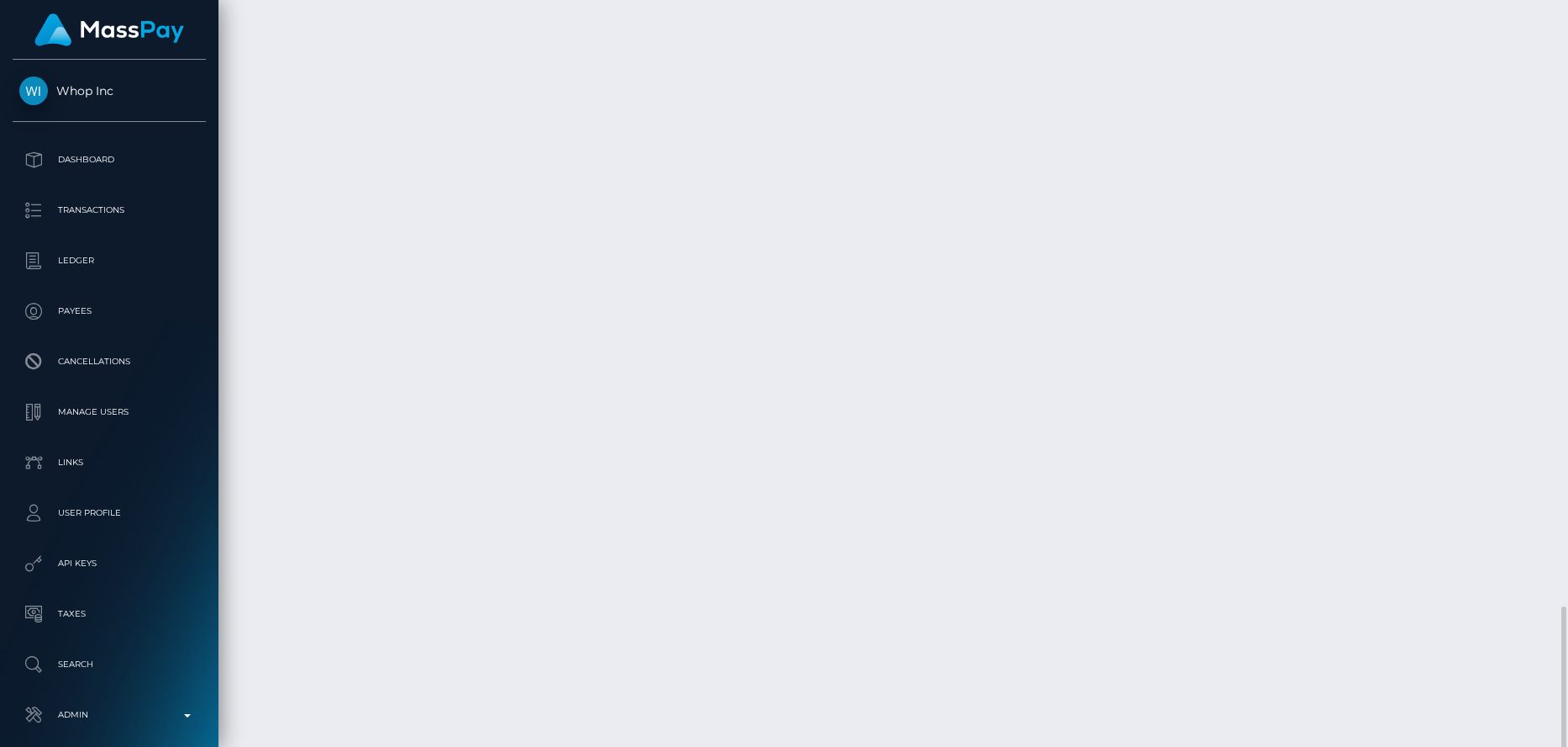
drag, startPoint x: 598, startPoint y: 624, endPoint x: 764, endPoint y: 625, distance: 166.0
copy td "ofxf_W3ERumq9xTMKOdj3Q"
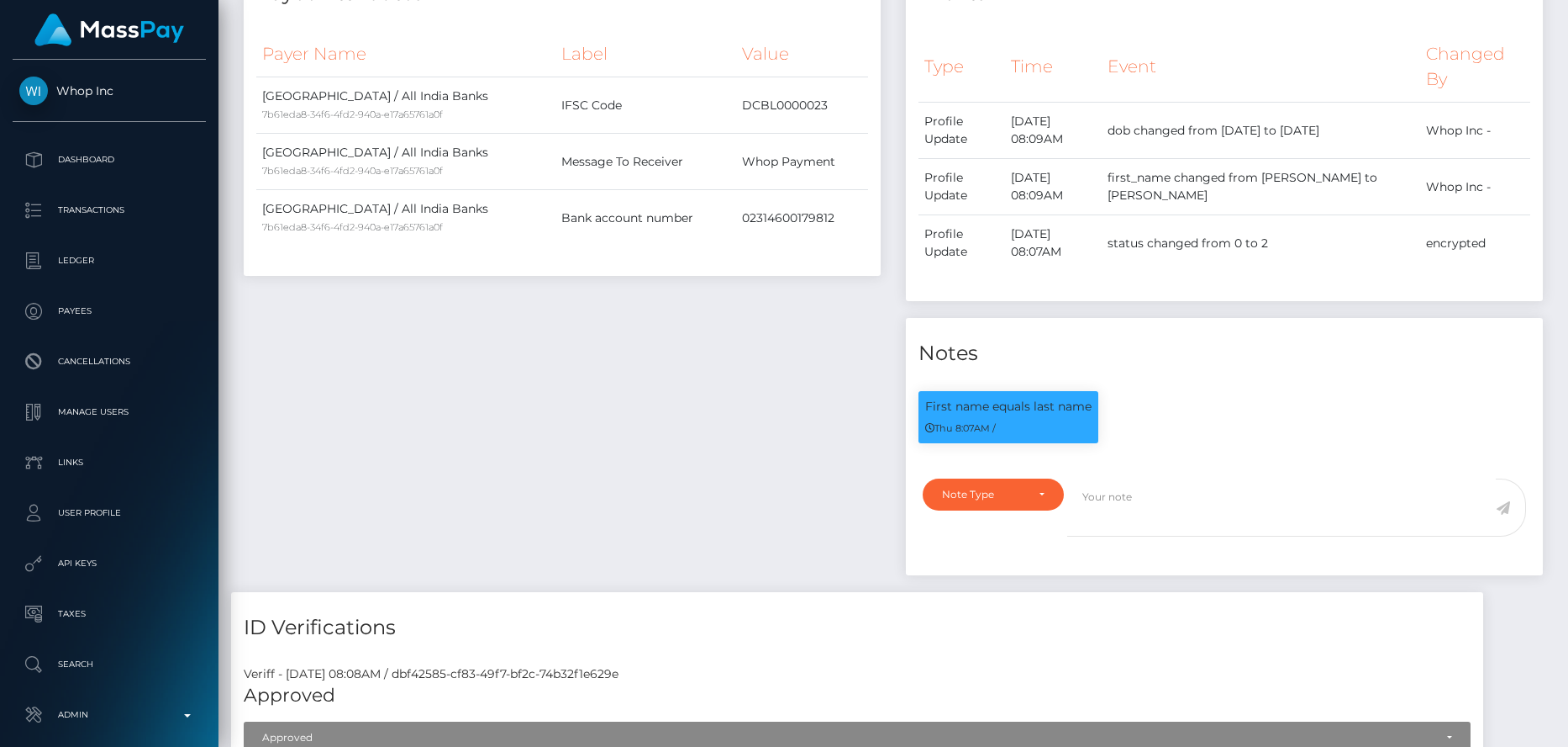
scroll to position [0, 0]
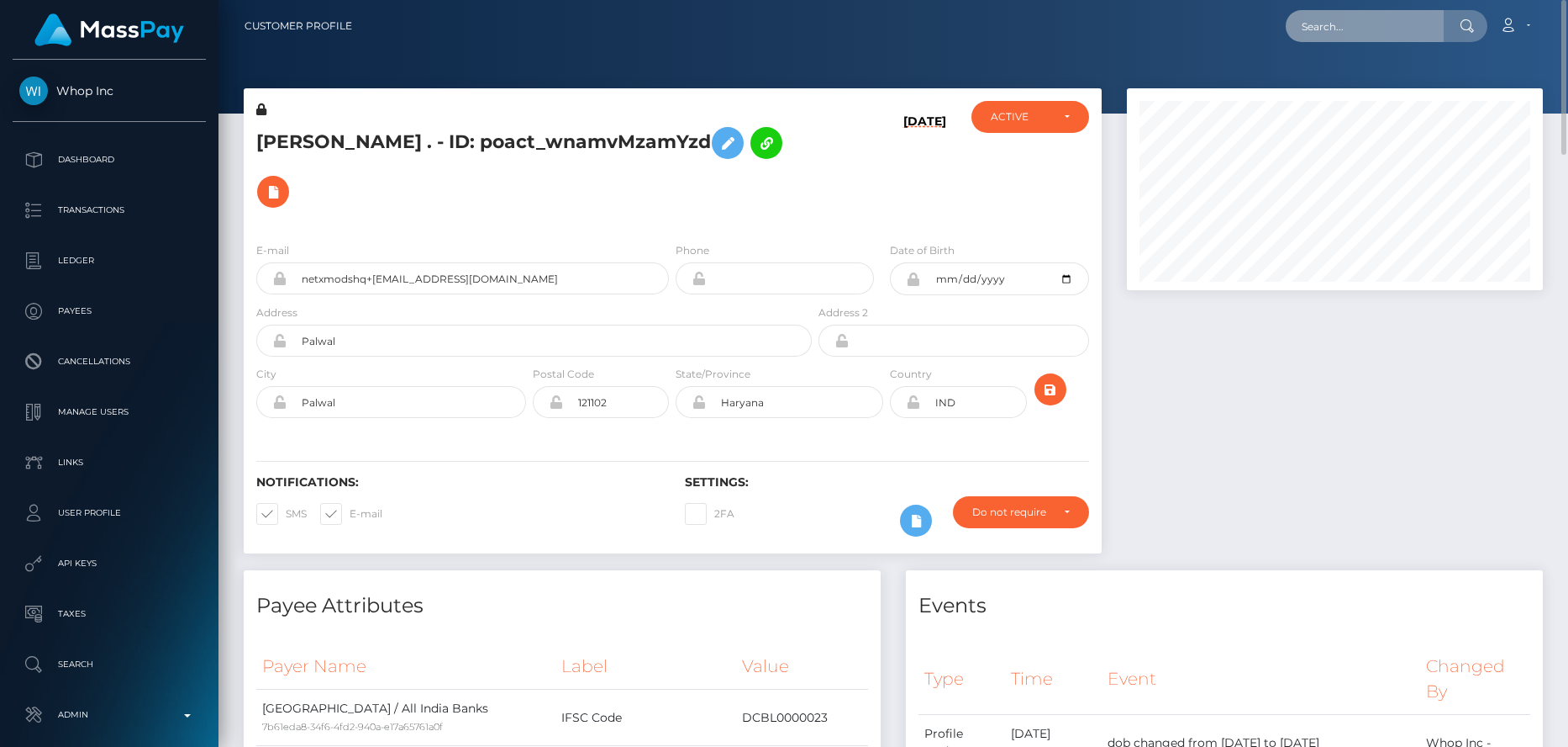
click at [1320, 17] on input "text" at bounding box center [1365, 26] width 158 height 32
paste input "pout_TOQp44y0VXuky"
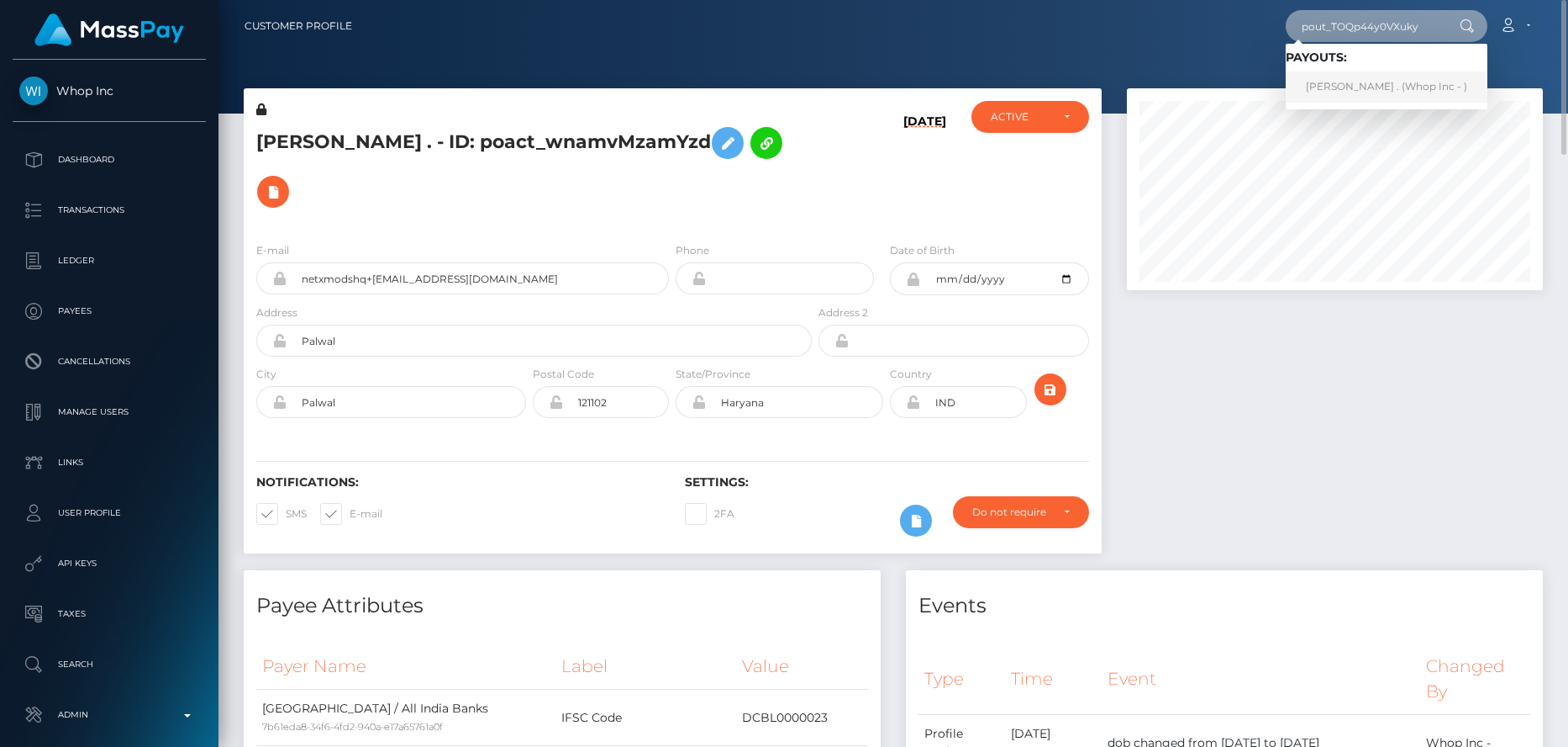
type input "pout_TOQp44y0VXuky"
click at [1335, 75] on link "[PERSON_NAME] . (Whop Inc - )" at bounding box center [1386, 87] width 201 height 31
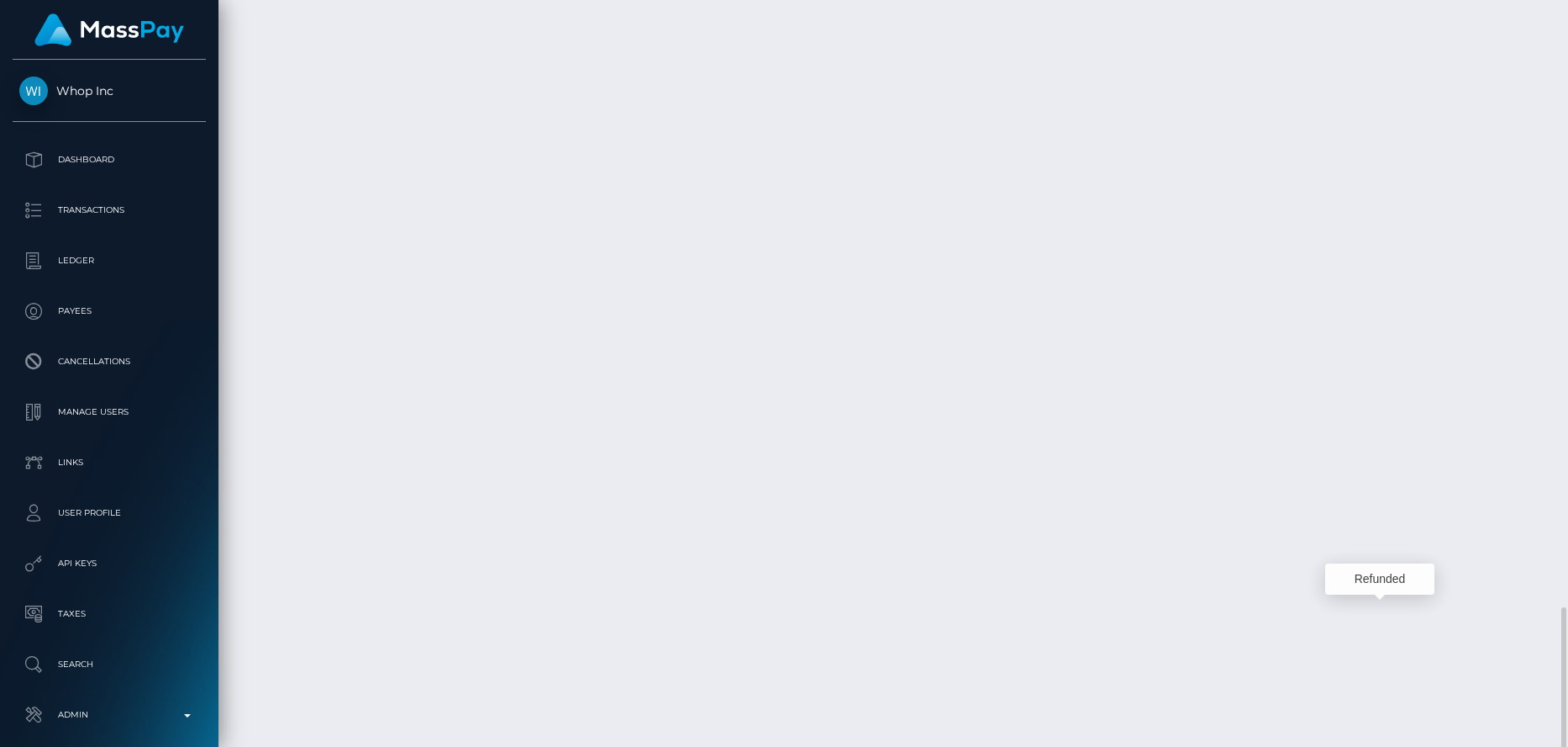
scroll to position [202, 417]
drag, startPoint x: 595, startPoint y: 588, endPoint x: 607, endPoint y: 589, distance: 12.0
drag, startPoint x: 597, startPoint y: 591, endPoint x: 775, endPoint y: 594, distance: 178.0
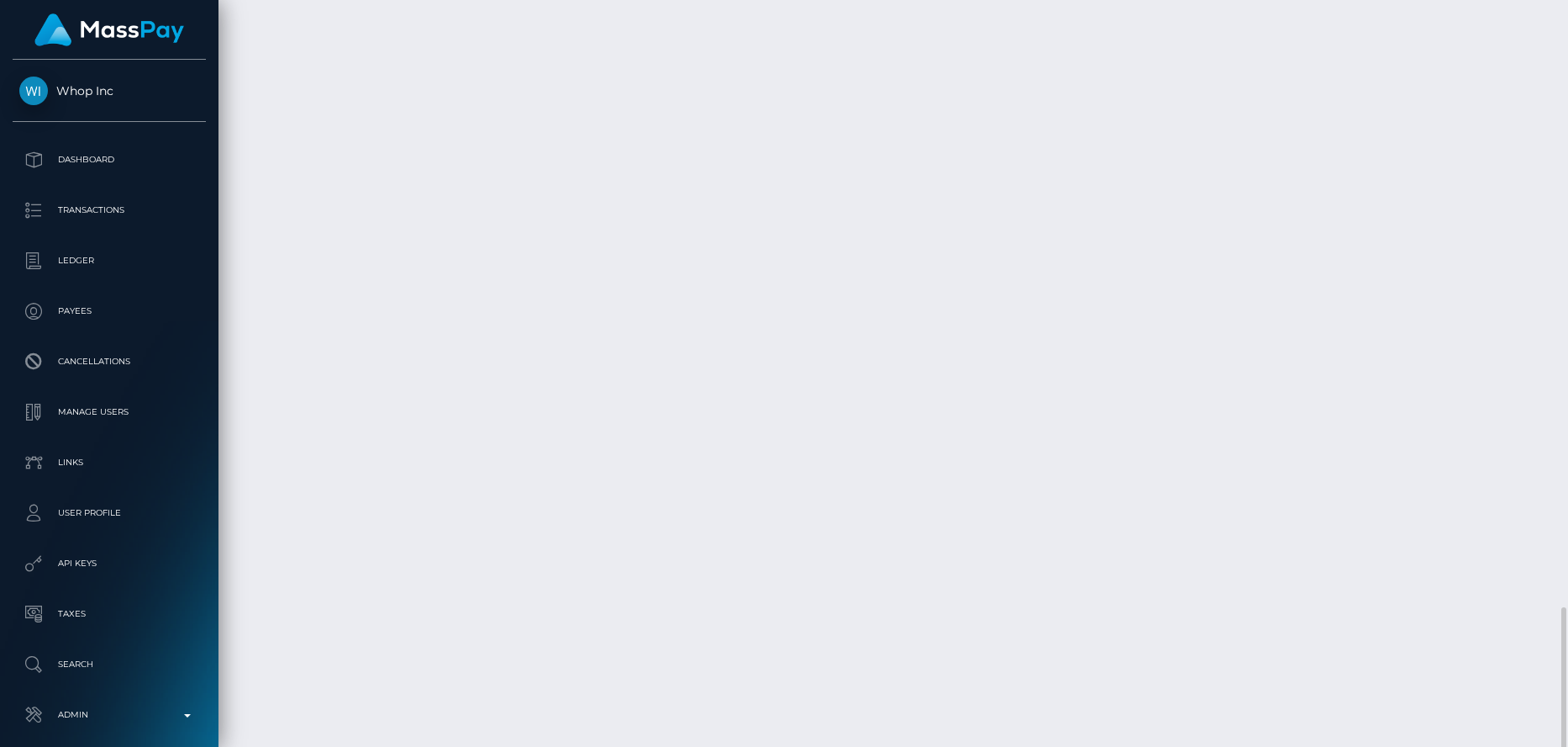
copy td "b9nUJqDXQPKWBBYz_ZXYcQ"
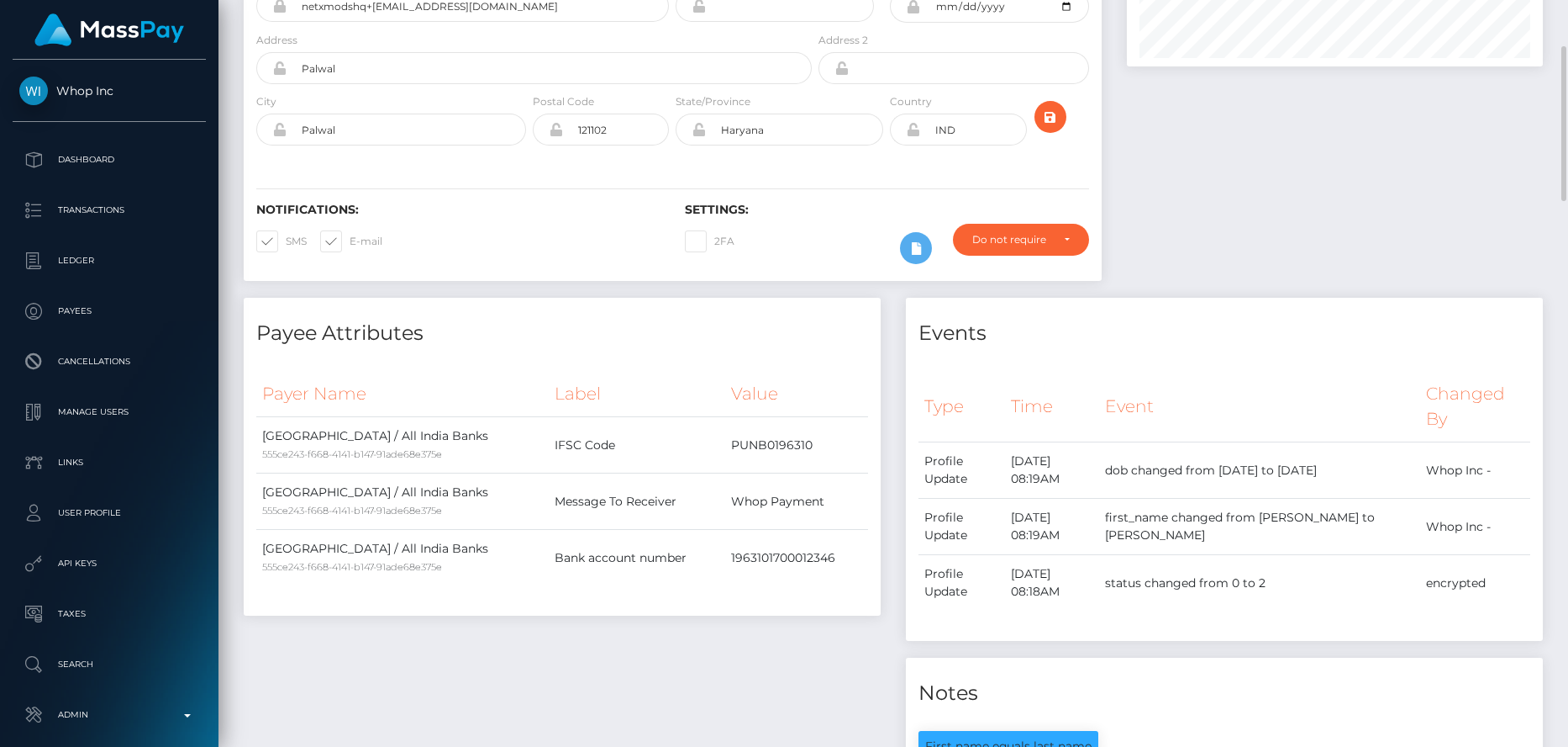
scroll to position [0, 0]
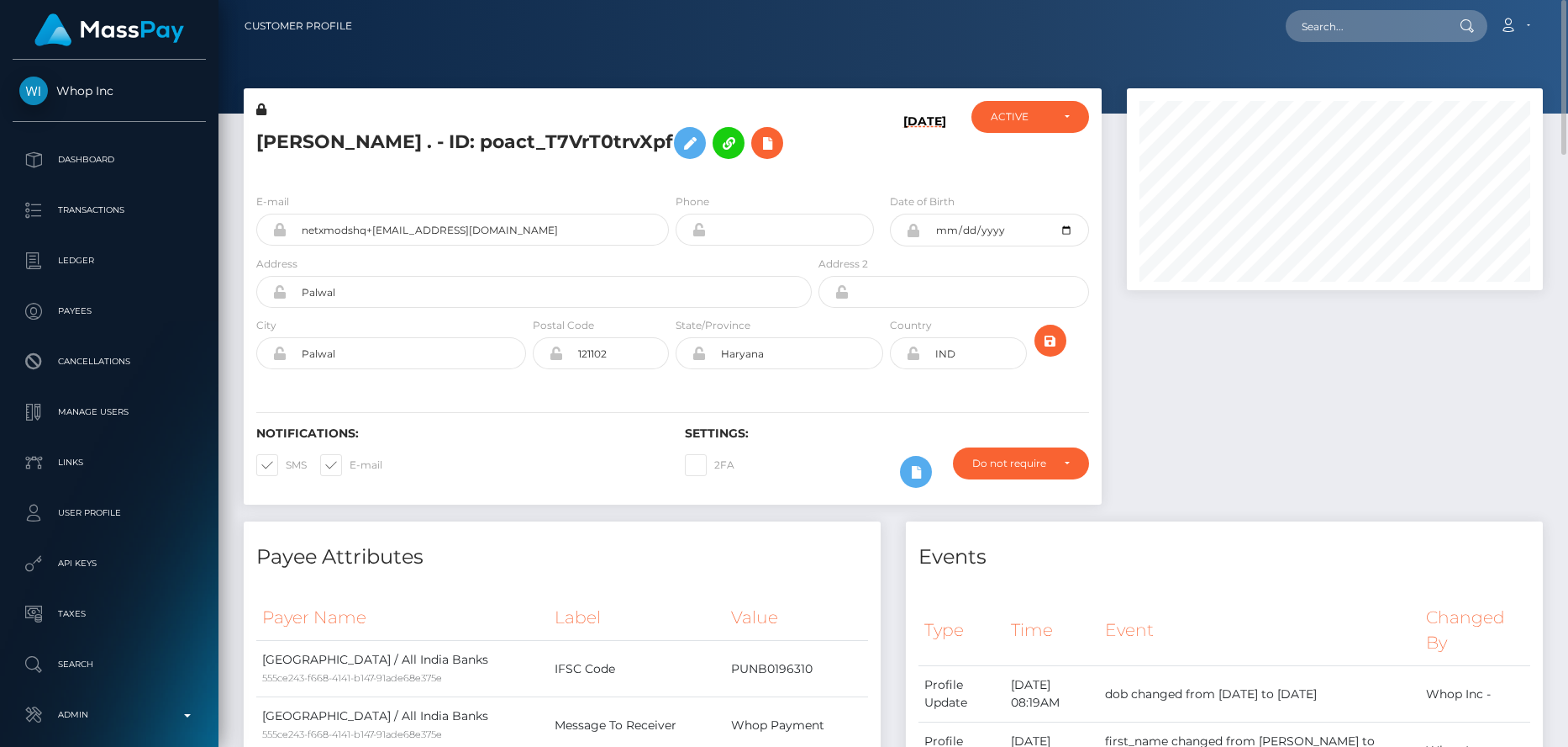
click at [1358, 2] on nav "Customer Profile Loading... Loading... Account" at bounding box center [893, 26] width 1350 height 52
click at [1331, 40] on input "text" at bounding box center [1365, 26] width 158 height 32
paste input "pout_kK5TFSqxICrFE"
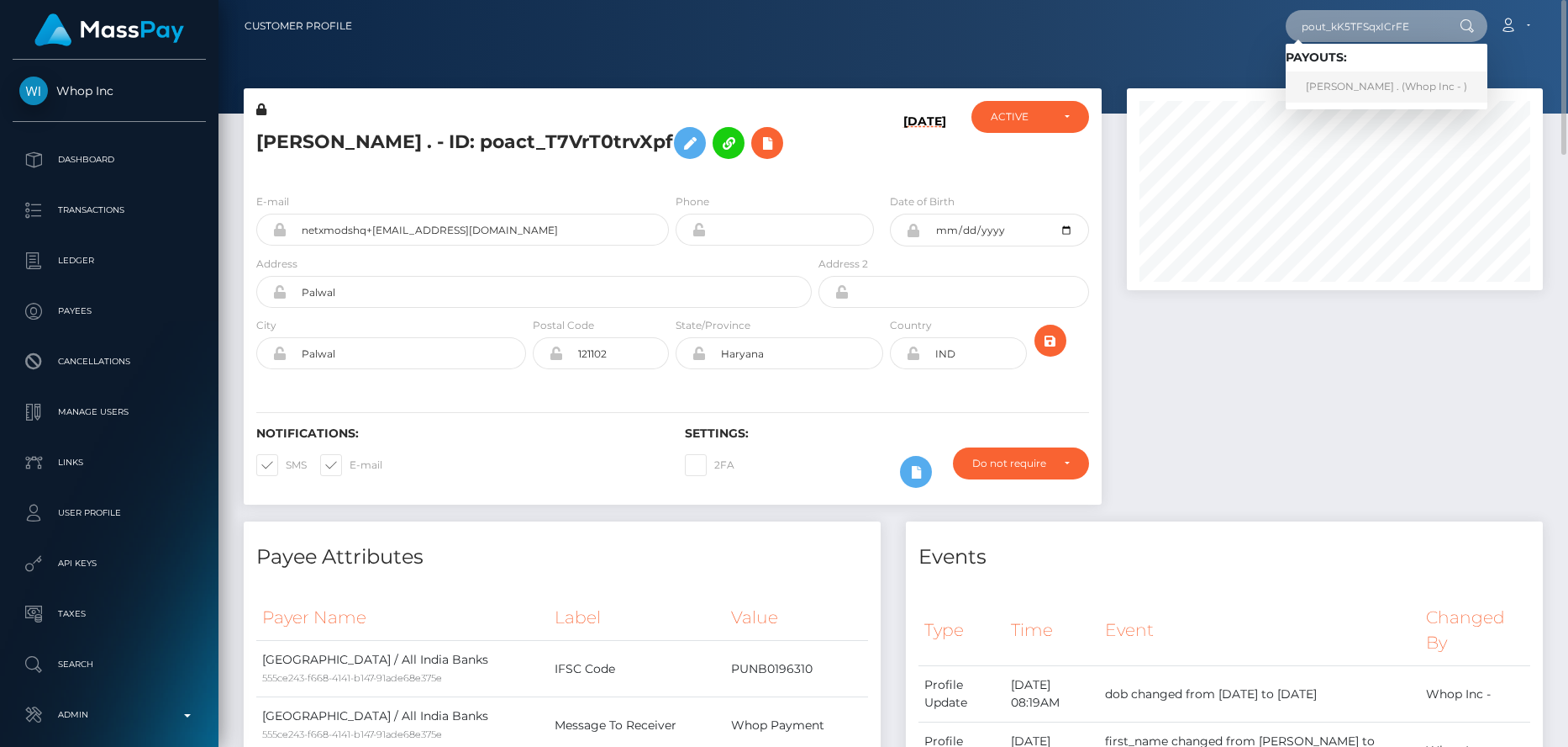
type input "pout_kK5TFSqxICrFE"
click at [1337, 78] on link "RONAK . (Whop Inc - )" at bounding box center [1386, 87] width 201 height 31
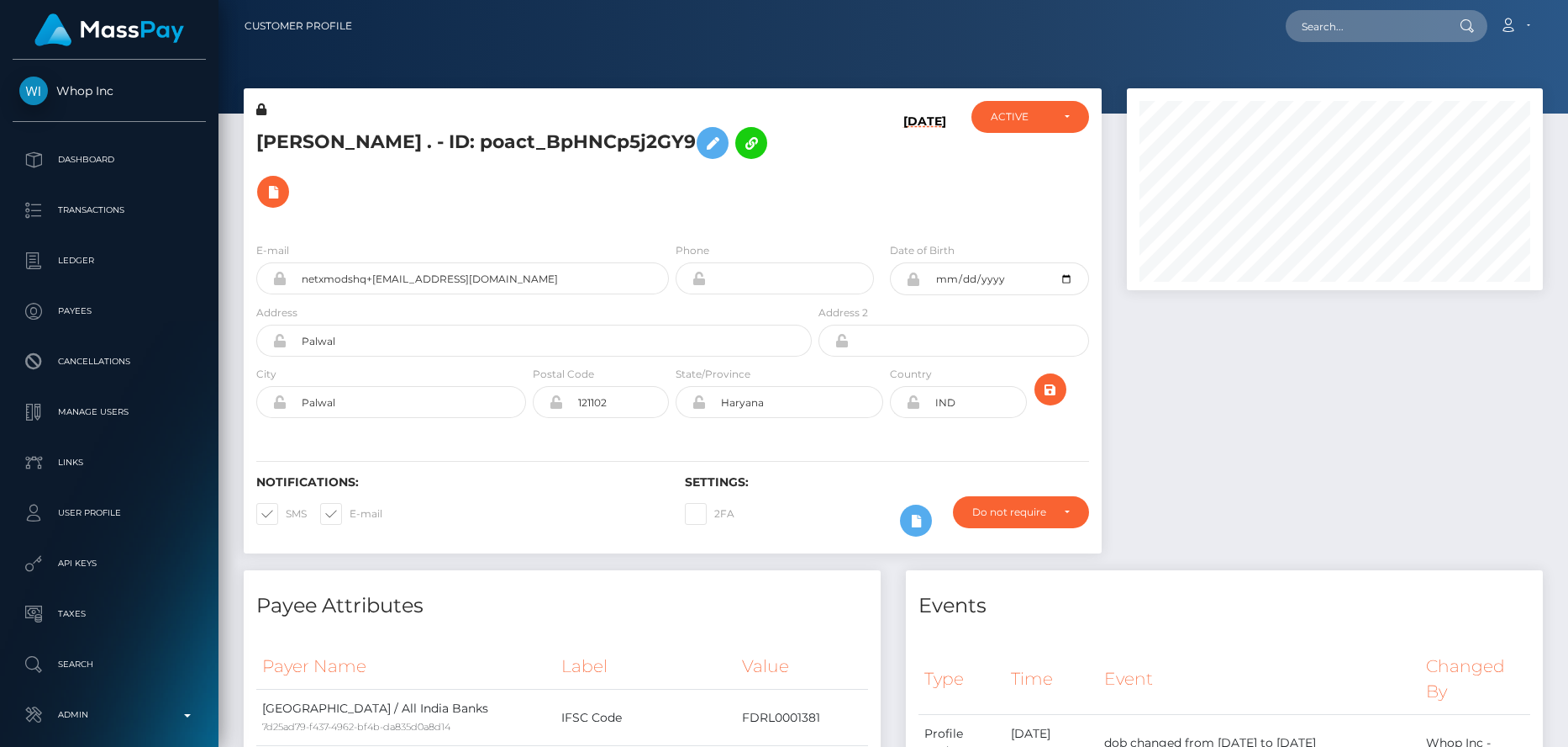
scroll to position [202, 417]
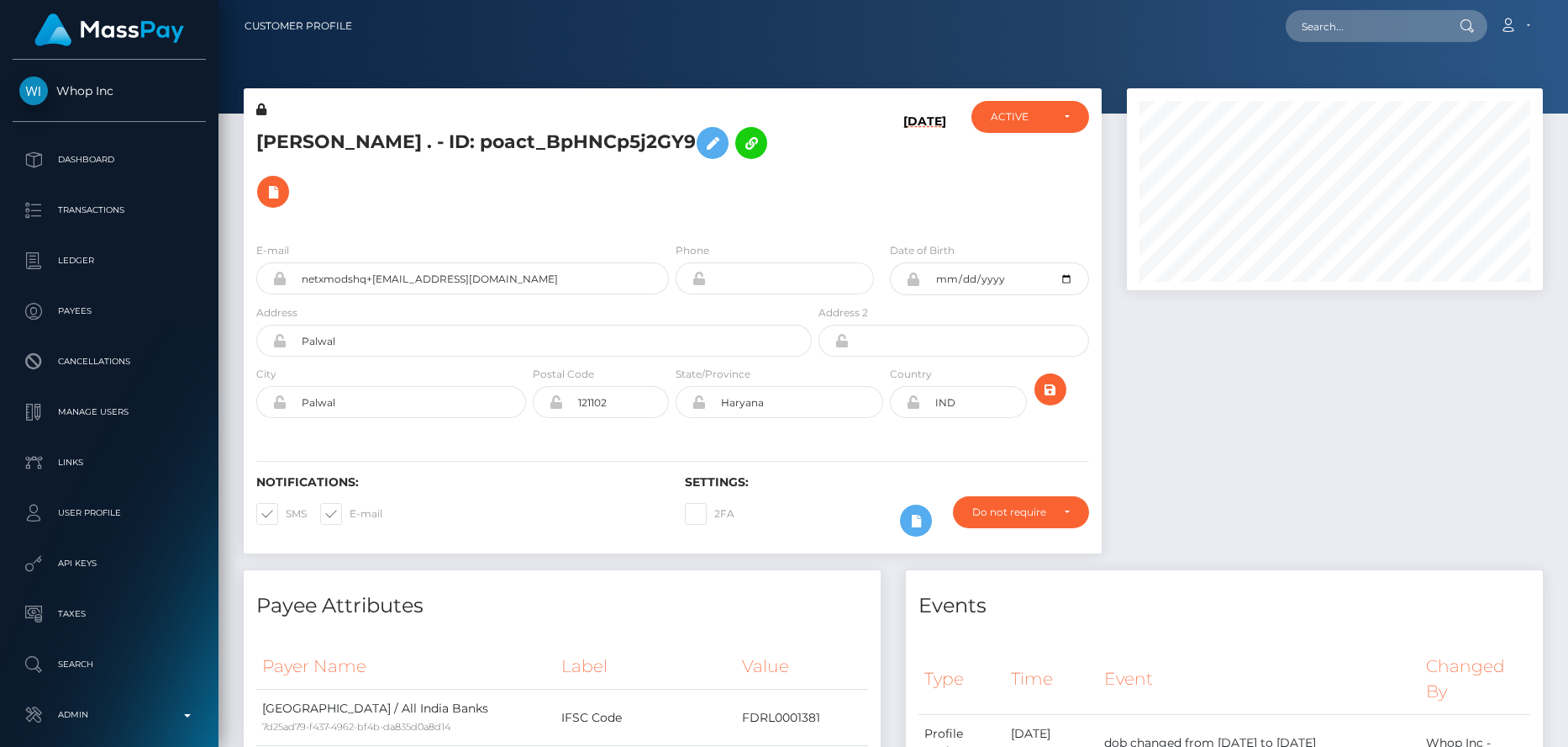
scroll to position [2935, 0]
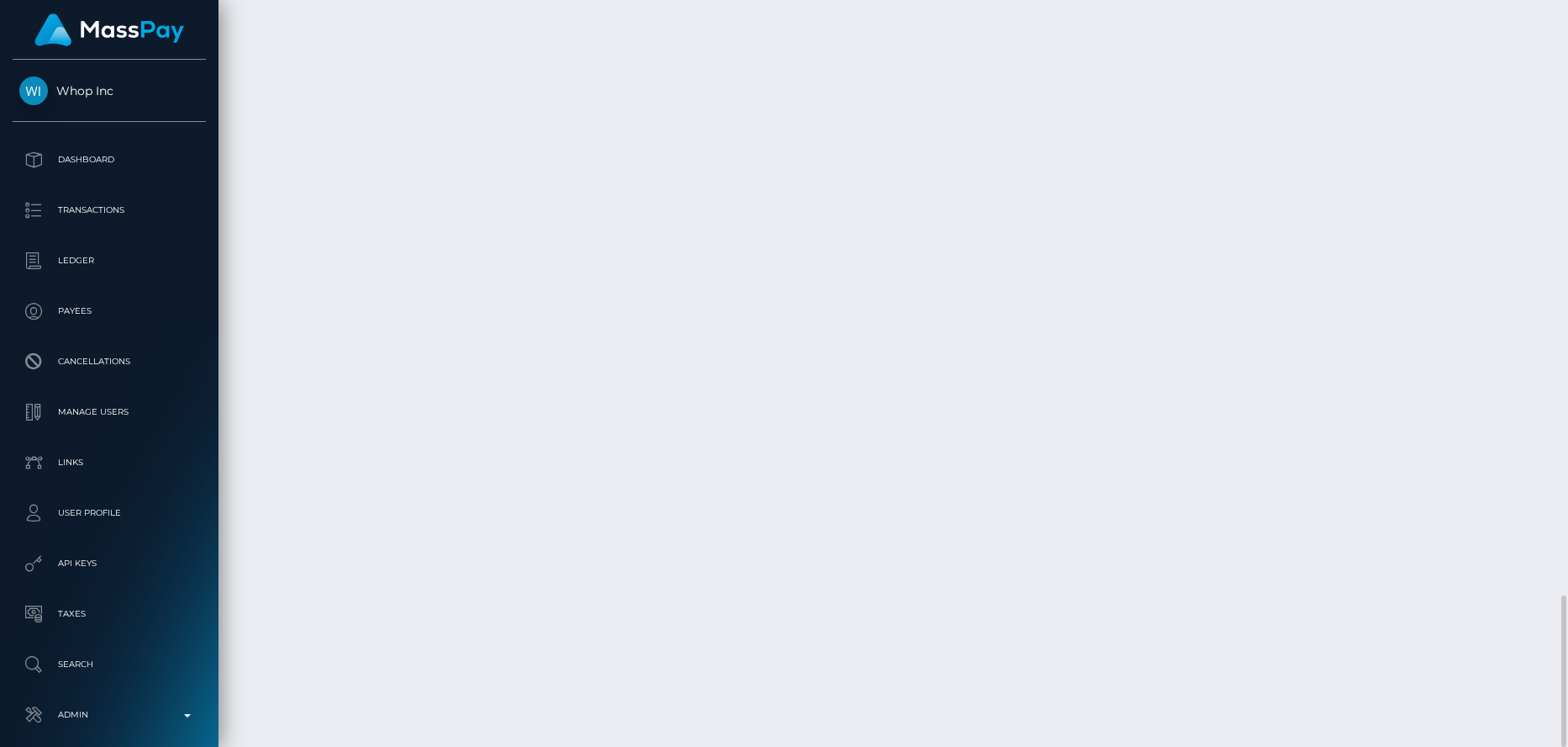
copy td "eBNKS3h1SnmoXV2VyZT58A"
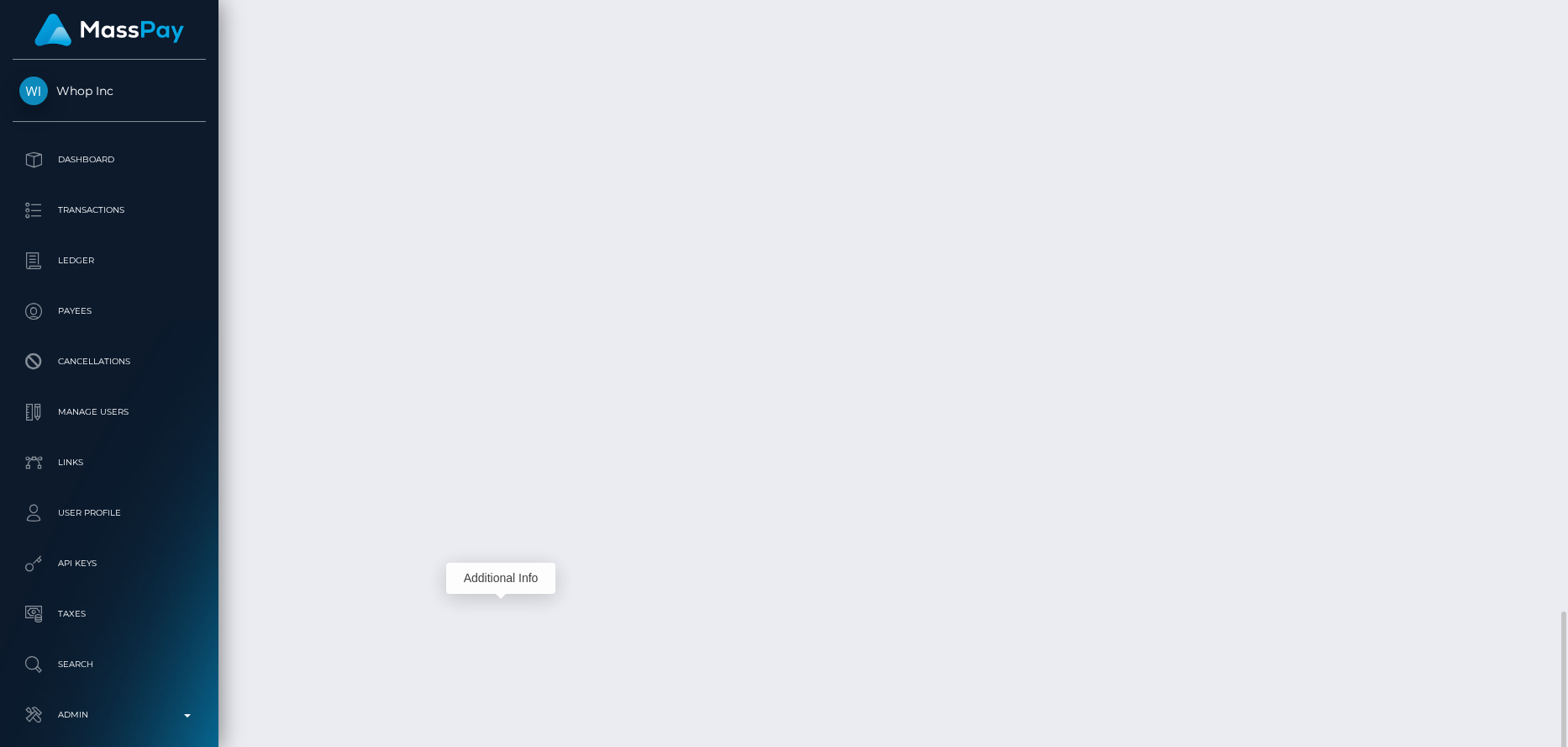
scroll to position [202, 417]
copy td "rkDj4u1CSGm7x7lB8JoCrA"
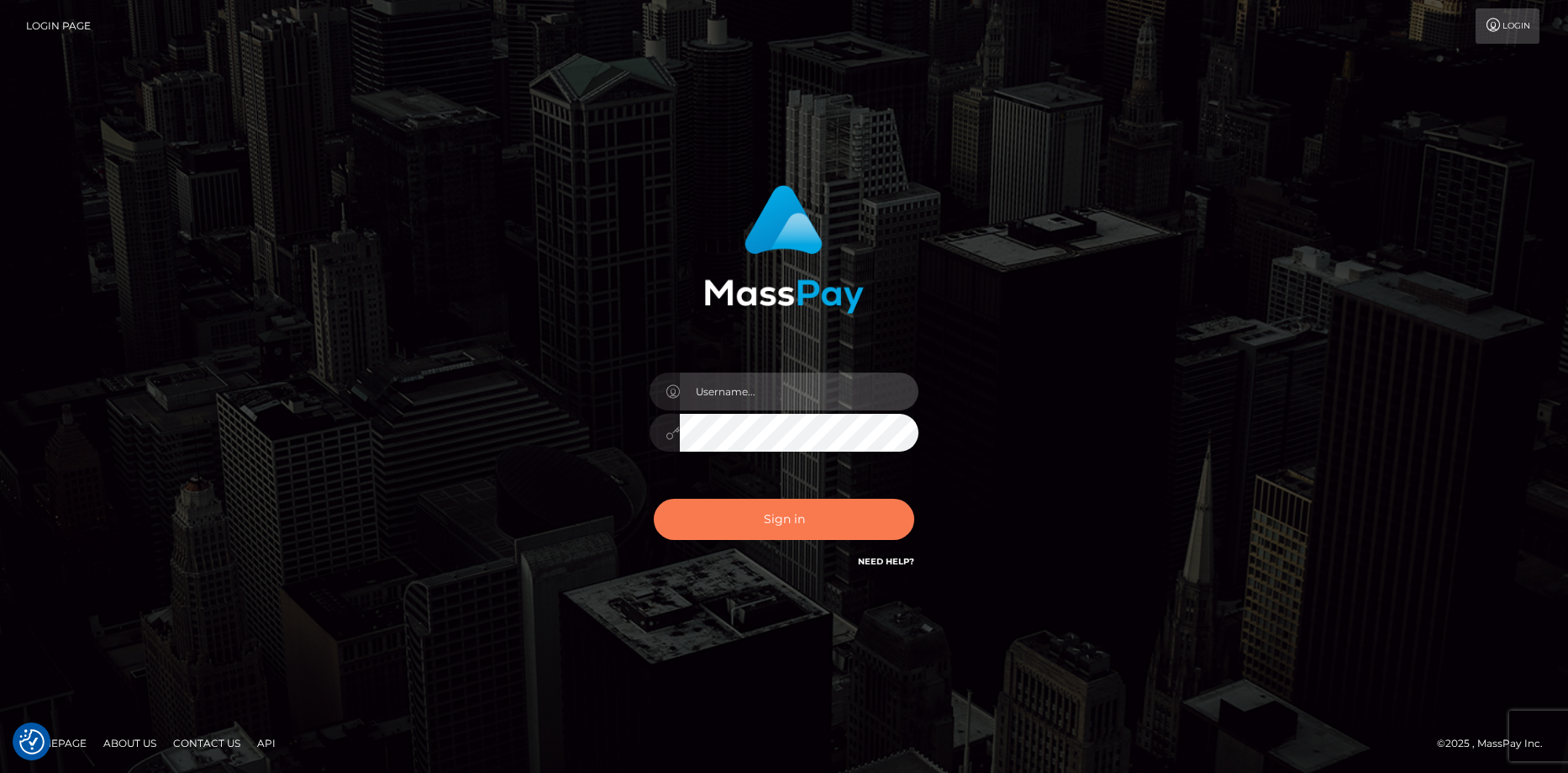
type input "Eduard Gavrilescu"
click at [747, 514] on button "Sign in" at bounding box center [784, 518] width 260 height 41
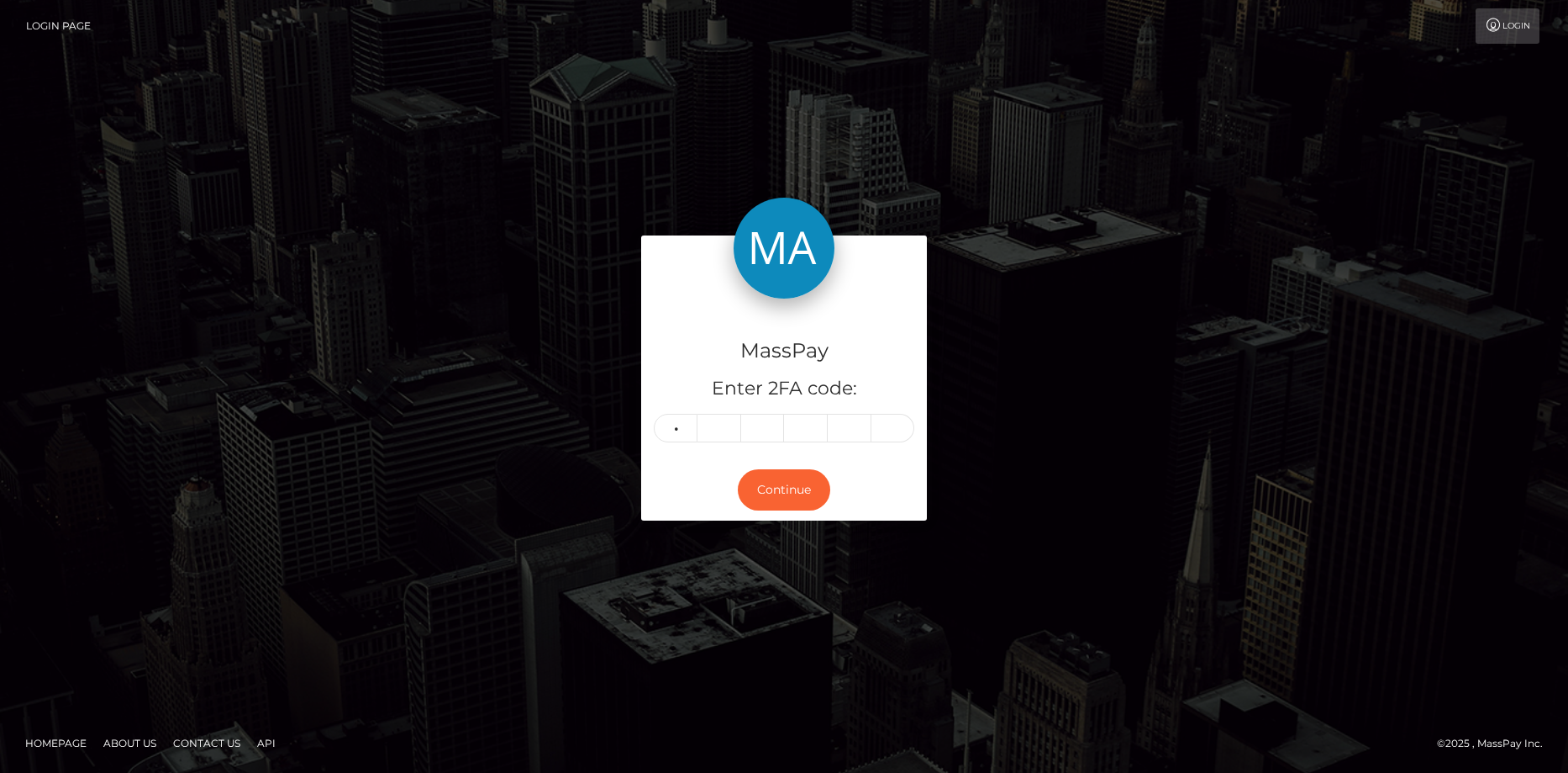
type input "4"
type input "2"
type input "6"
type input "7"
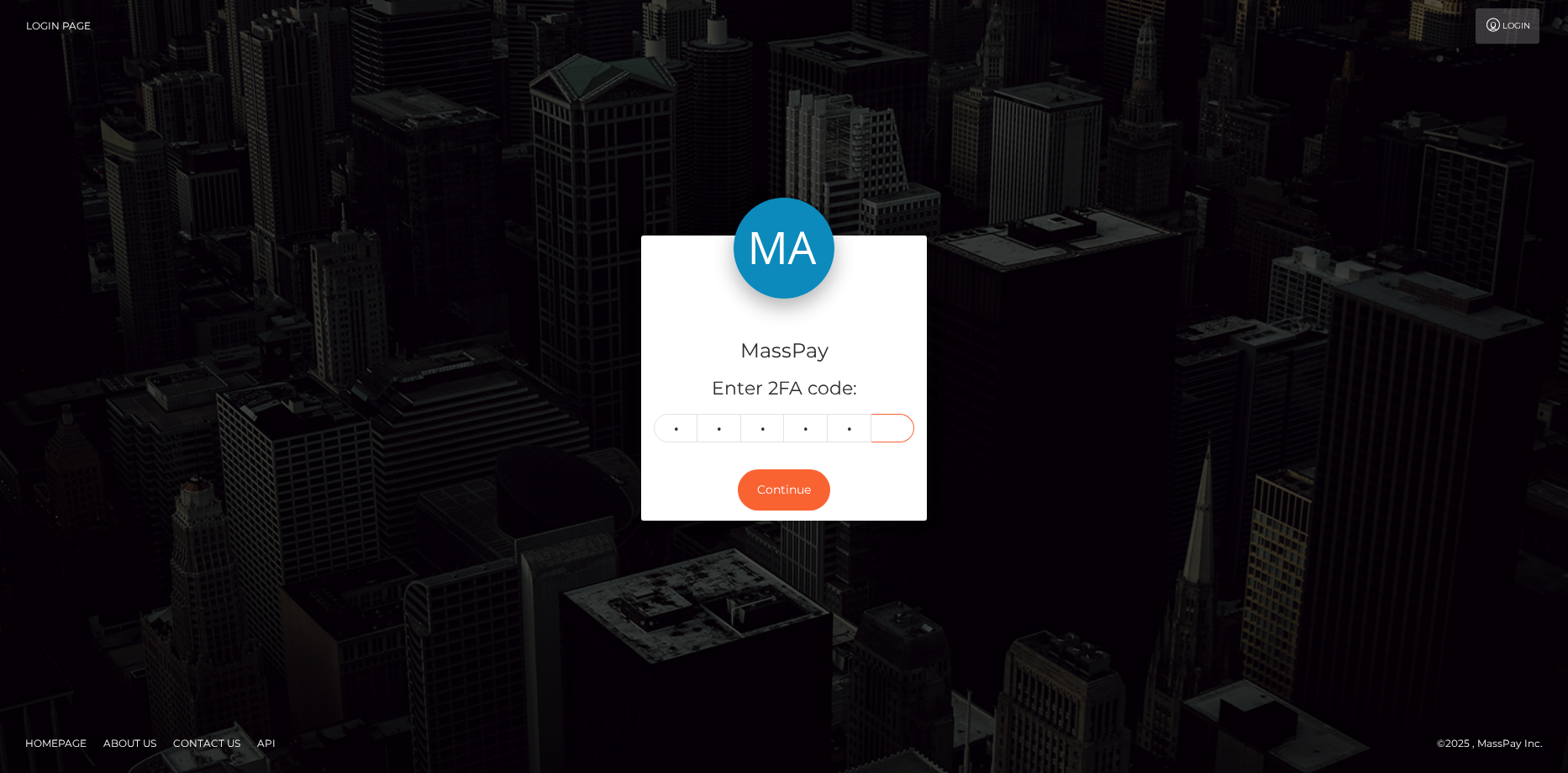
type input "4"
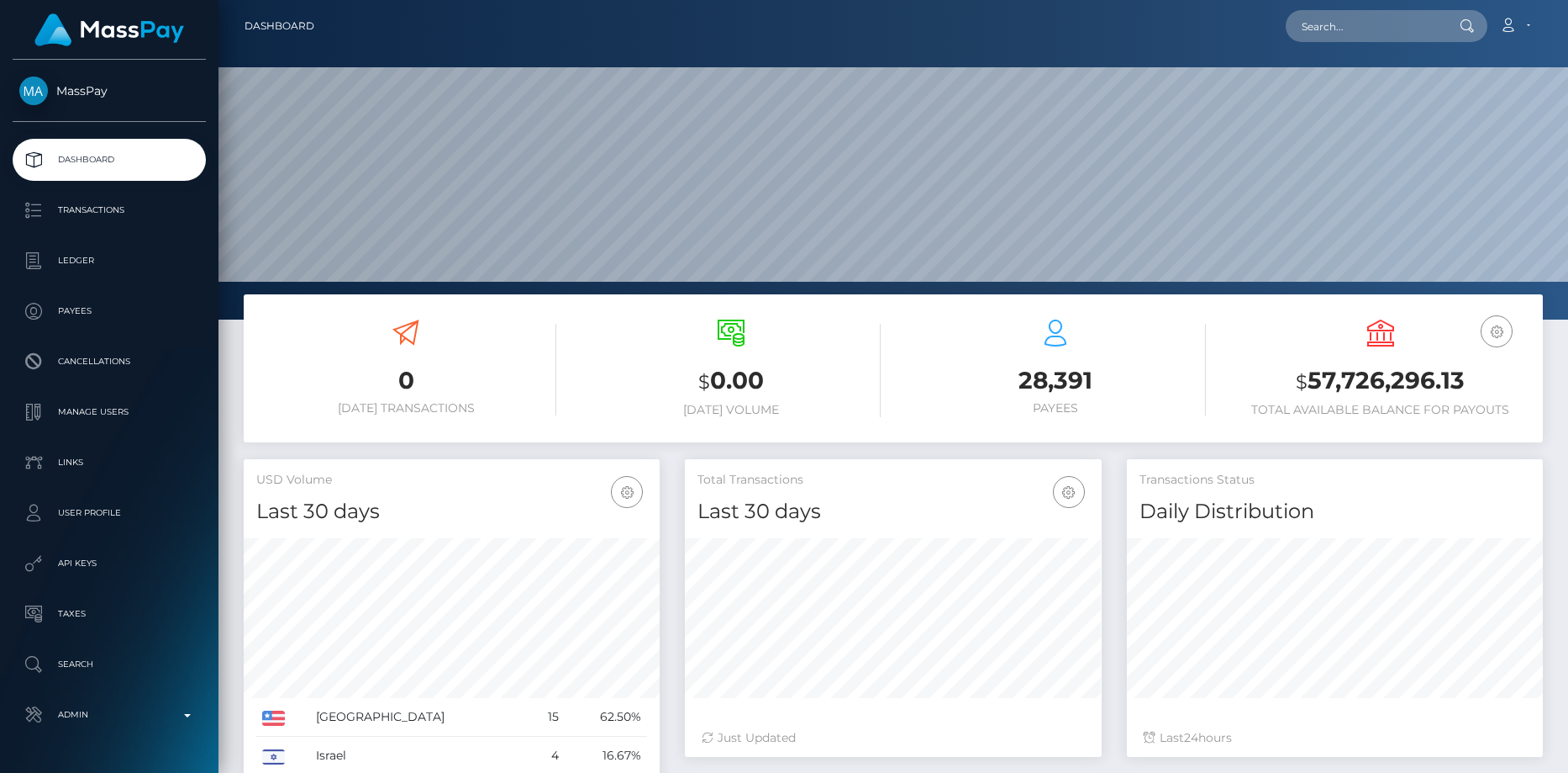
scroll to position [298, 417]
click at [1298, 28] on input "text" at bounding box center [1365, 26] width 158 height 32
paste input "7f9fd43d-7dfc-11f0-8023-0266f44cc279"
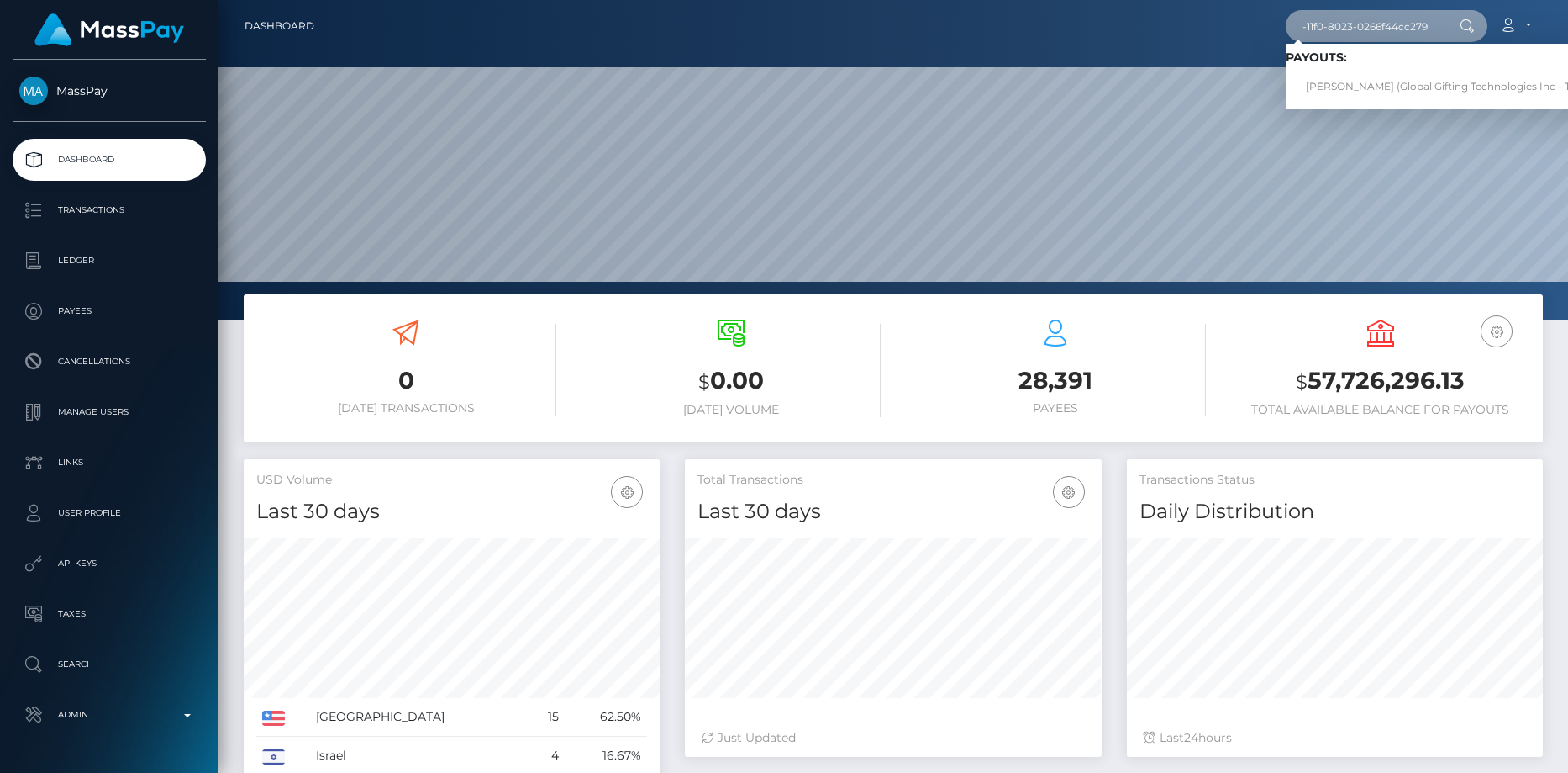
type input "7f9fd43d-7dfc-11f0-8023-0266f44cc279"
click at [1368, 96] on link "LISA ANNA HOEKSTRA (Global Gifting Technologies Inc - Throne)" at bounding box center [1455, 87] width 339 height 31
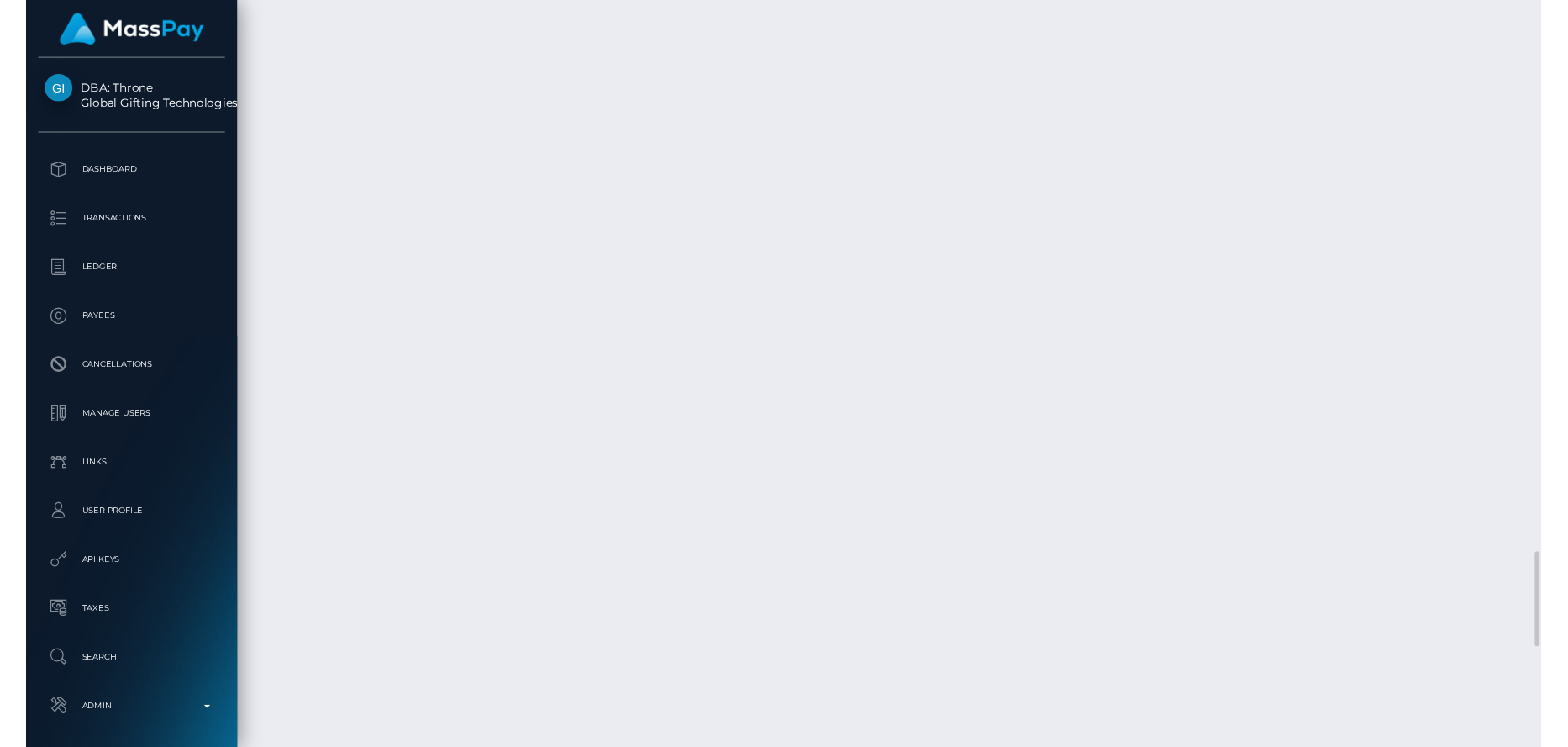
scroll to position [5045, 0]
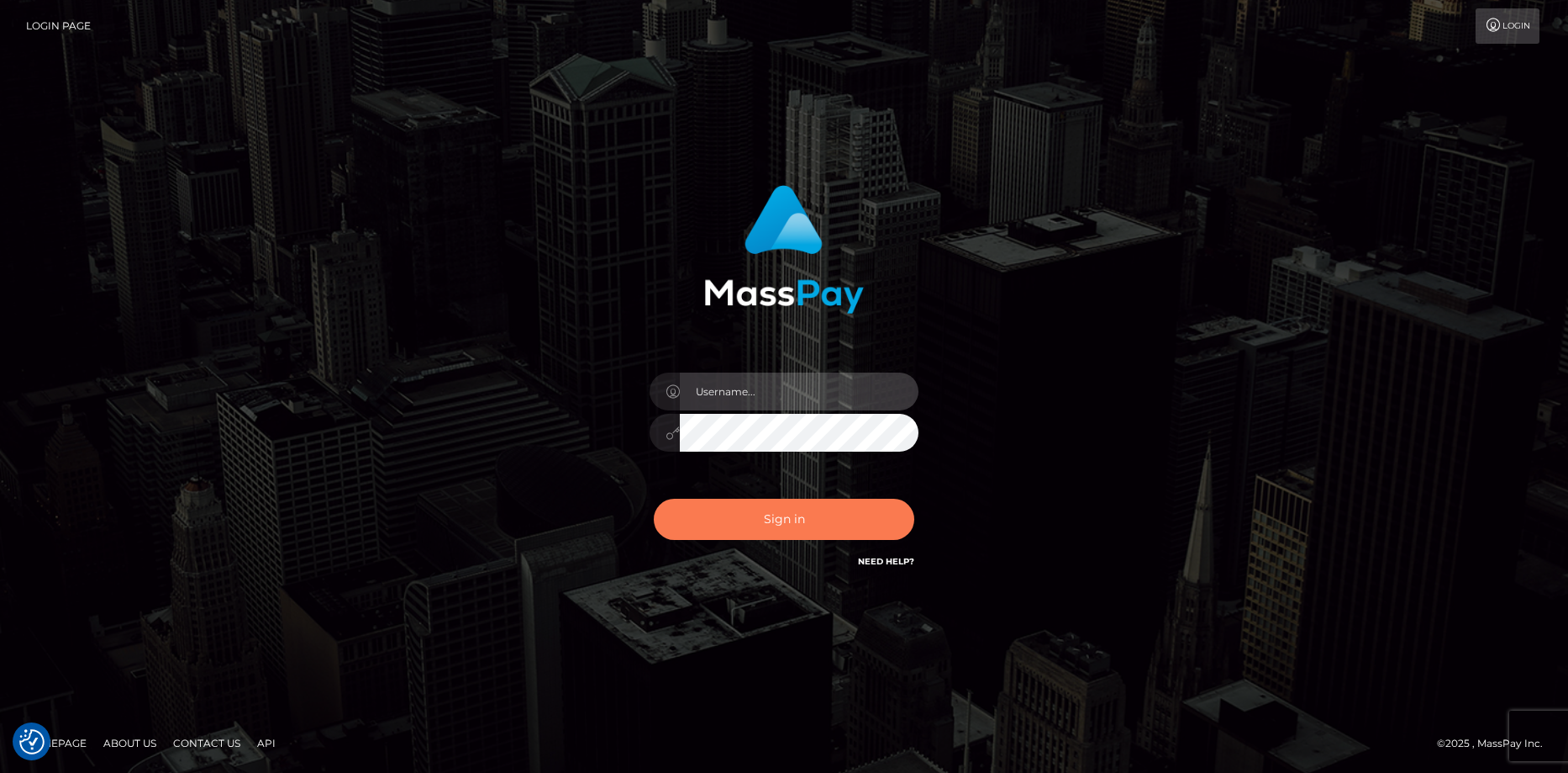
type input "Eduard Gavrilescu"
click at [717, 507] on button "Sign in" at bounding box center [784, 518] width 260 height 41
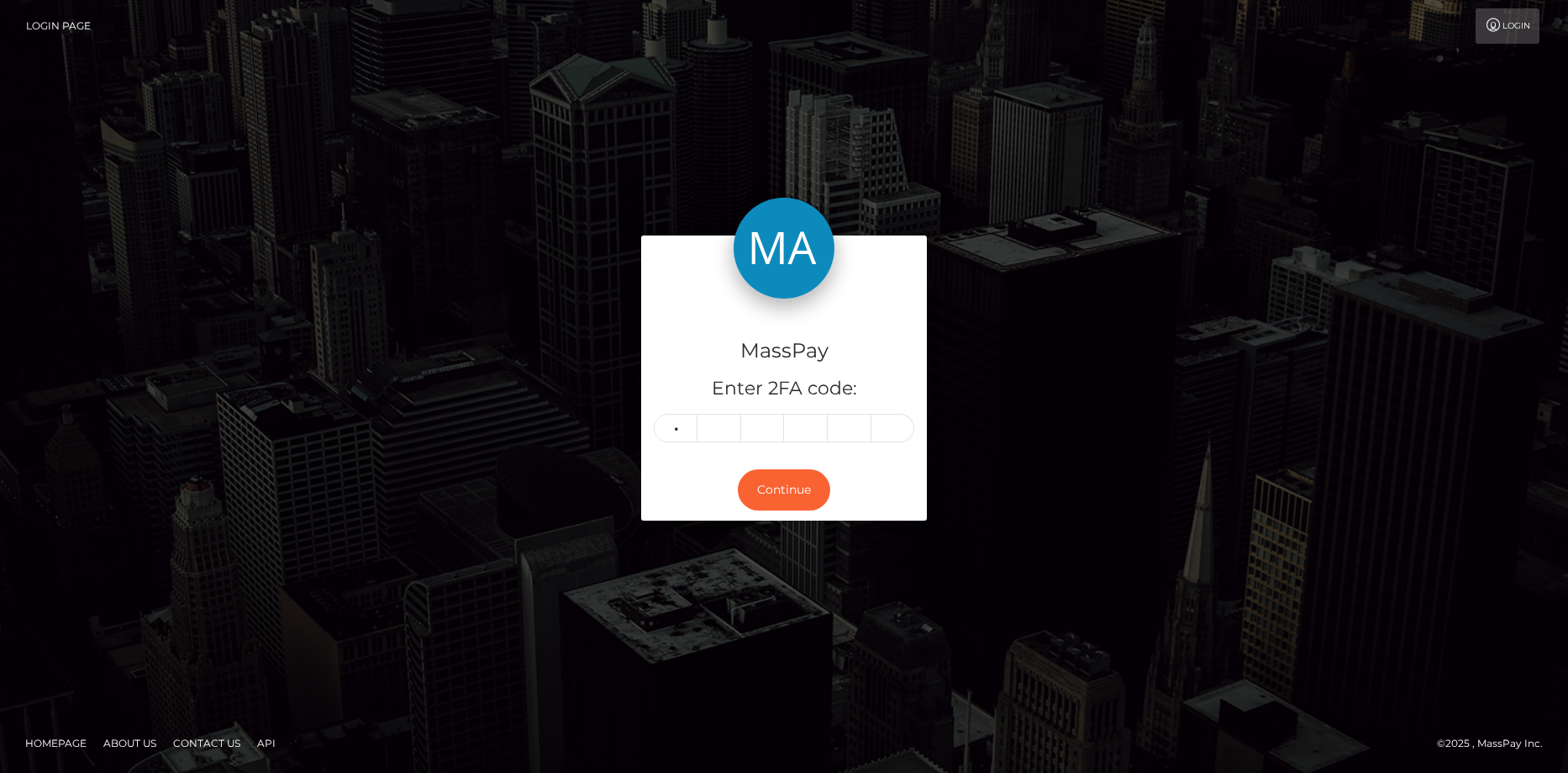
type input "8"
type input "3"
type input "0"
type input "5"
type input "2"
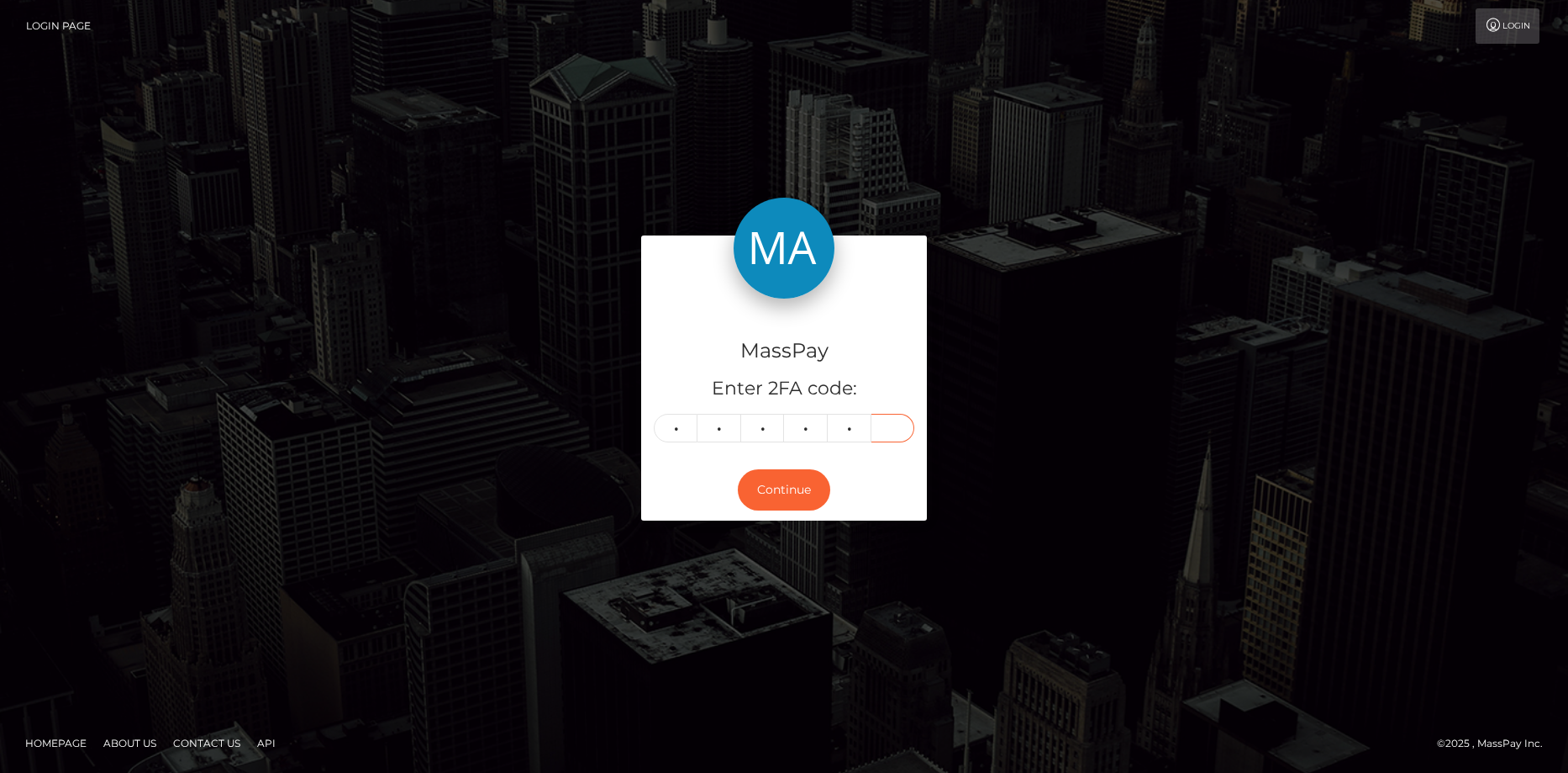
type input "3"
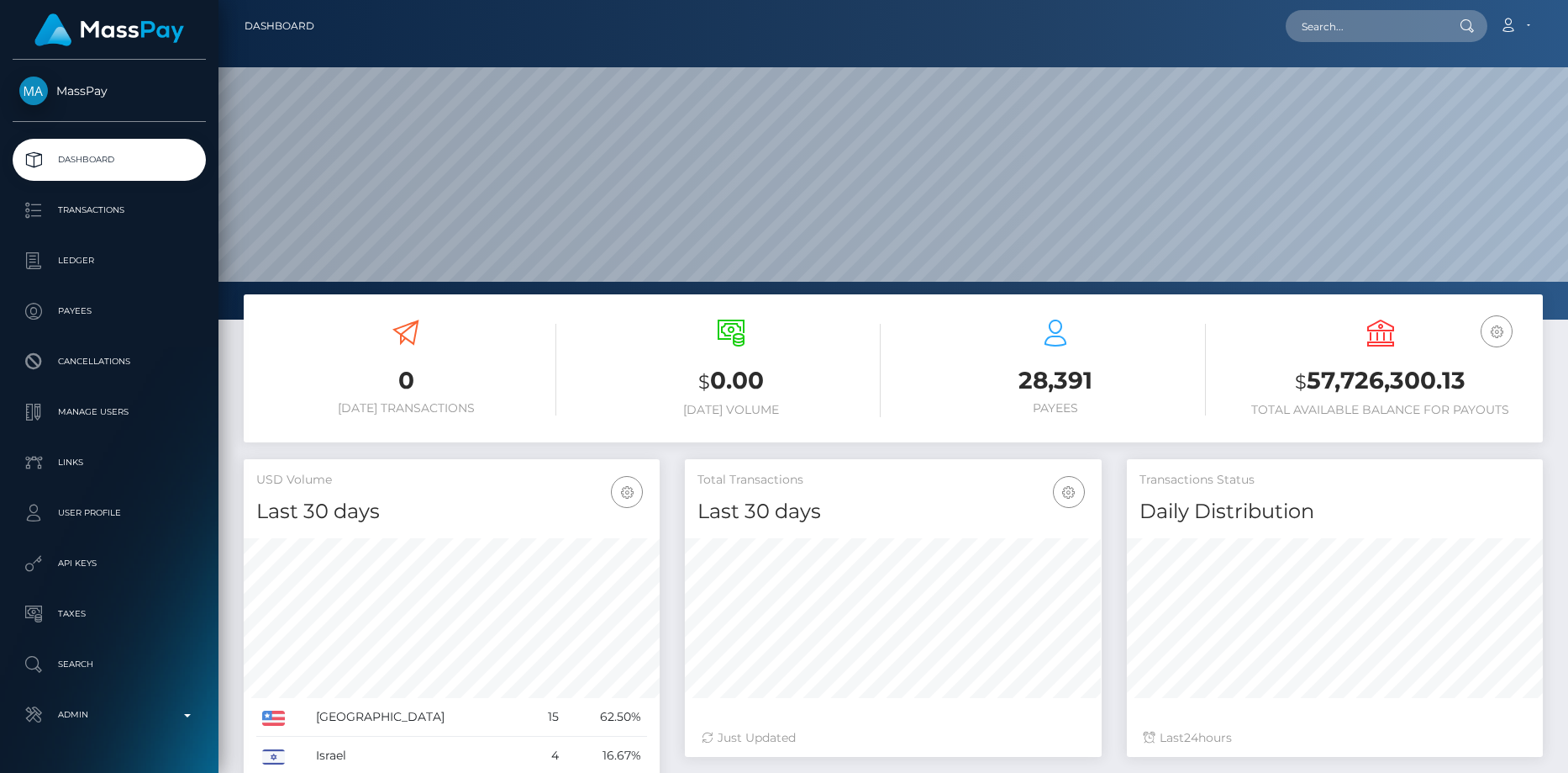
scroll to position [298, 417]
drag, startPoint x: 1308, startPoint y: 41, endPoint x: 1312, endPoint y: 34, distance: 8.1
click at [1308, 40] on input "text" at bounding box center [1365, 26] width 158 height 32
click at [1312, 34] on input "text" at bounding box center [1365, 26] width 158 height 32
paste input "ceb99cbe-8f2b-11f0-bd85-0694aced620b"
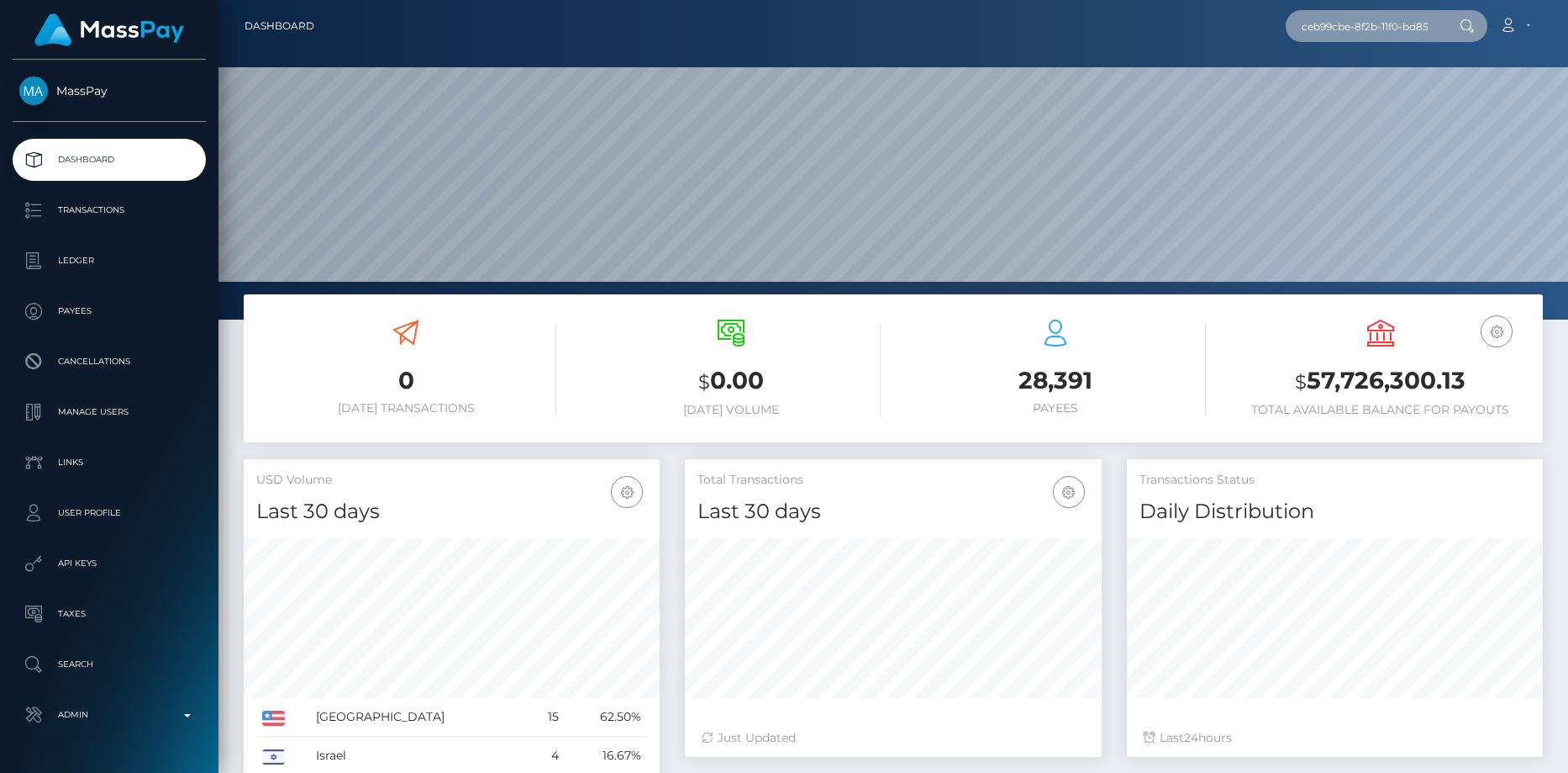
scroll to position [0, 89]
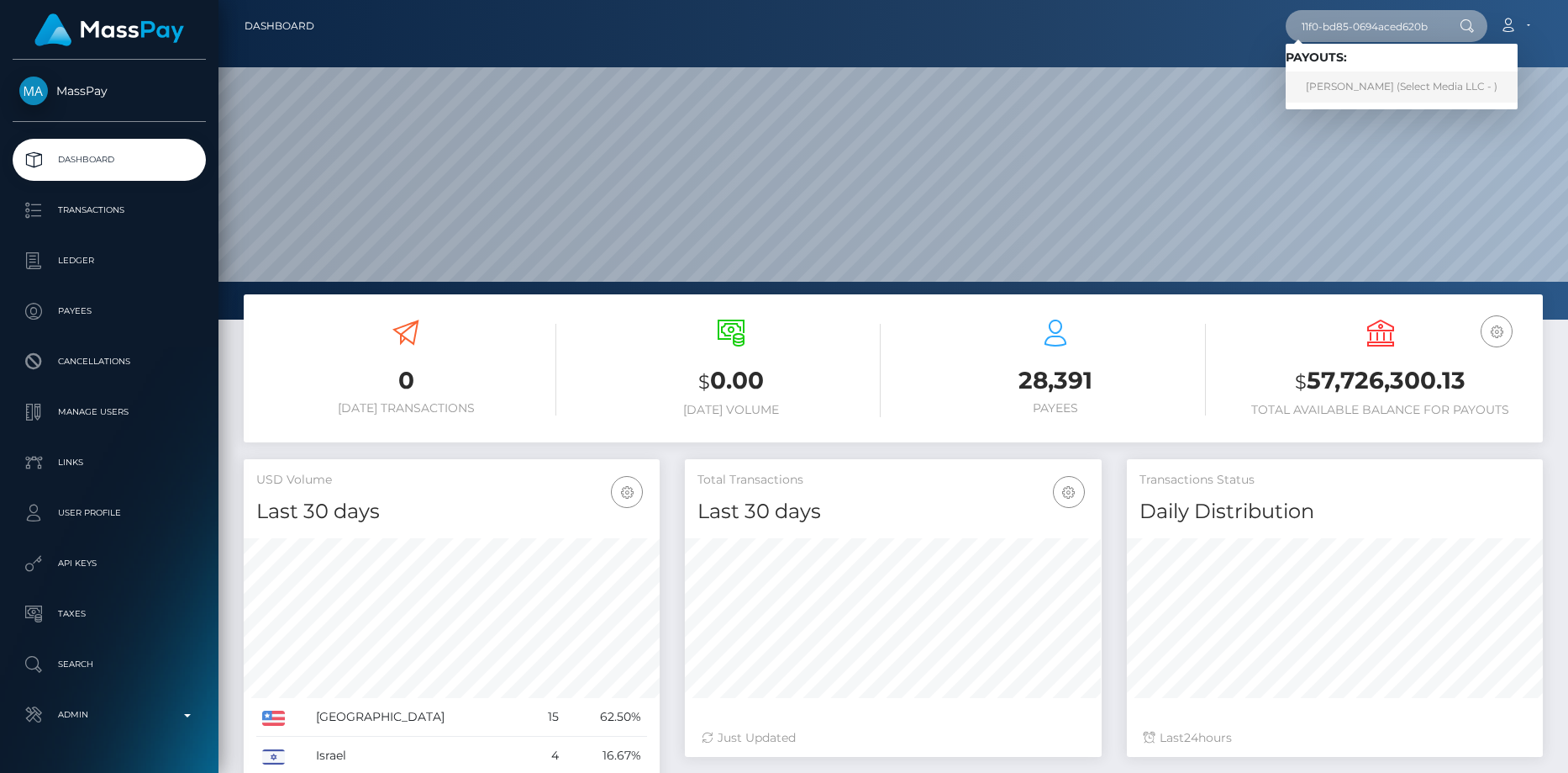
type input "ceb99cbe-8f2b-11f0-bd85-0694aced620b"
click at [1367, 91] on link "ANGEL TASHELL DAVIS (Select Media LLC - )" at bounding box center [1401, 87] width 232 height 31
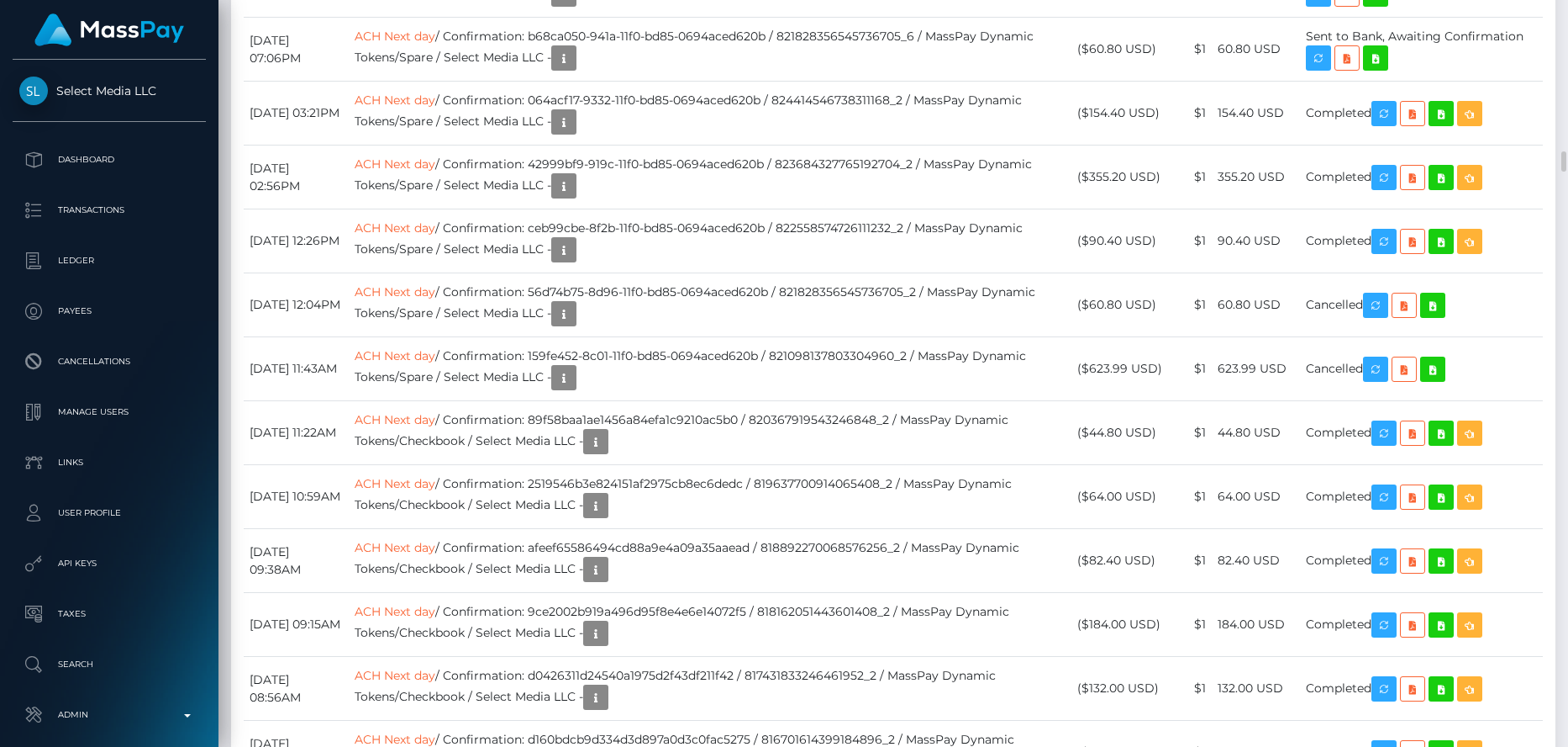
scroll to position [5549, 0]
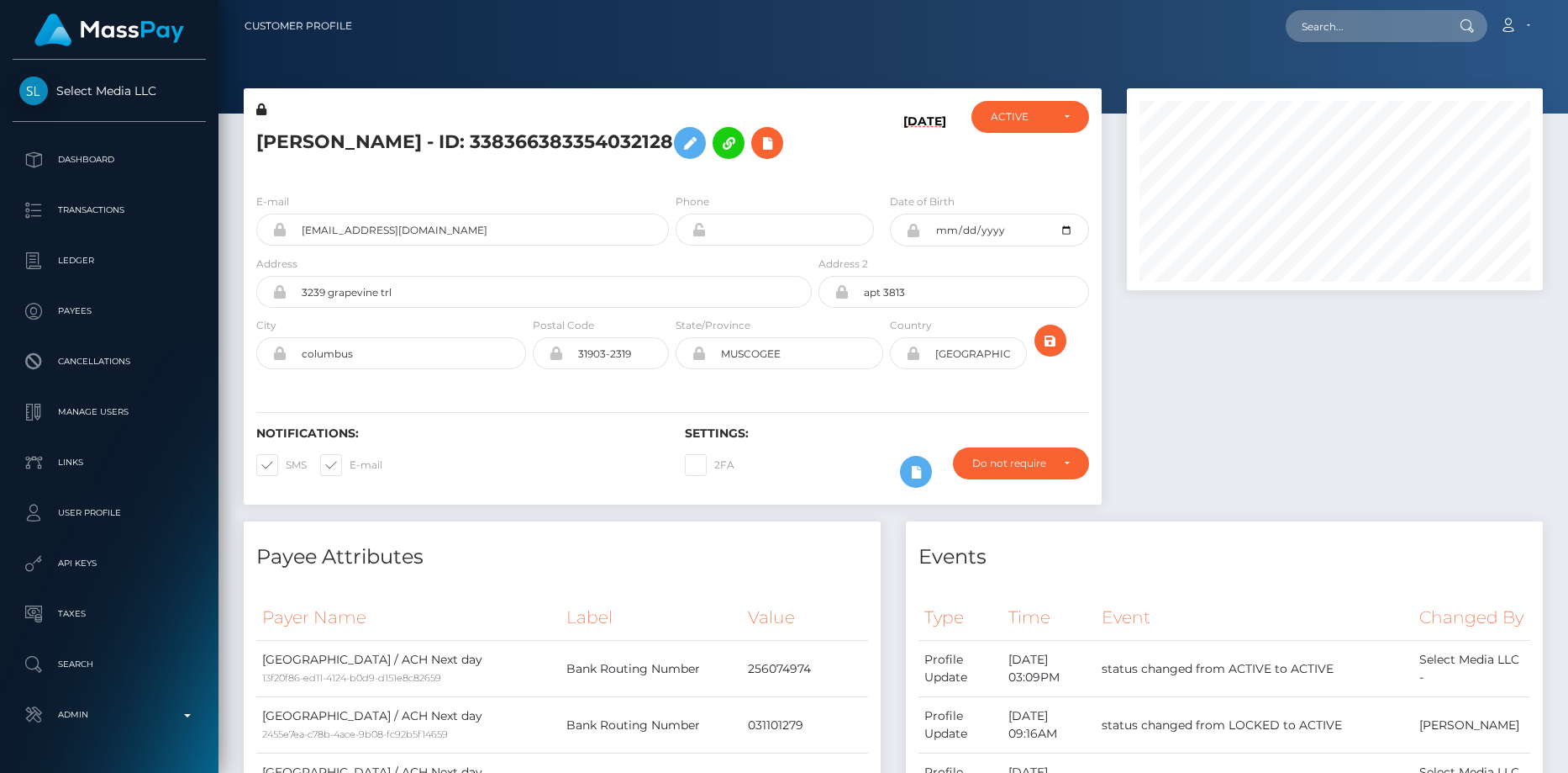
scroll to position [201, 417]
click at [1365, 40] on input "text" at bounding box center [1365, 26] width 158 height 32
paste input "pout_vald9EdLBoycf"
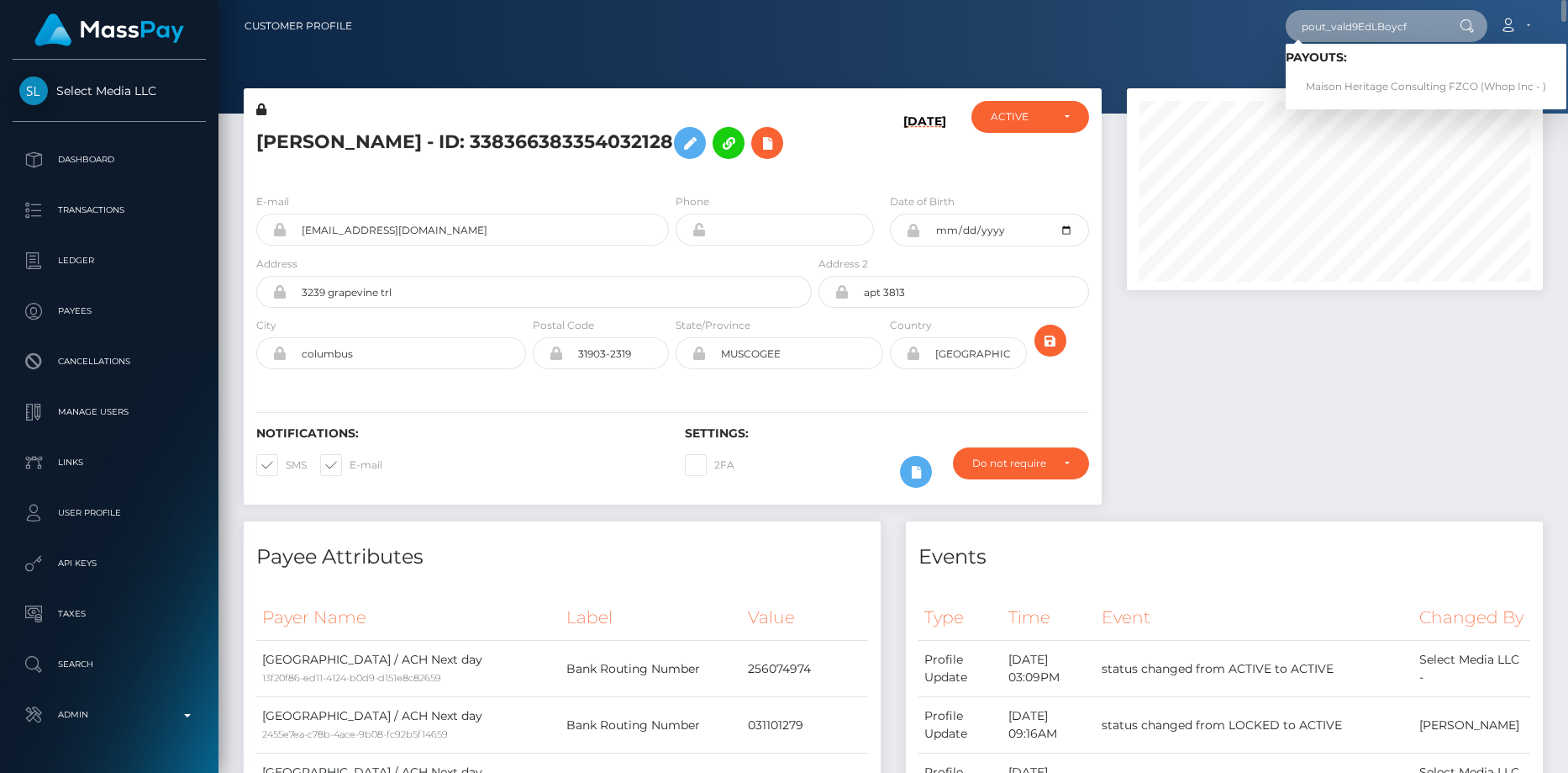
type input "pout_vald9EdLBoycf"
click at [1360, 82] on link "Maison Heritage Consulting FZCO (Whop Inc - )" at bounding box center [1426, 87] width 281 height 31
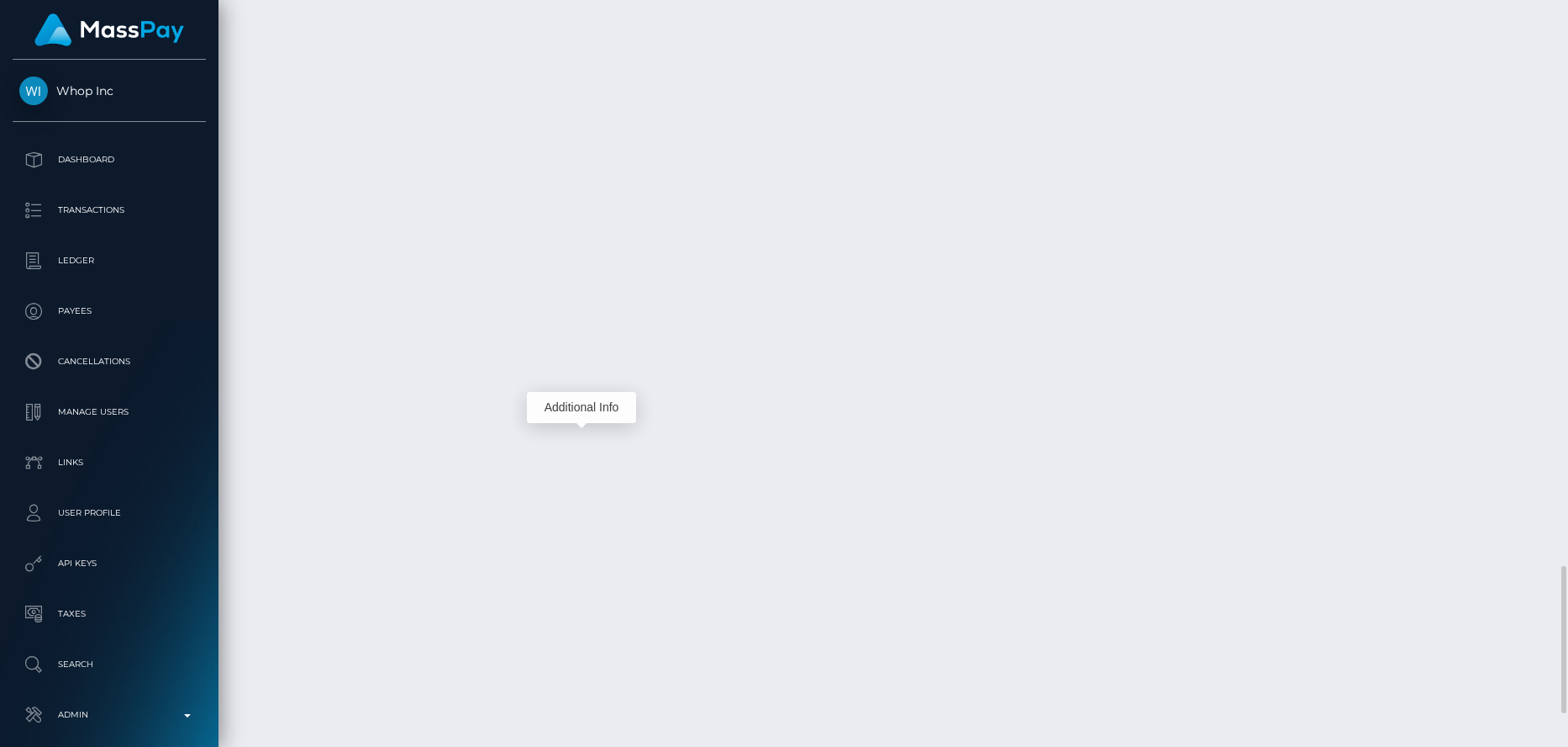
scroll to position [202, 417]
drag, startPoint x: 246, startPoint y: 418, endPoint x: 1378, endPoint y: 421, distance: 1132.0
copy tr "September 12, 2025 06:06PM WIO Bank / Confirmation: _oQpusRBTsqEAqSJPLtzbg / po…"
